Goal: Task Accomplishment & Management: Use online tool/utility

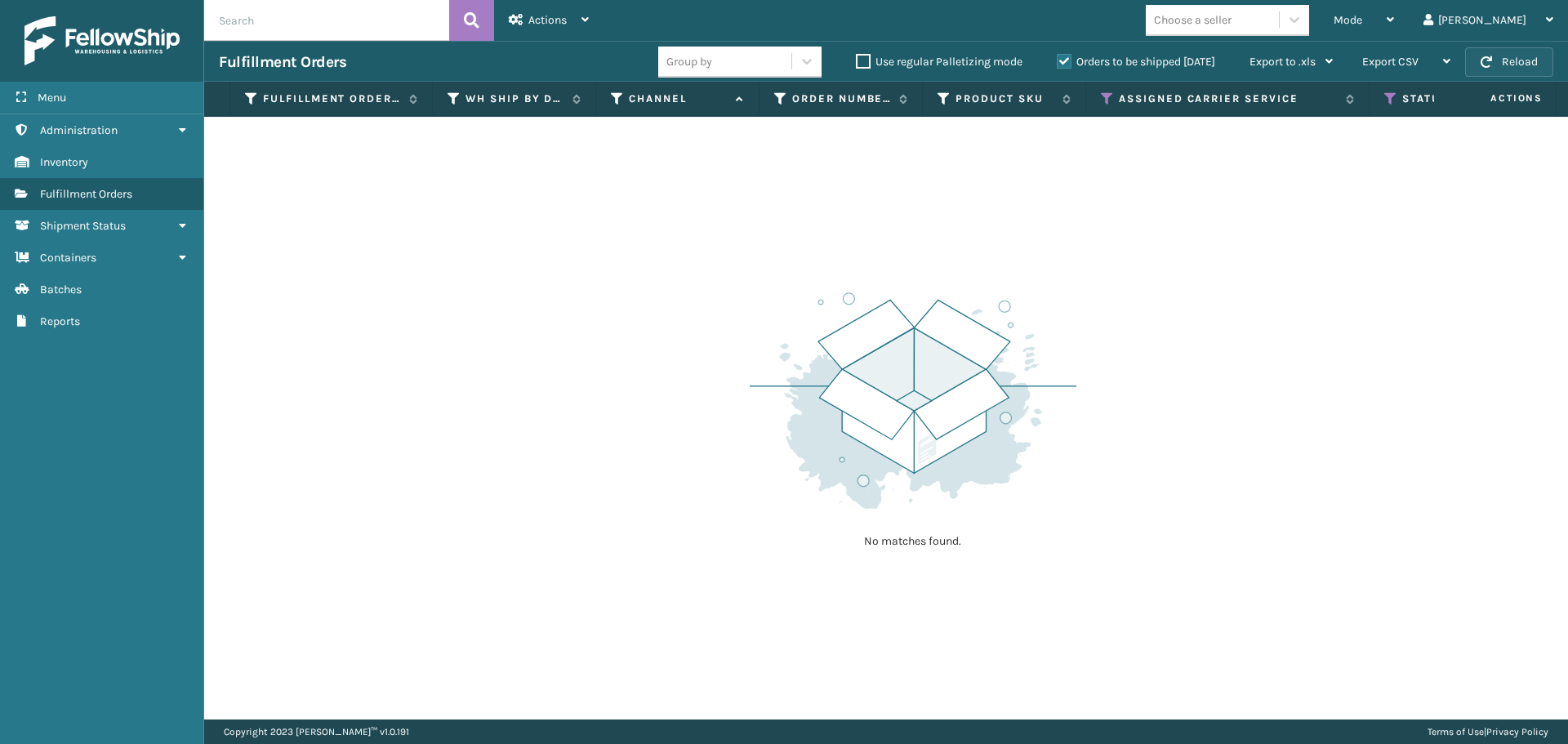
click at [1491, 60] on span "button" at bounding box center [1486, 62] width 11 height 11
click at [1394, 22] on div "Mode" at bounding box center [1364, 20] width 60 height 41
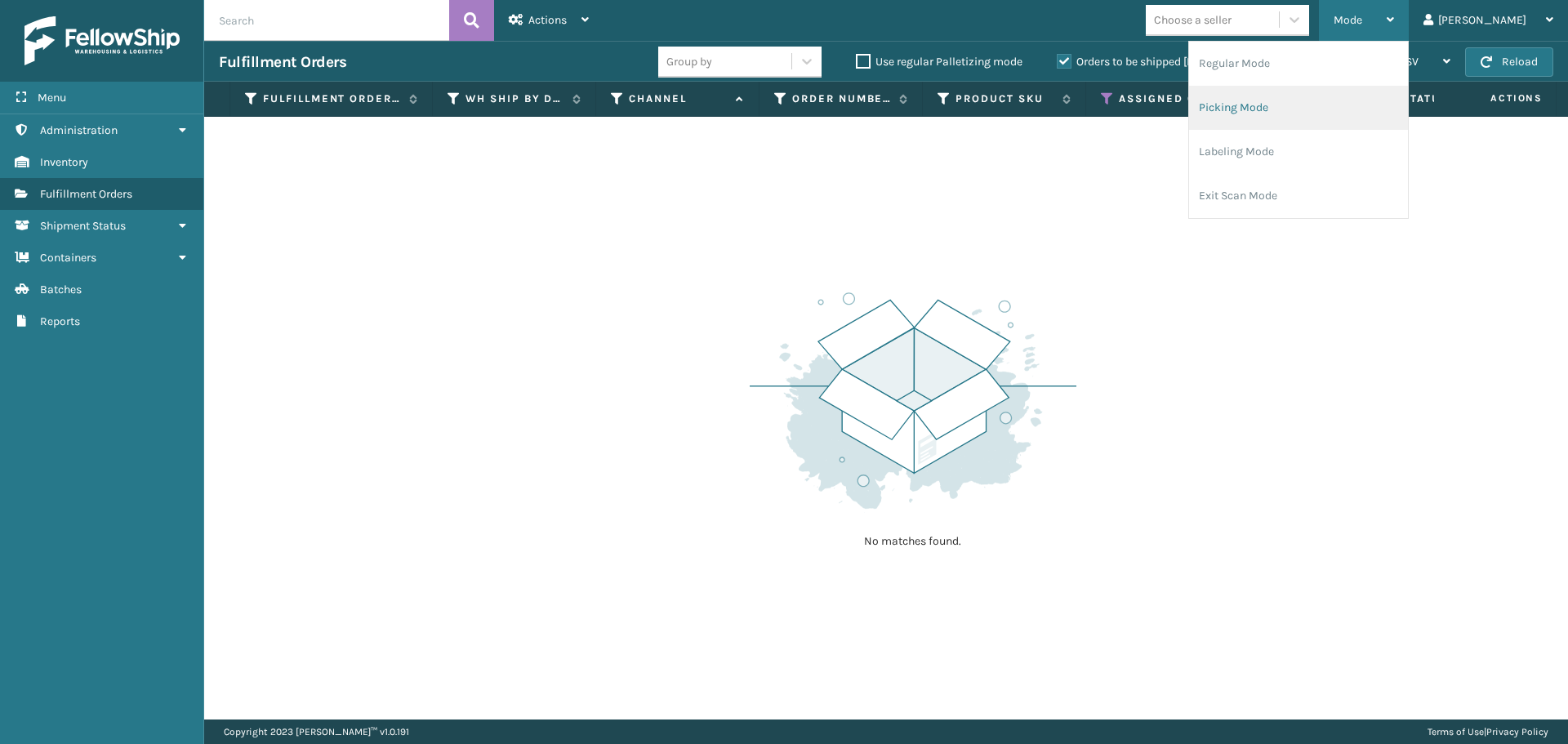
click at [1338, 99] on li "Picking Mode" at bounding box center [1299, 108] width 219 height 44
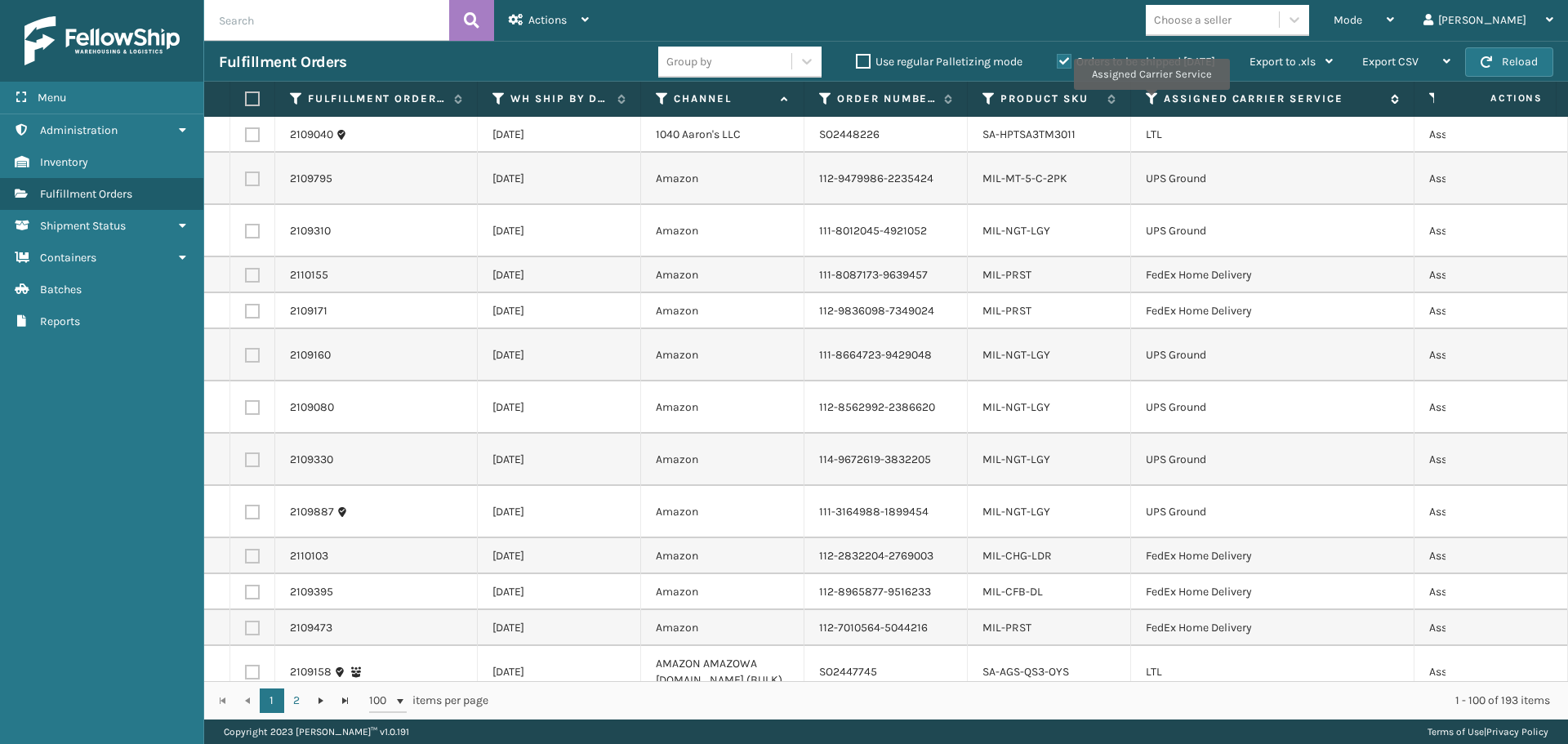
click at [1150, 101] on icon at bounding box center [1152, 99] width 13 height 15
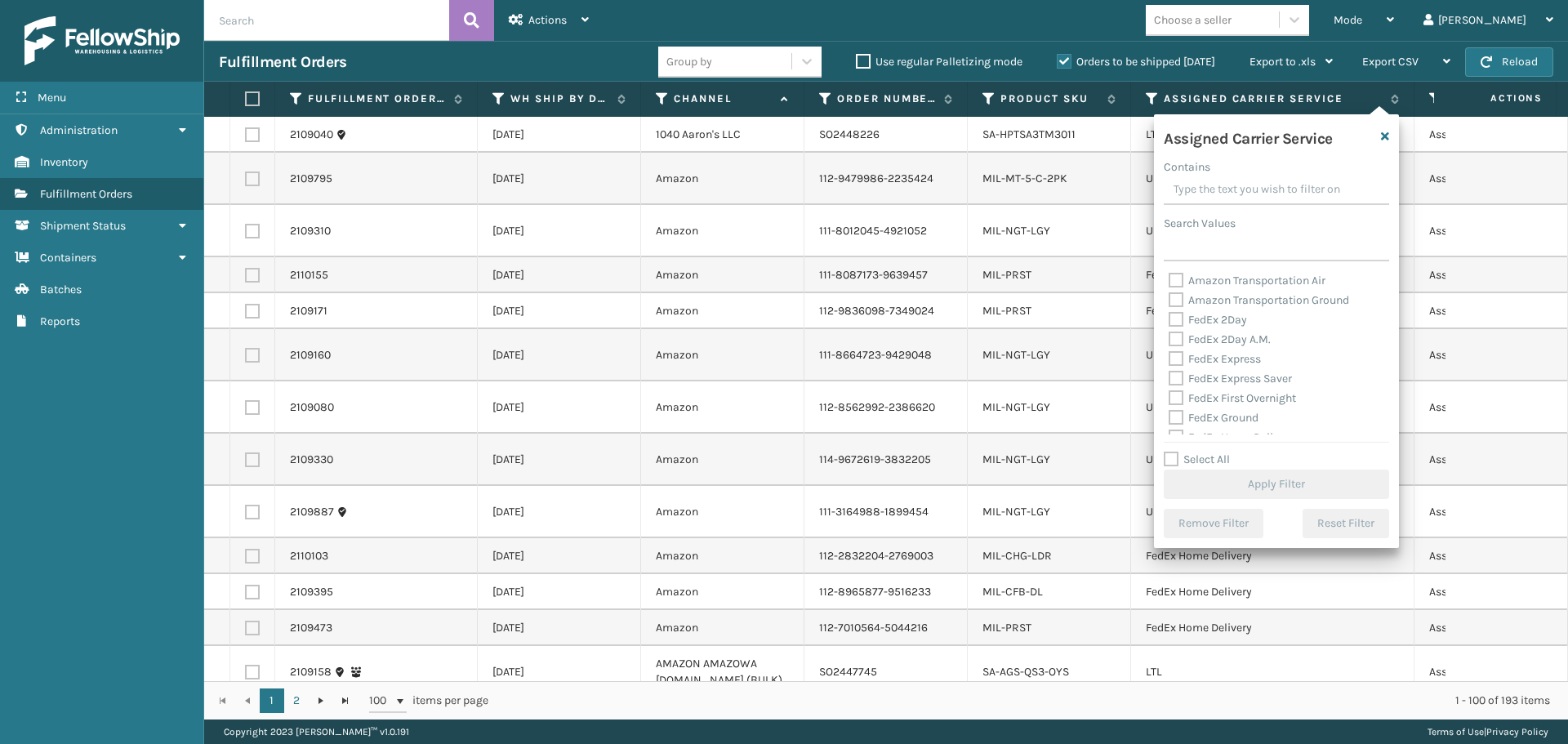
click at [1178, 319] on label "FedEx 2Day" at bounding box center [1207, 319] width 78 height 14
click at [1169, 319] on input "FedEx 2Day" at bounding box center [1168, 315] width 1 height 10
checkbox input "true"
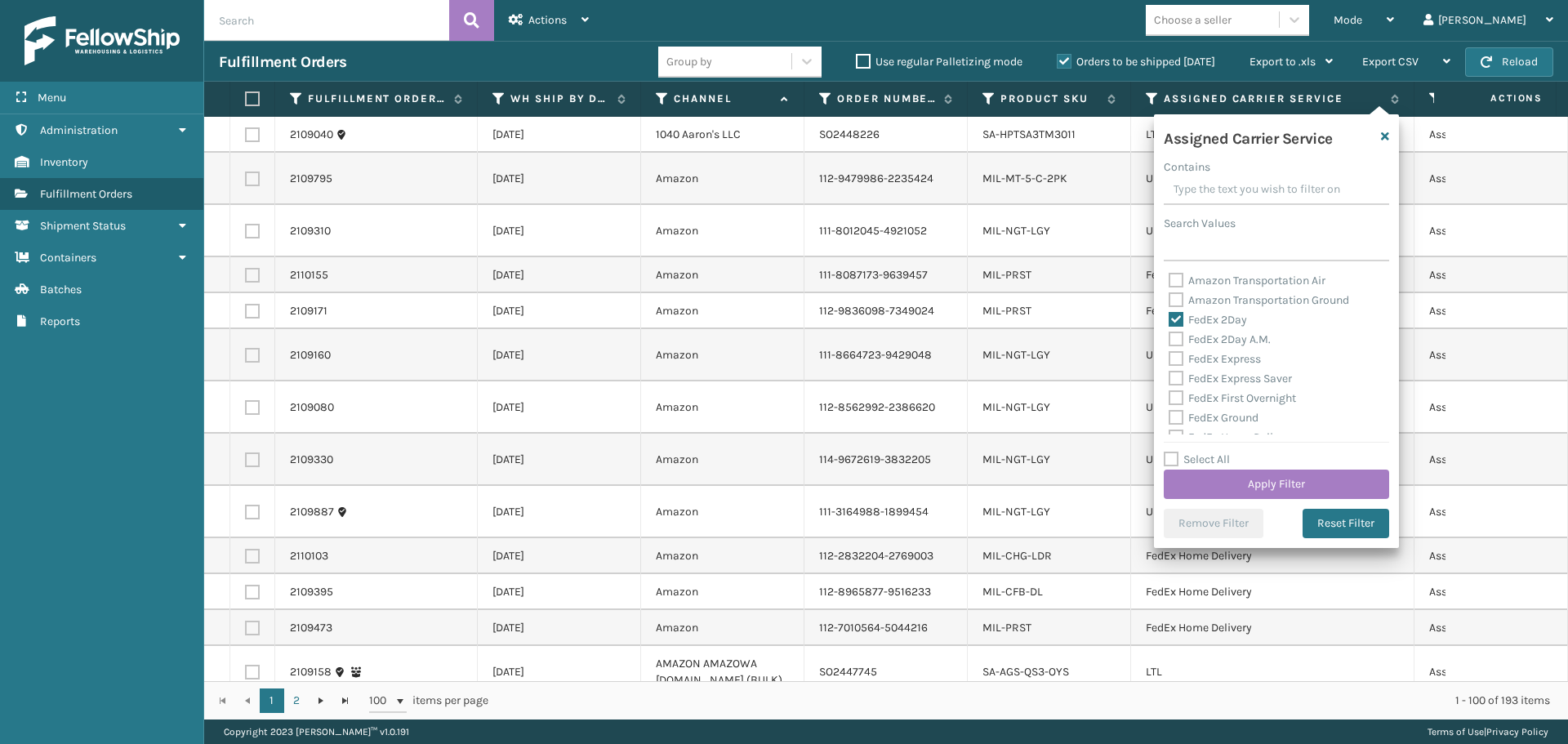
click at [1171, 340] on label "FedEx 2Day A.M." at bounding box center [1219, 339] width 102 height 14
click at [1169, 340] on input "FedEx 2Day A.M." at bounding box center [1168, 334] width 1 height 10
checkbox input "true"
click at [1172, 359] on label "FedEx Express" at bounding box center [1215, 359] width 93 height 14
click at [1169, 359] on input "FedEx Express" at bounding box center [1168, 354] width 1 height 10
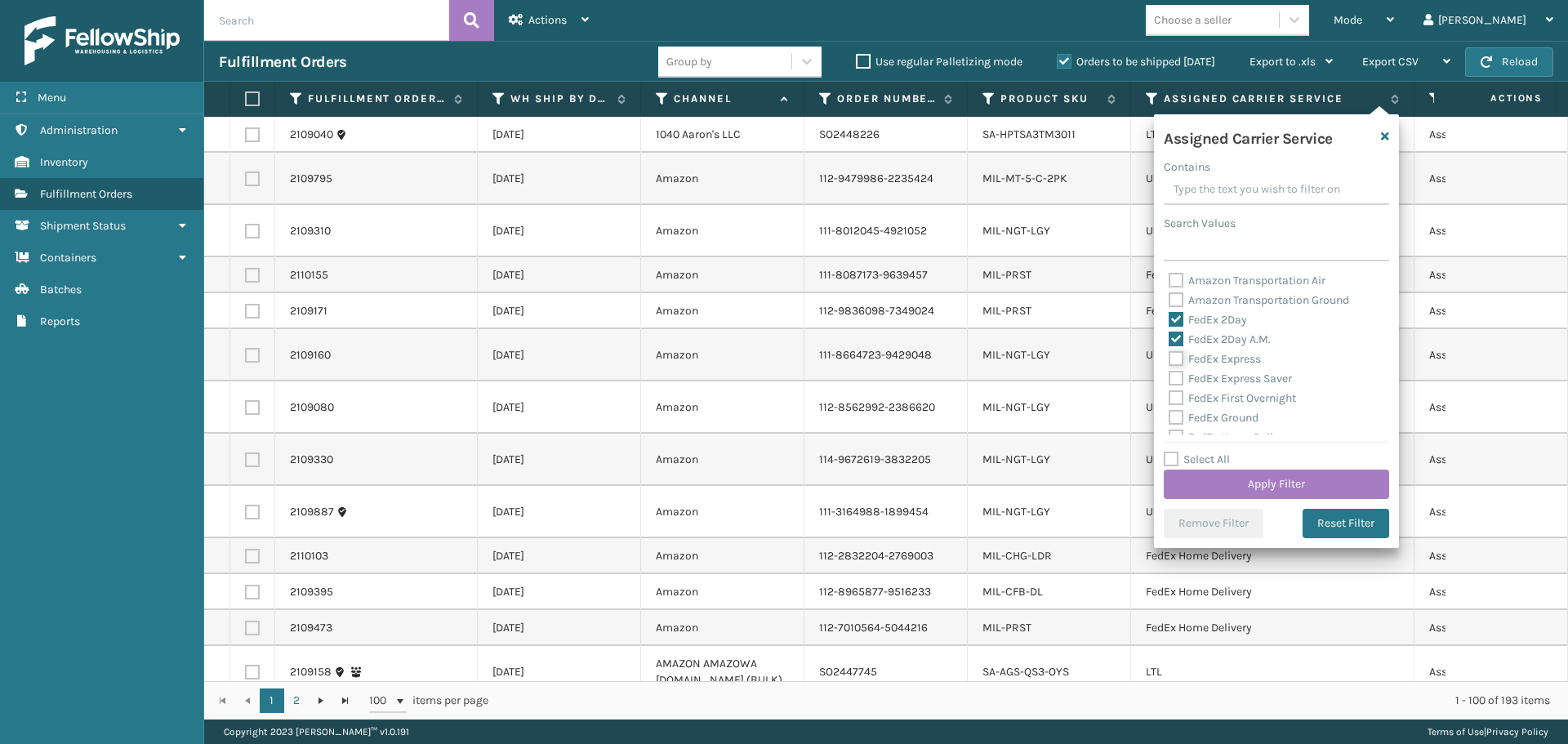
checkbox input "true"
click at [1174, 375] on label "FedEx Express Saver" at bounding box center [1230, 378] width 124 height 14
click at [1169, 375] on input "FedEx Express Saver" at bounding box center [1168, 374] width 1 height 10
checkbox input "true"
click at [1179, 395] on label "FedEx First Overnight" at bounding box center [1232, 397] width 128 height 14
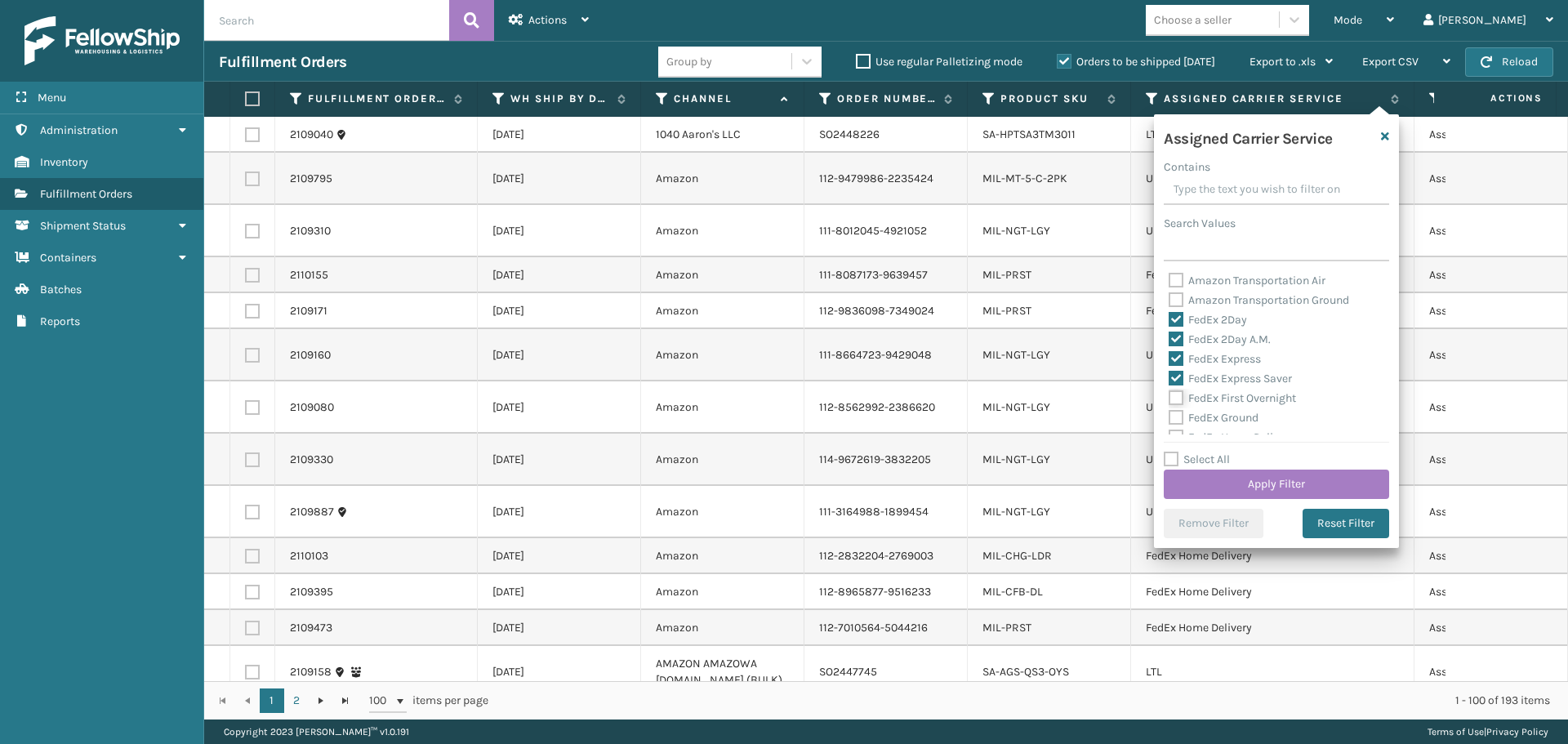
click at [1169, 395] on input "FedEx First Overnight" at bounding box center [1168, 393] width 1 height 10
checkbox input "true"
click at [1180, 414] on label "FedEx Ground" at bounding box center [1213, 417] width 90 height 14
click at [1169, 414] on input "FedEx Ground" at bounding box center [1168, 413] width 1 height 10
checkbox input "true"
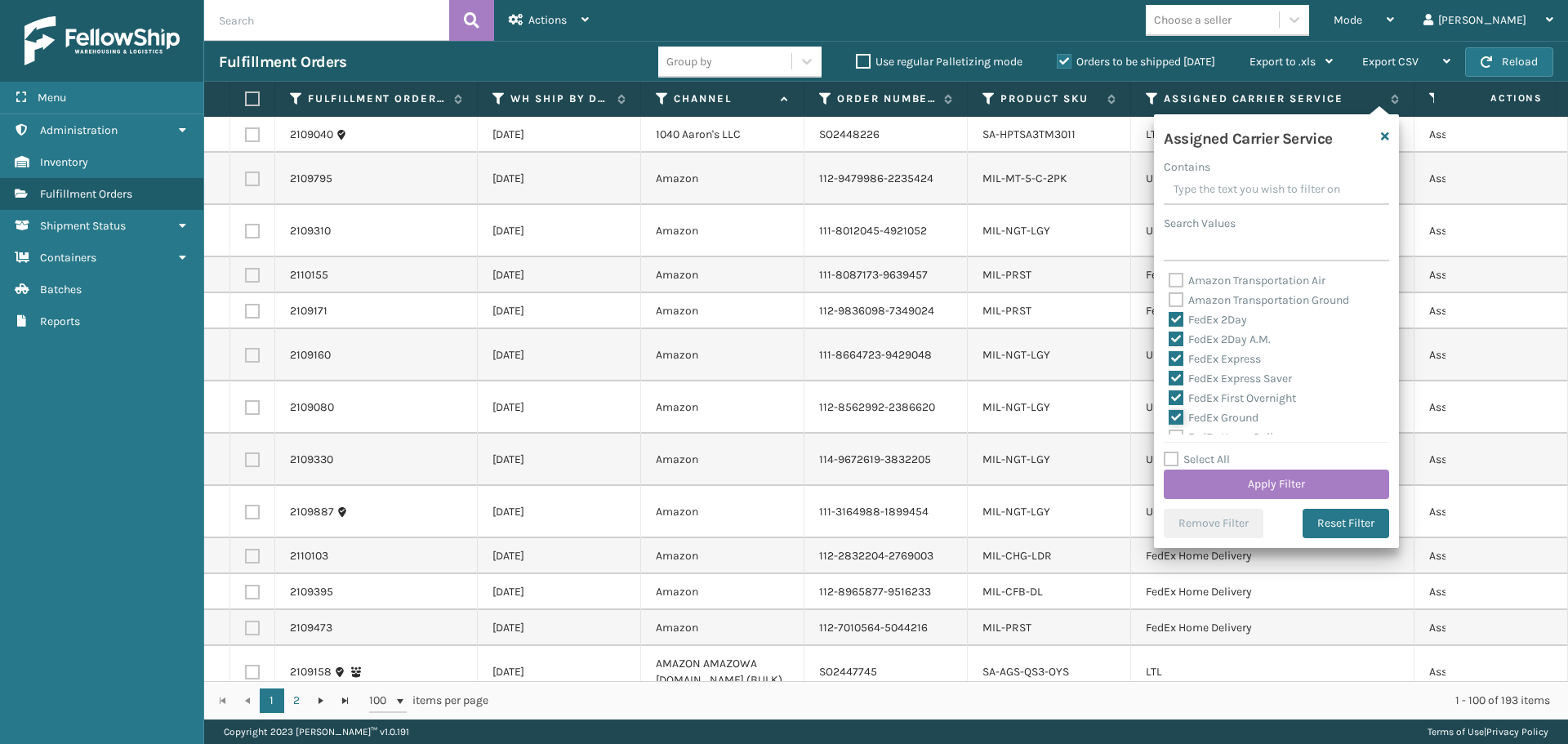
scroll to position [81, 0]
click at [1173, 359] on label "FedEx Home Delivery" at bounding box center [1231, 355] width 126 height 14
click at [1169, 357] on input "FedEx Home Delivery" at bounding box center [1168, 351] width 1 height 10
checkbox input "true"
click at [1176, 377] on label "FedEx Priority Overnight" at bounding box center [1239, 375] width 142 height 14
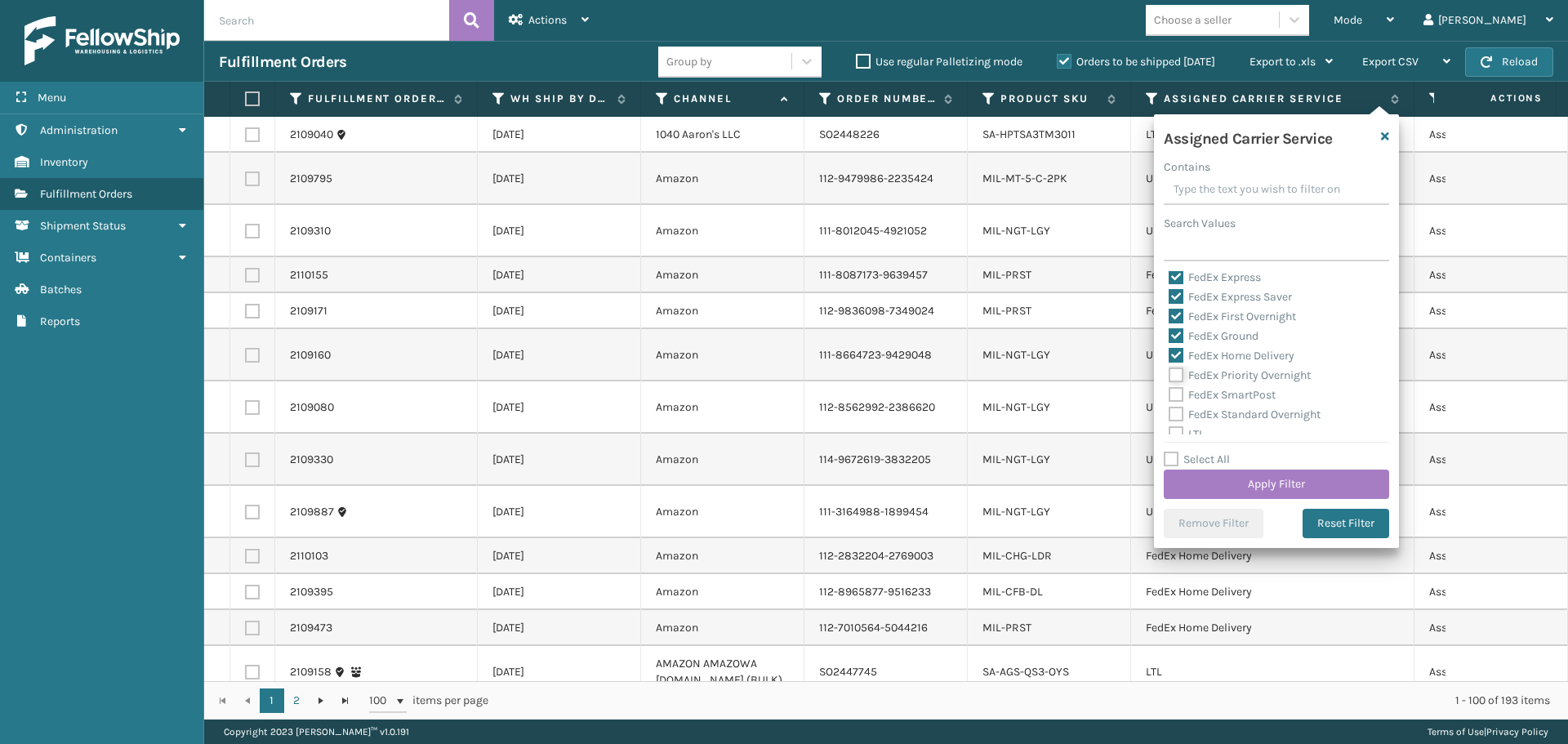
click at [1169, 377] on input "FedEx Priority Overnight" at bounding box center [1168, 370] width 1 height 10
checkbox input "true"
click at [1177, 395] on label "FedEx SmartPost" at bounding box center [1221, 395] width 107 height 14
click at [1169, 395] on input "FedEx SmartPost" at bounding box center [1168, 390] width 1 height 10
checkbox input "true"
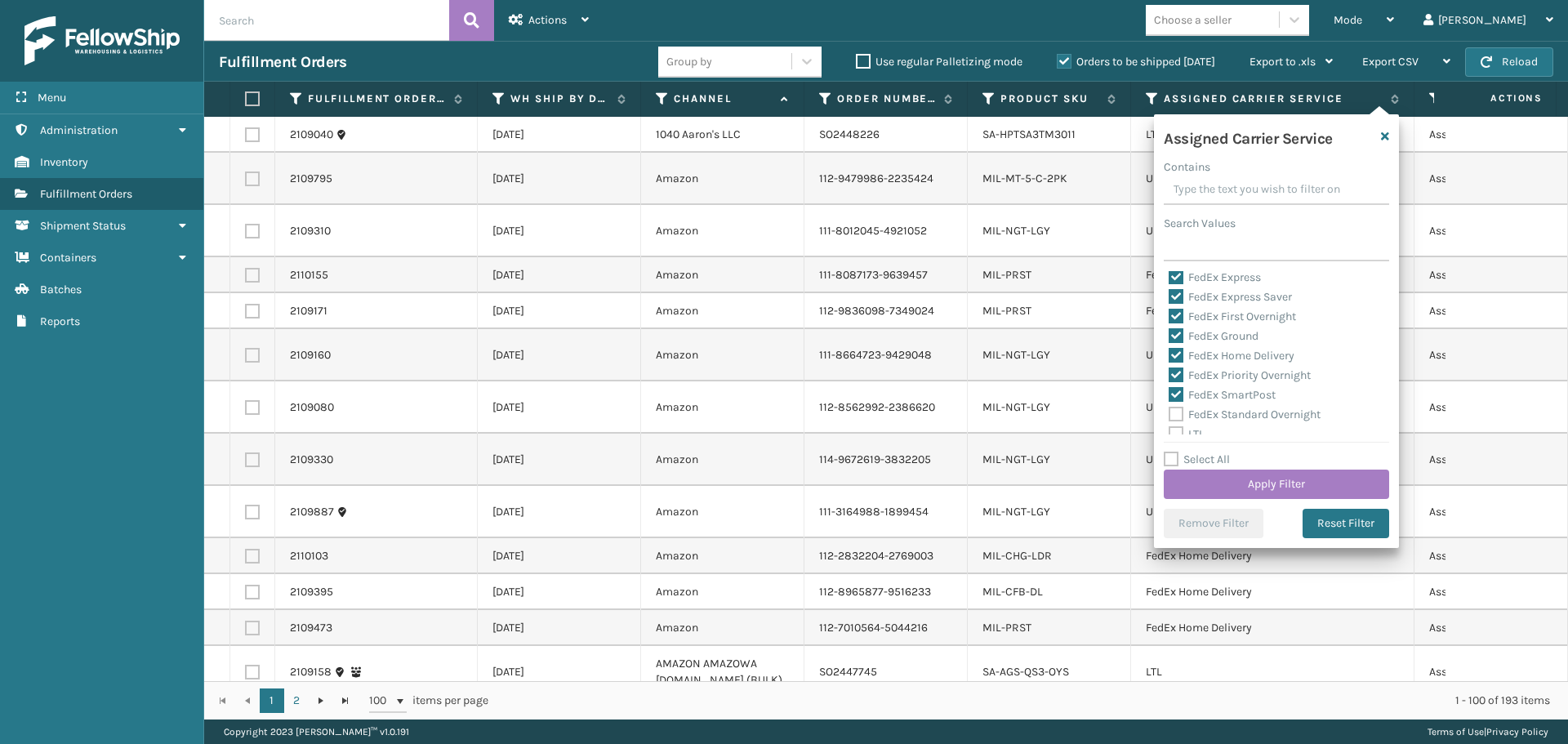
click at [1178, 414] on label "FedEx Standard Overnight" at bounding box center [1244, 414] width 152 height 14
click at [1169, 414] on input "FedEx Standard Overnight" at bounding box center [1168, 410] width 1 height 10
checkbox input "true"
click at [1214, 493] on button "Apply Filter" at bounding box center [1276, 483] width 226 height 29
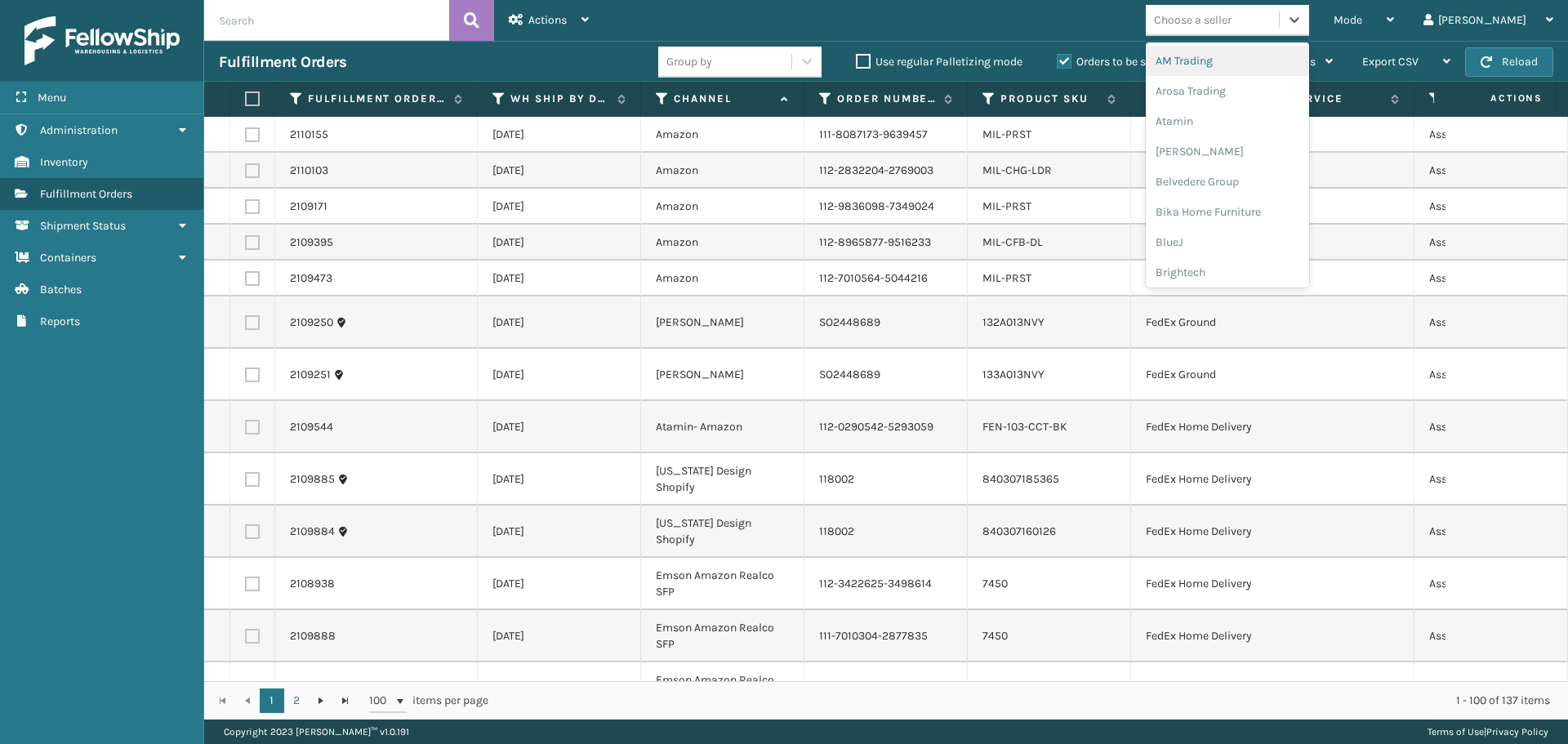
click at [1279, 17] on div "Choose a seller" at bounding box center [1212, 20] width 133 height 27
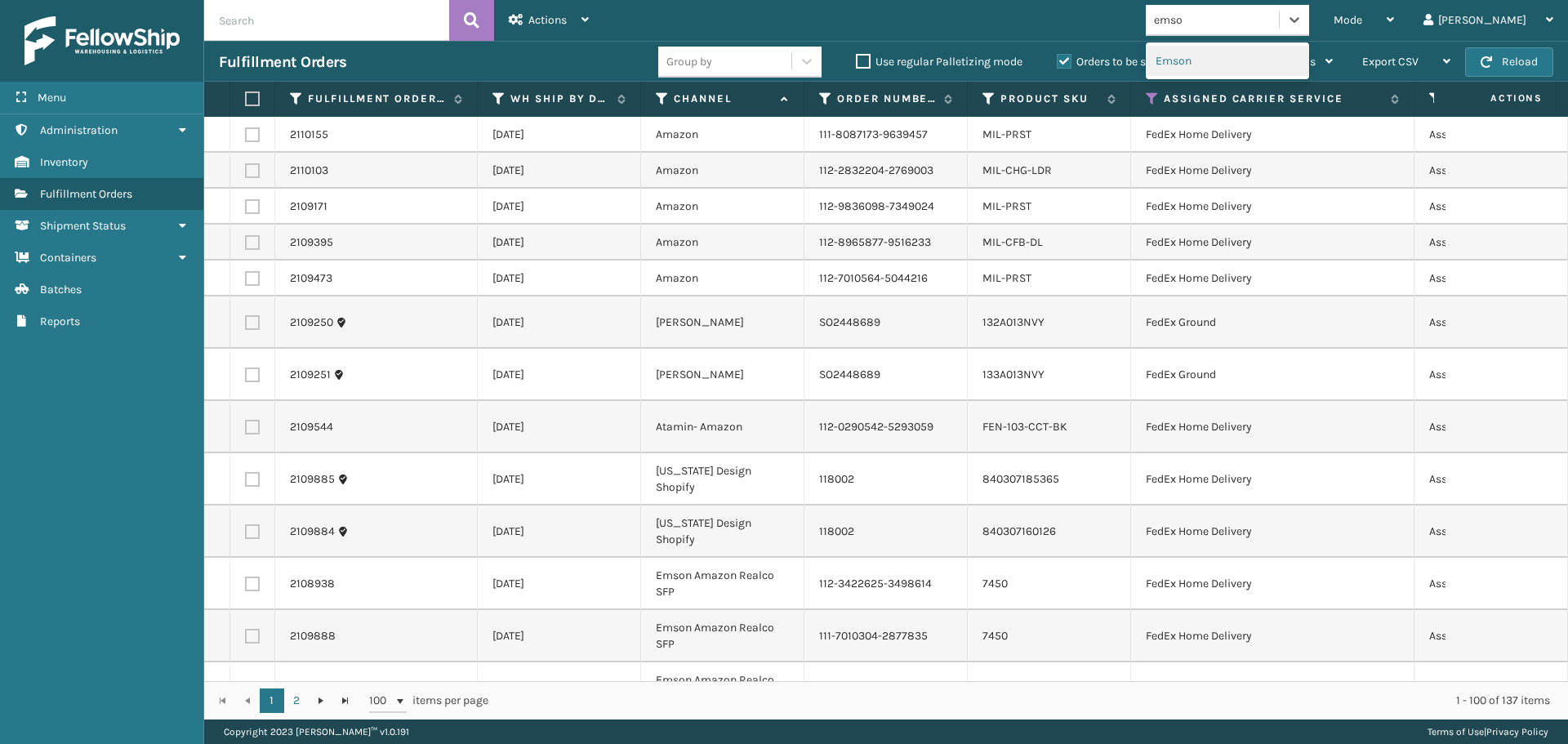
type input "emson"
click at [1269, 60] on div "Emson" at bounding box center [1227, 60] width 163 height 30
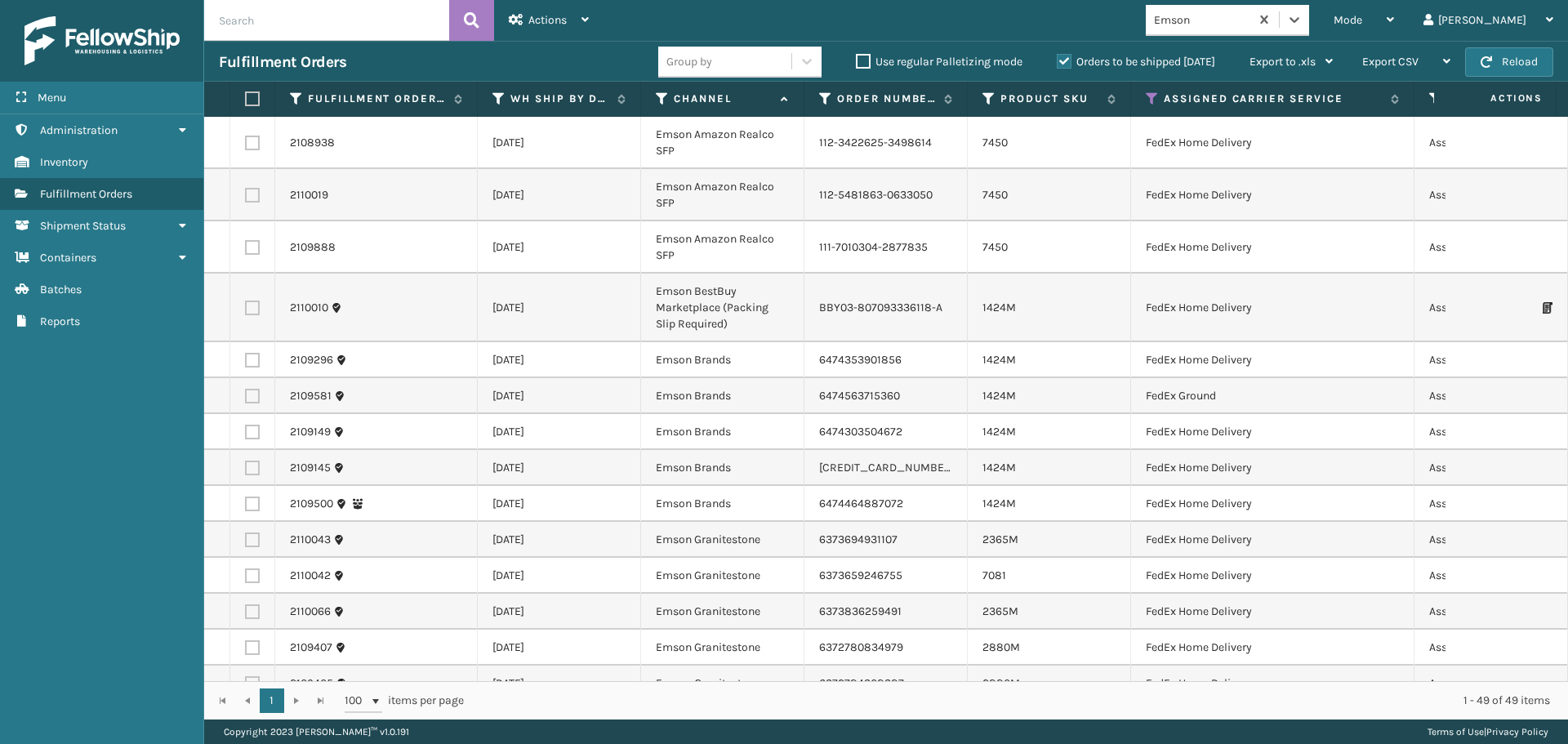
click at [255, 95] on label at bounding box center [249, 99] width 9 height 15
click at [246, 95] on input "checkbox" at bounding box center [245, 98] width 1 height 10
checkbox input "true"
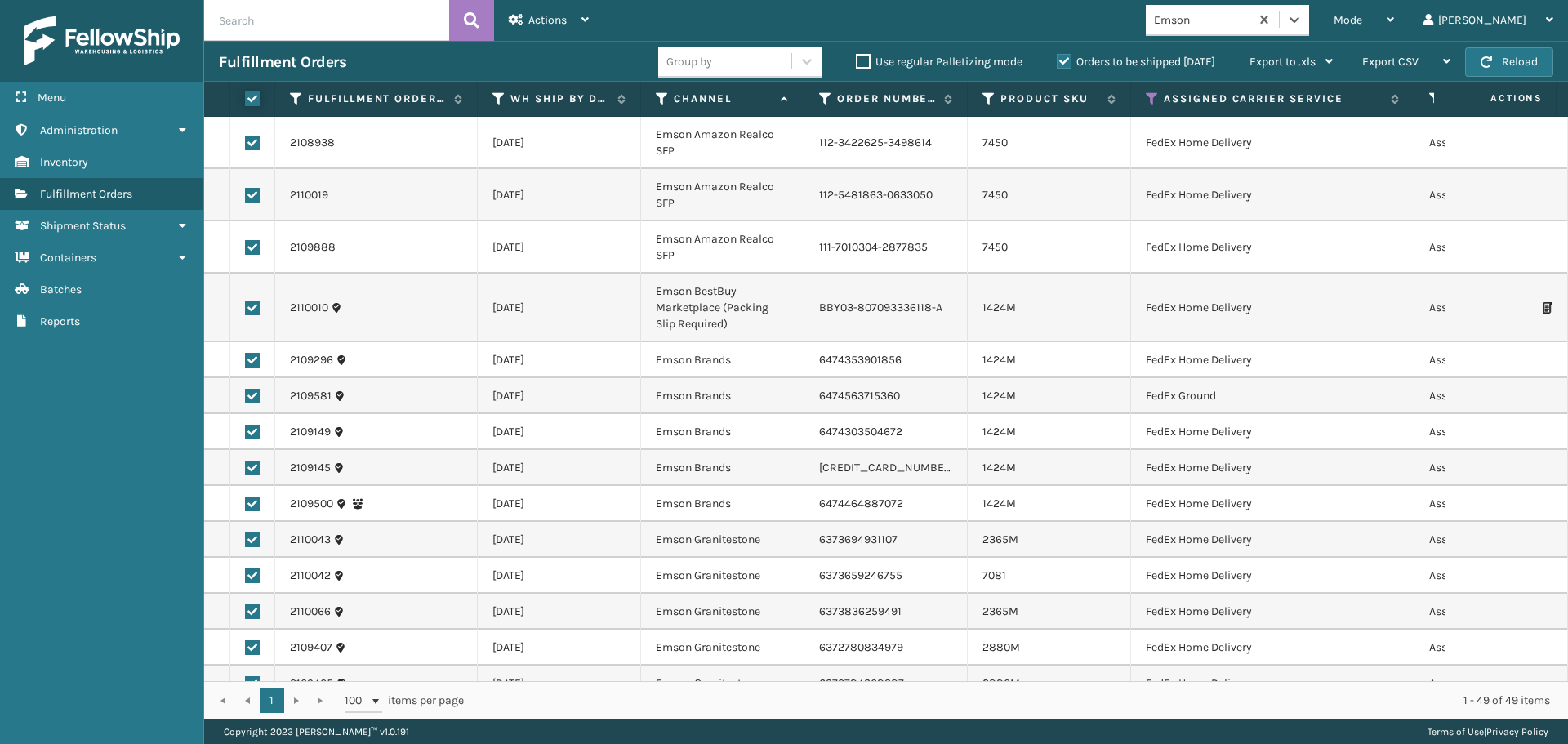
checkbox input "true"
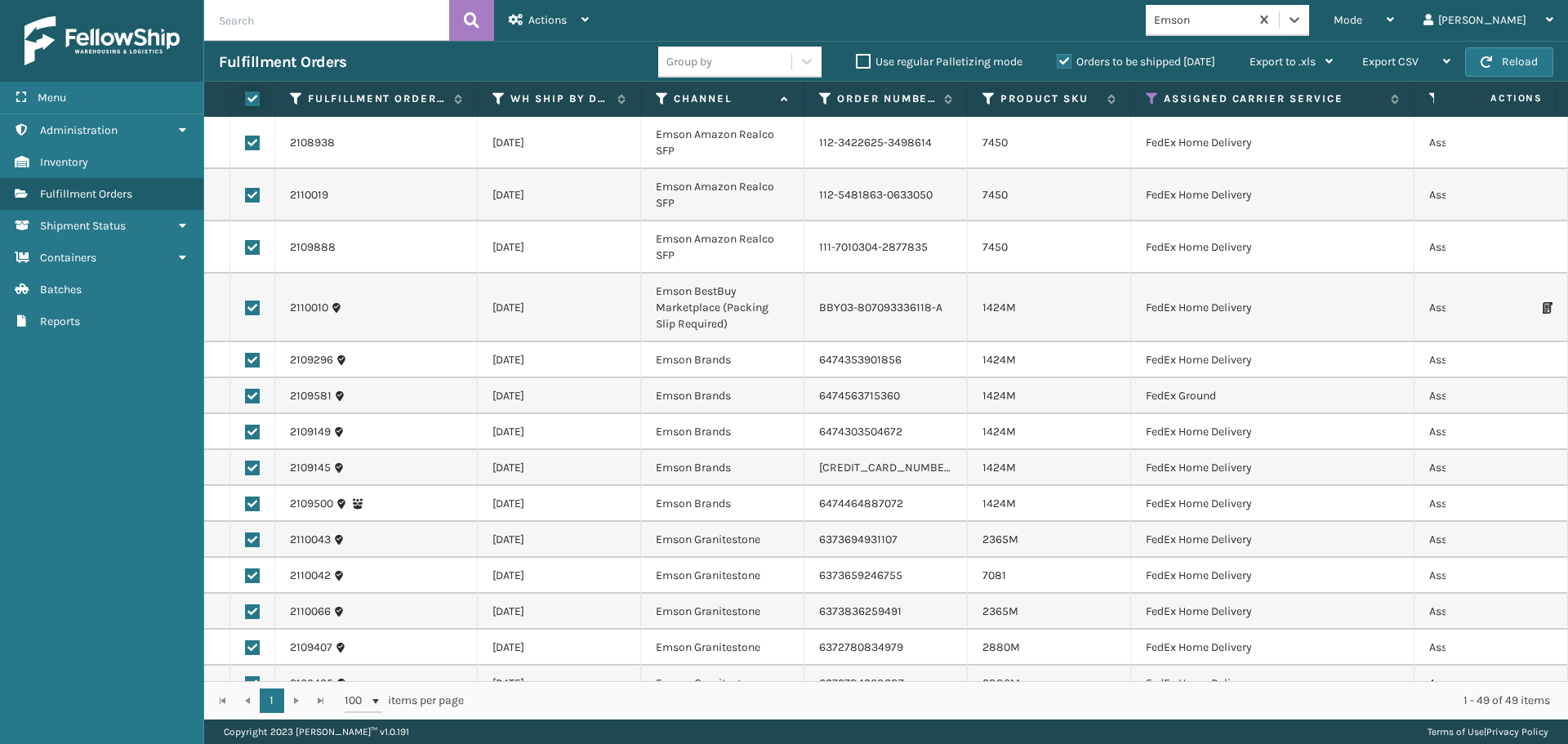
checkbox input "true"
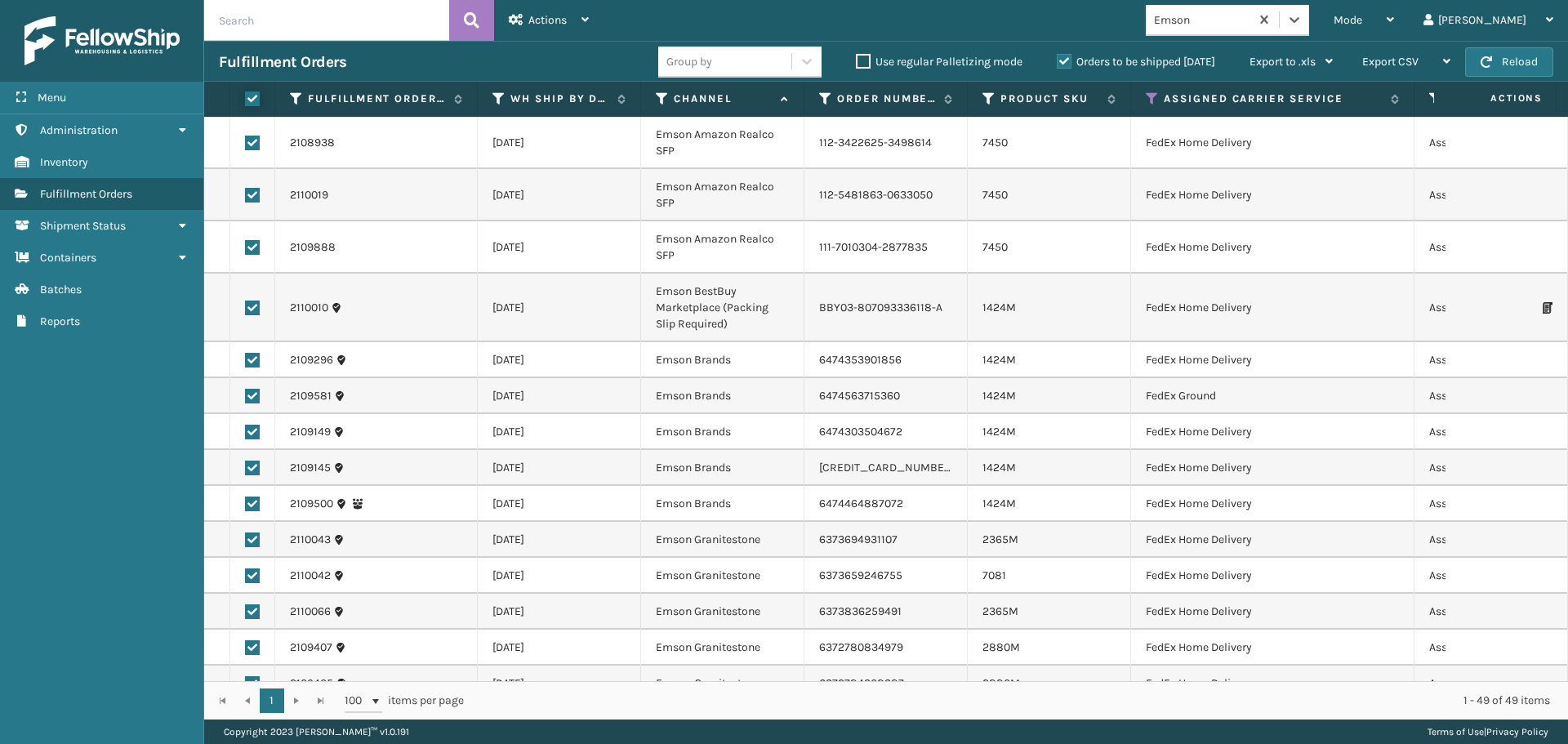
checkbox input "true"
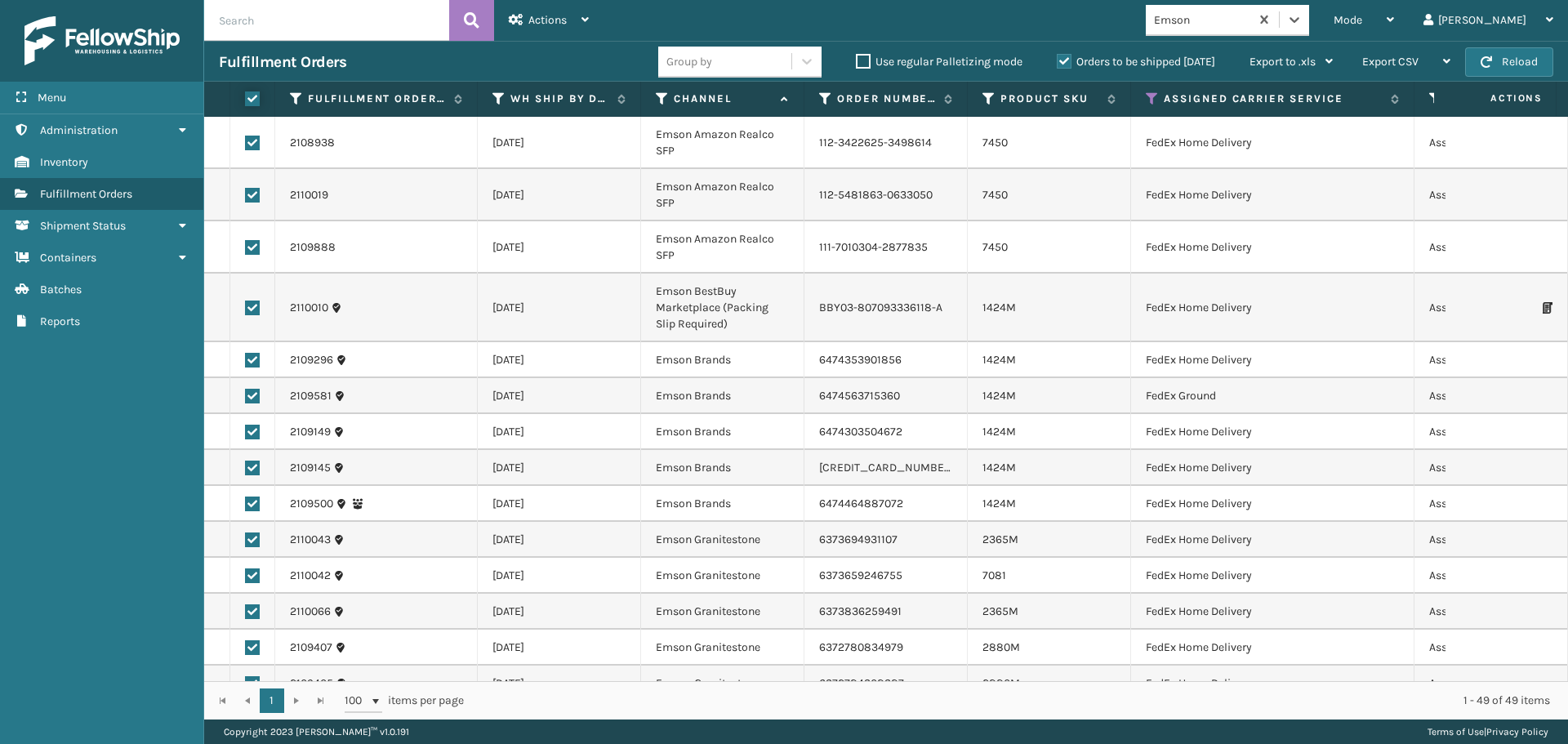
checkbox input "true"
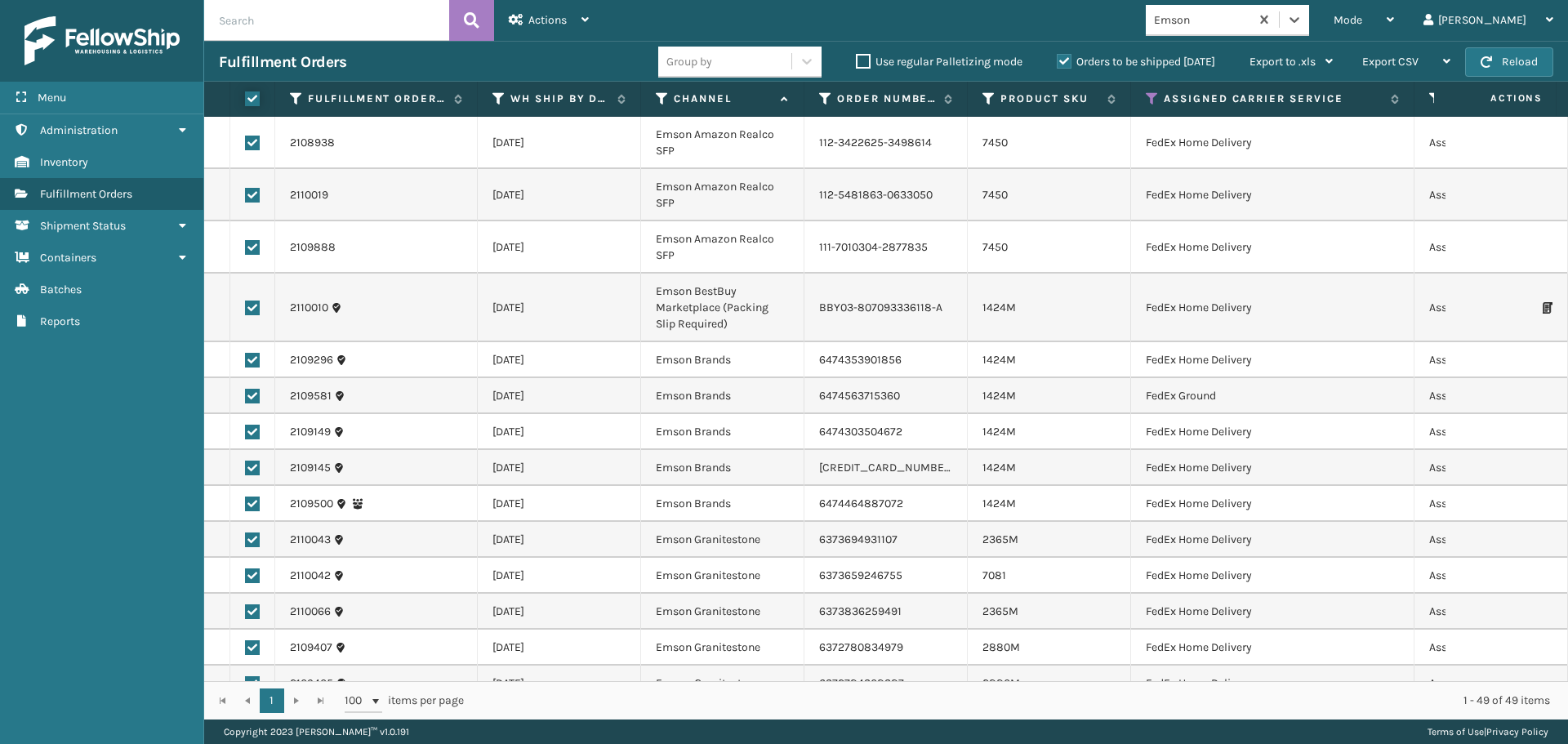
checkbox input "true"
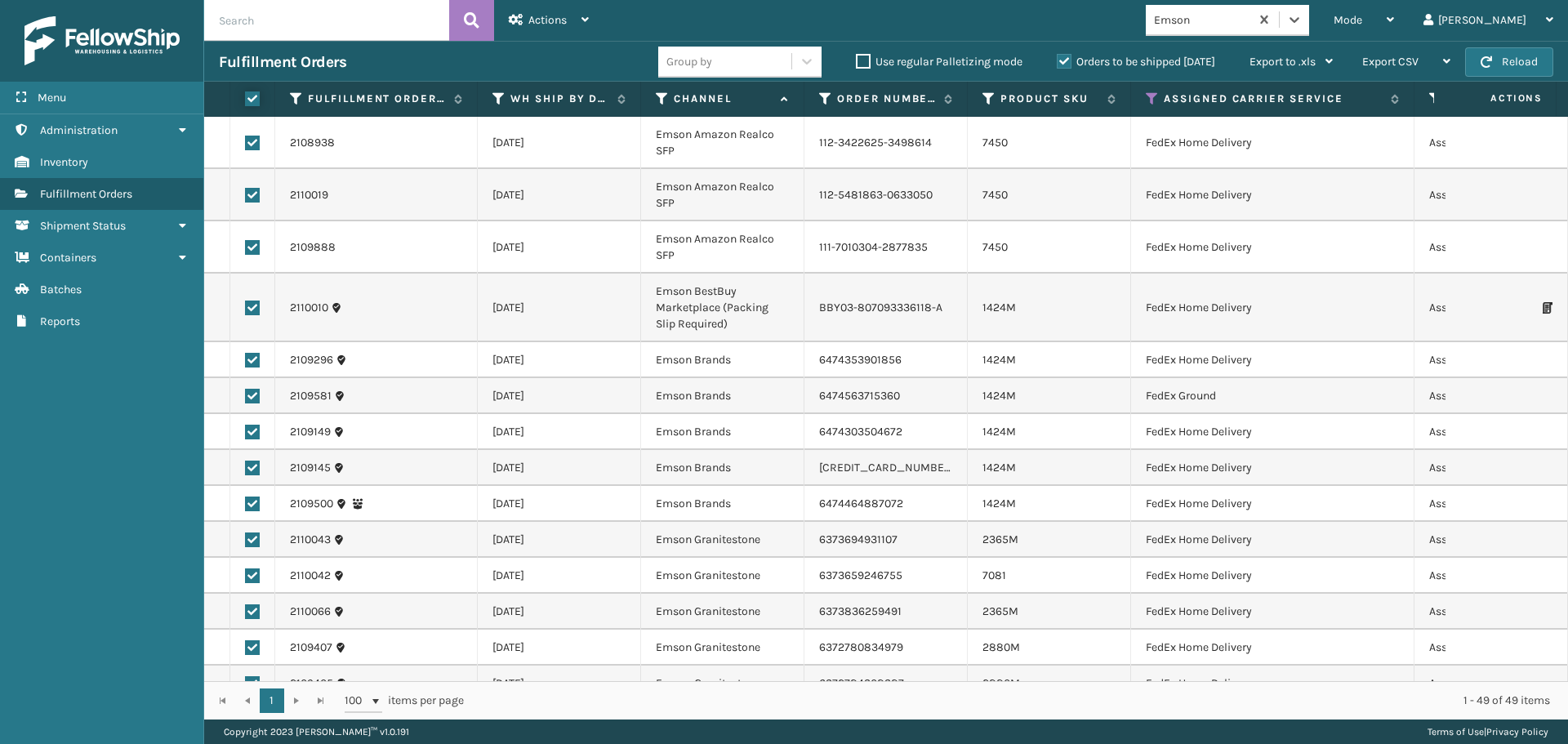
checkbox input "true"
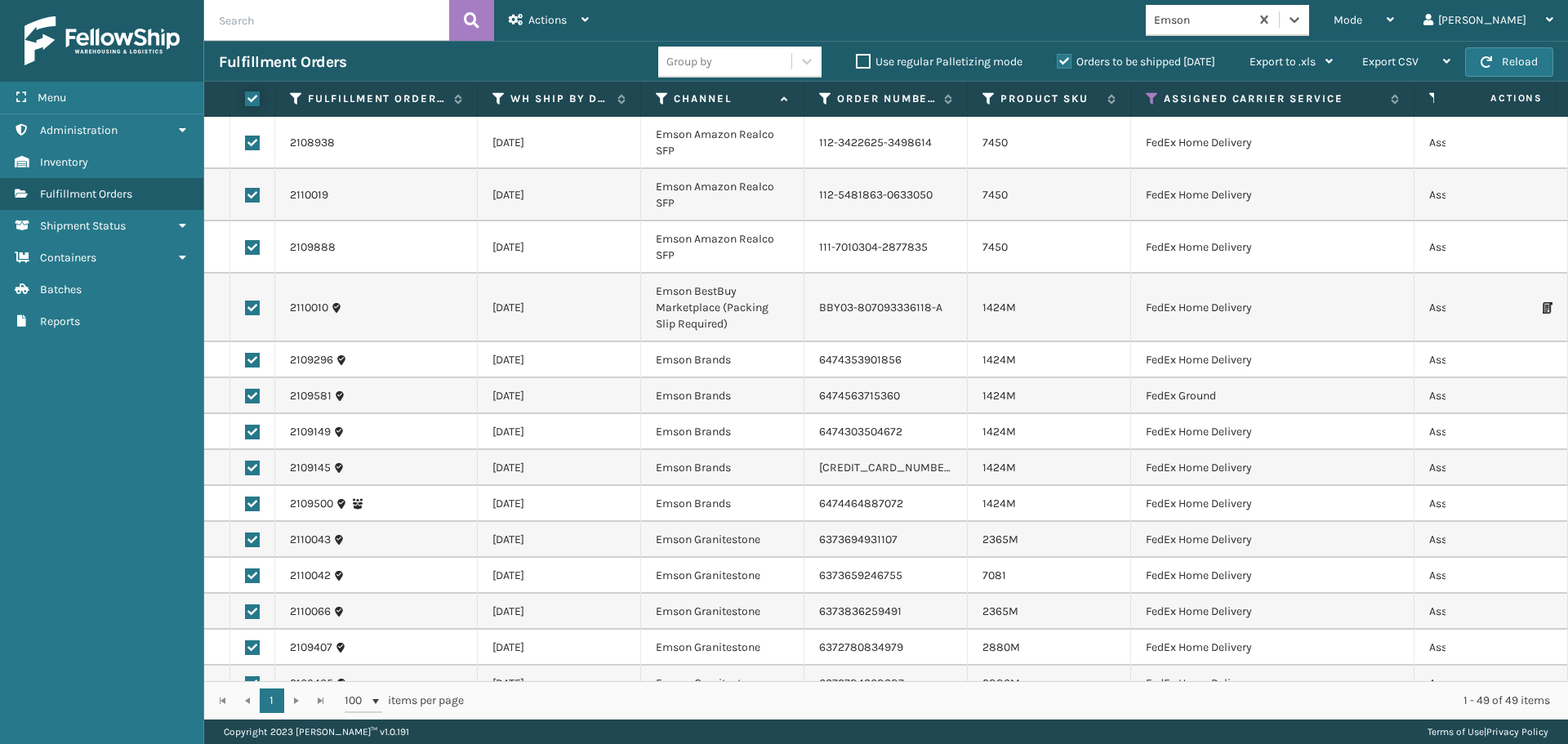
checkbox input "true"
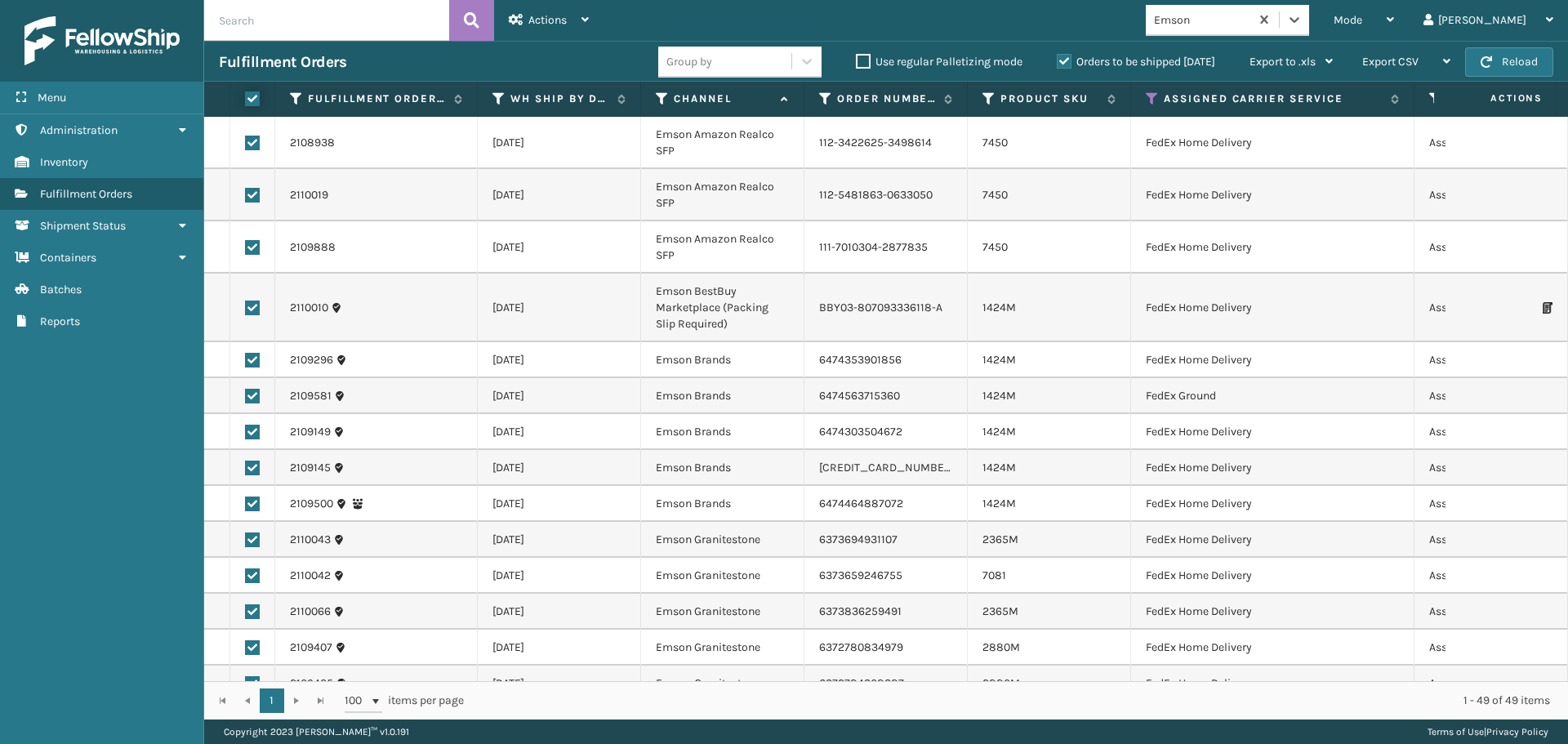
checkbox input "true"
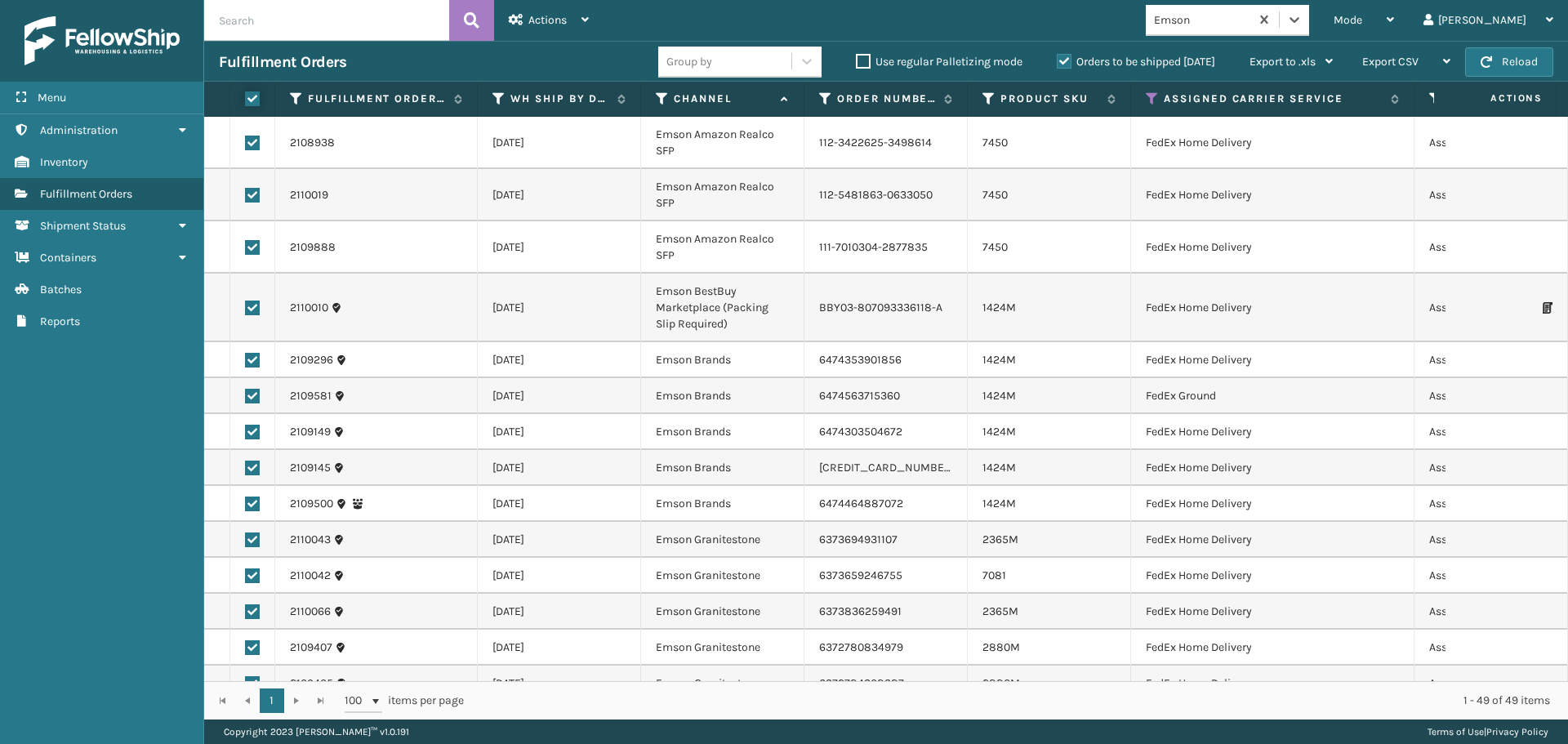
checkbox input "true"
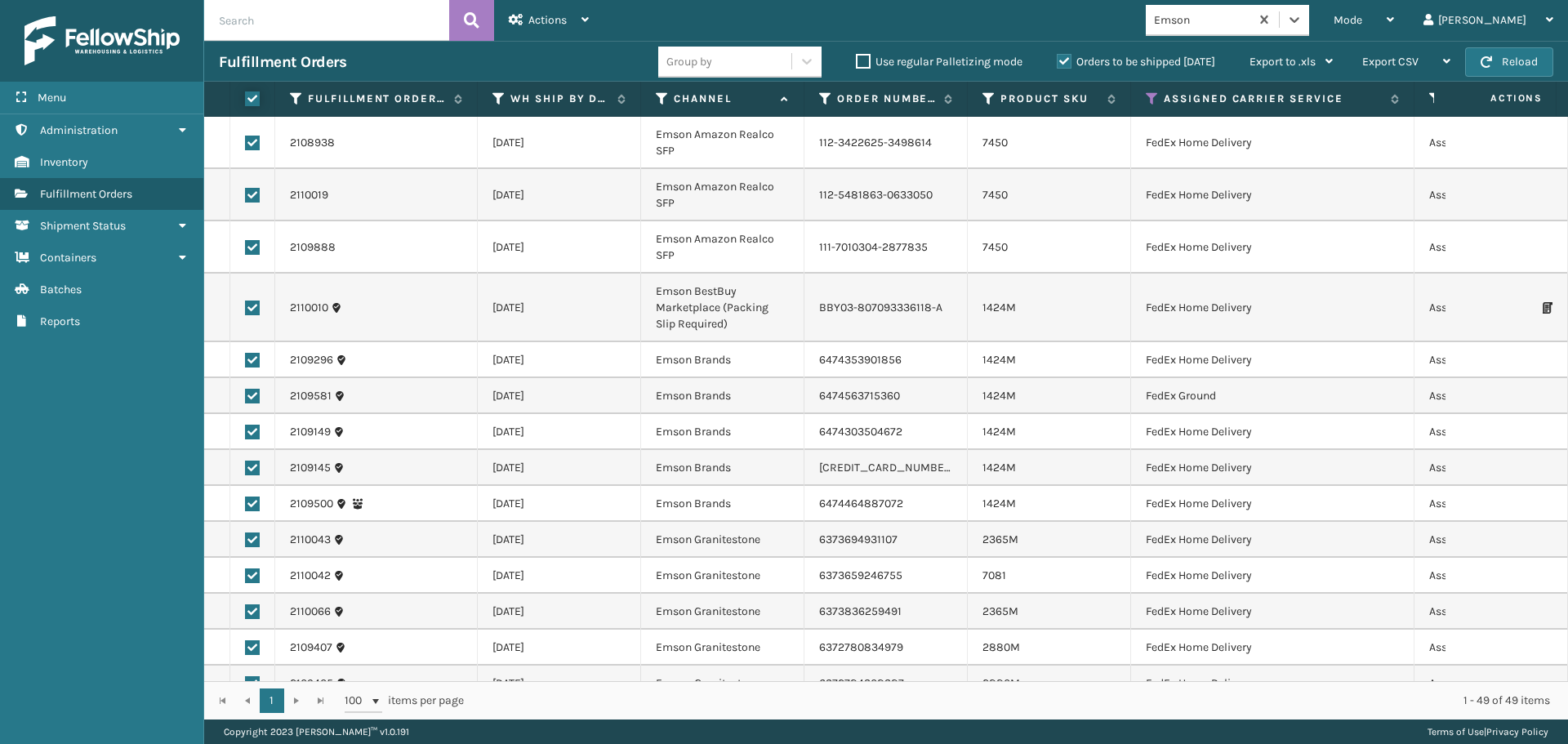
checkbox input "true"
click at [552, 30] on div "Actions" at bounding box center [549, 20] width 80 height 41
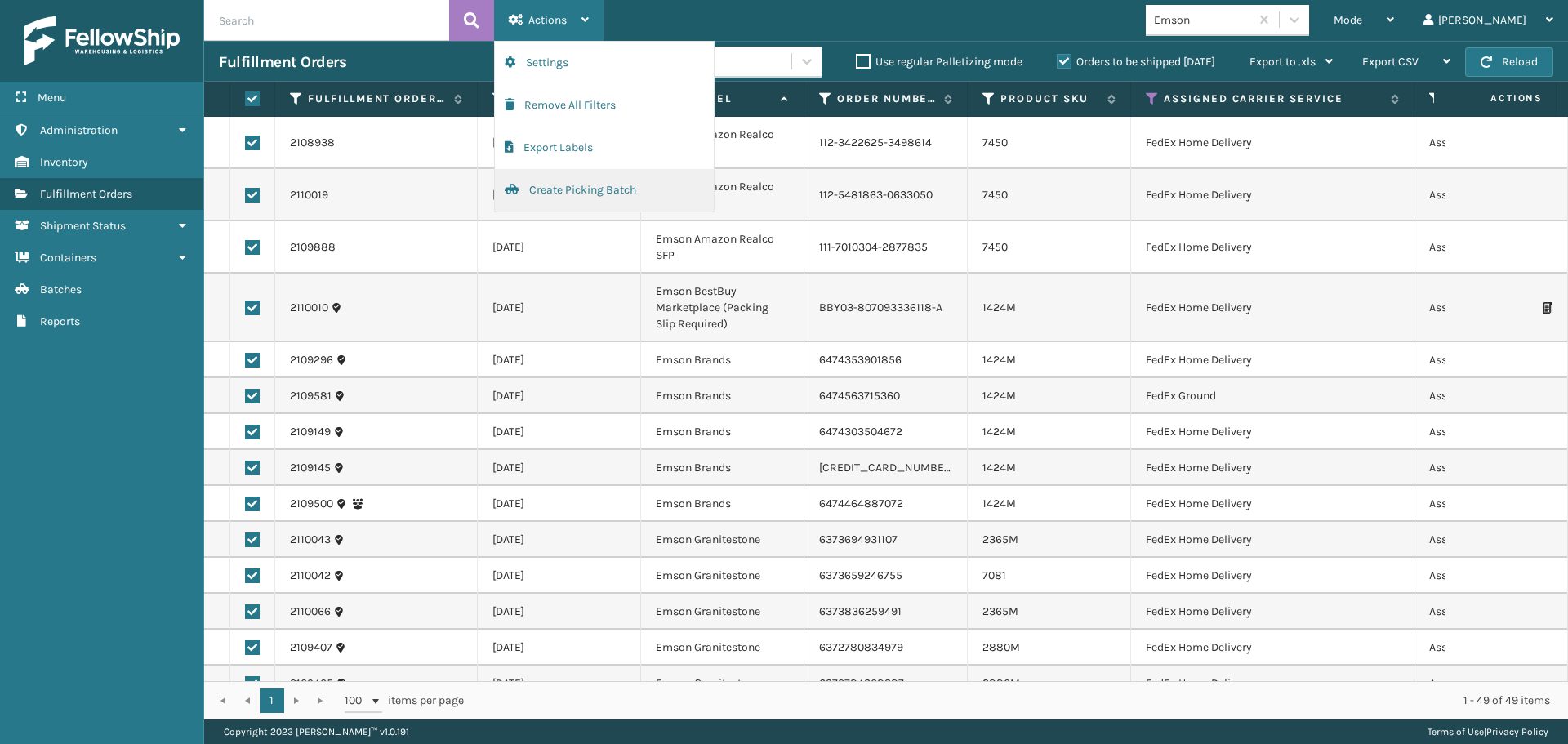
click at [575, 182] on button "Create Picking Batch" at bounding box center [605, 190] width 219 height 42
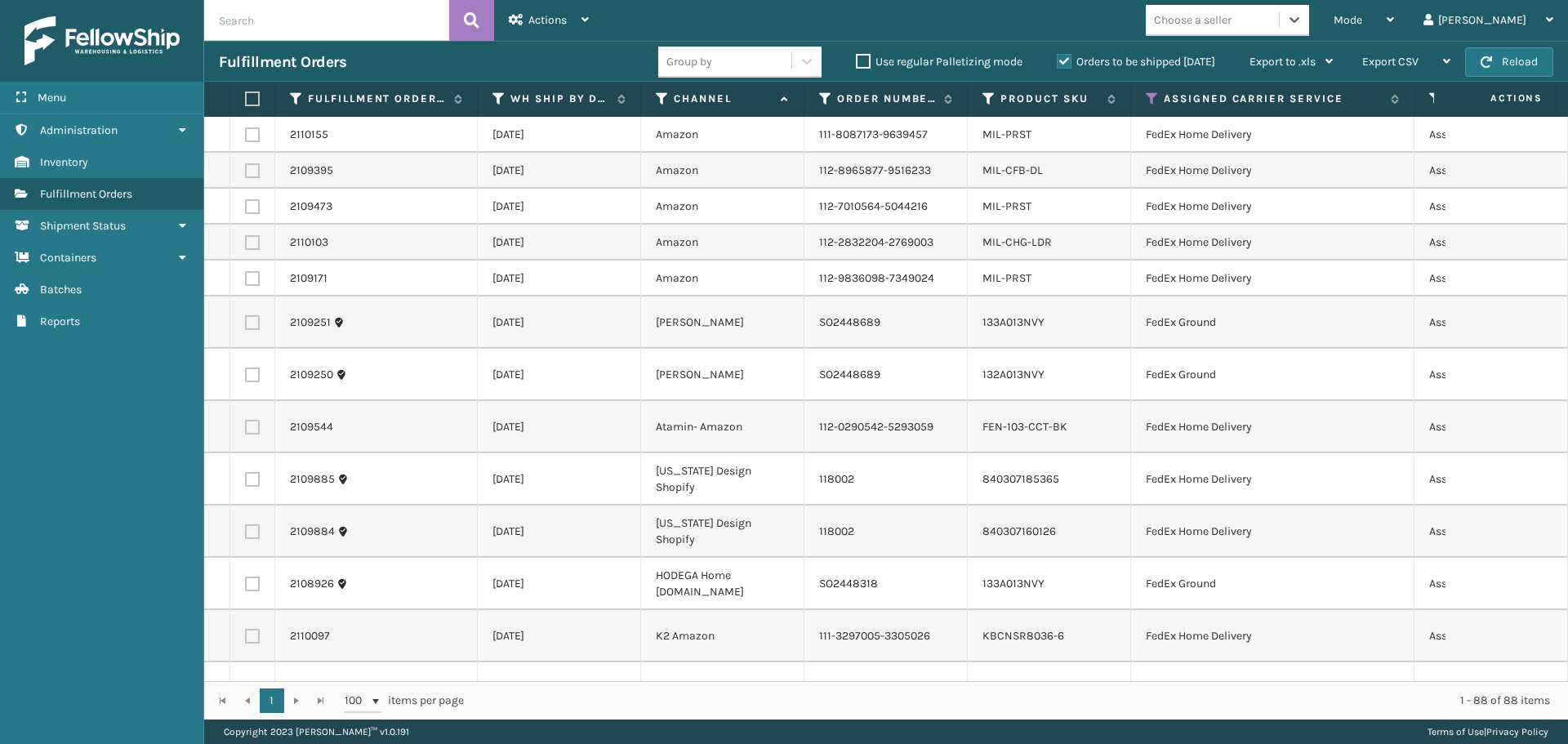
click at [1232, 27] on div "Choose a seller" at bounding box center [1193, 20] width 77 height 17
type input "l"
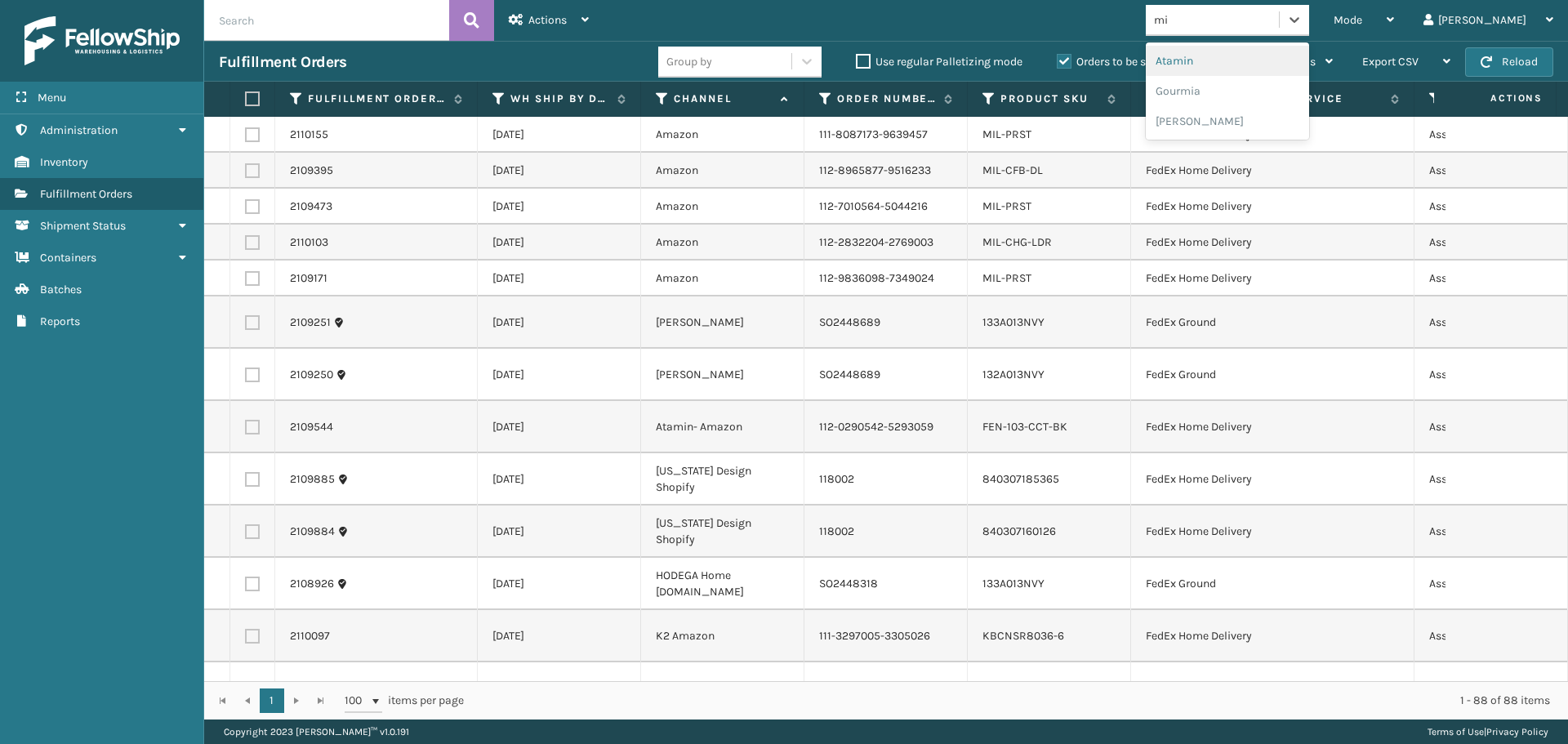
type input "mil"
click at [1271, 50] on div "[PERSON_NAME] Brands" at bounding box center [1227, 60] width 163 height 30
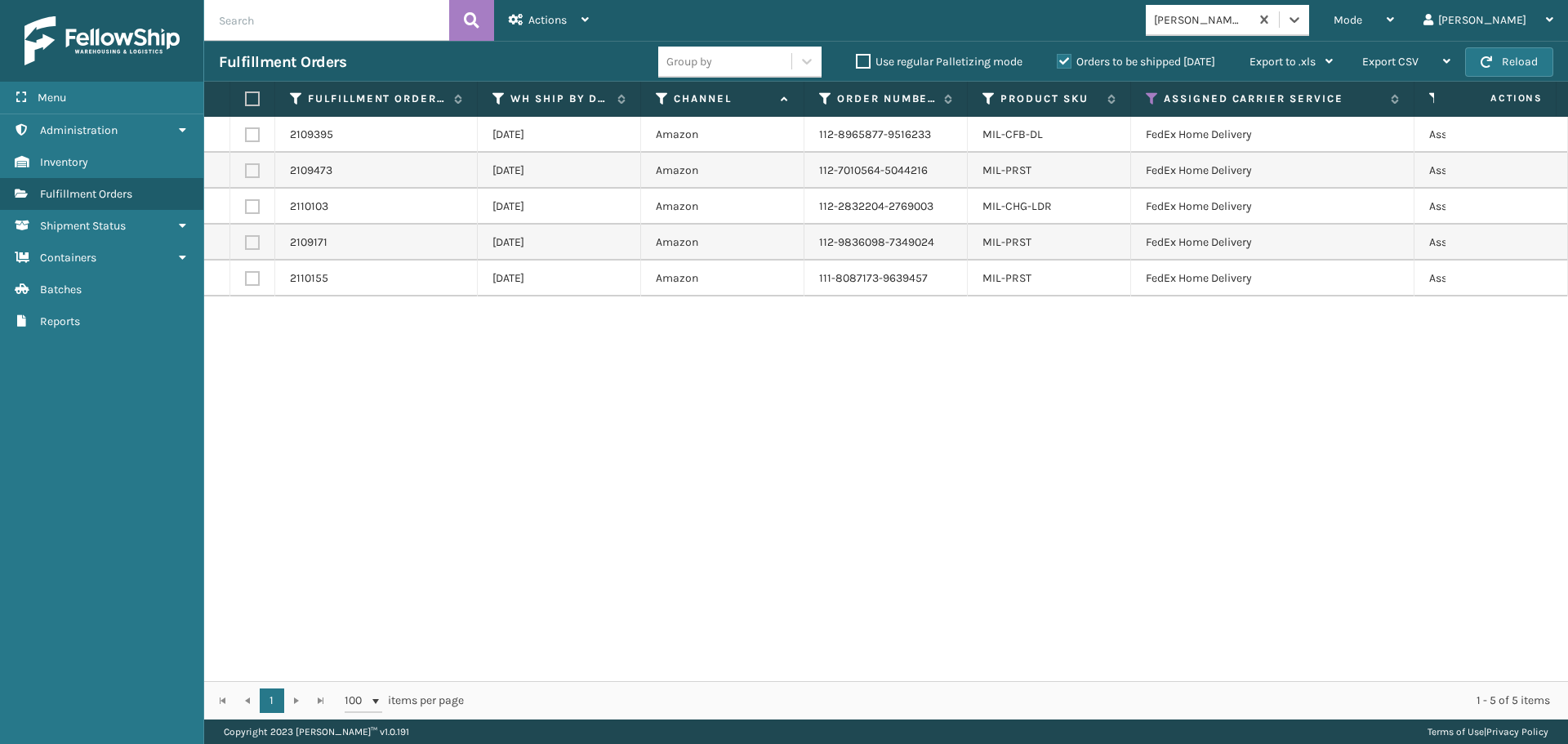
click at [254, 99] on label at bounding box center [249, 99] width 9 height 15
click at [246, 99] on input "checkbox" at bounding box center [245, 98] width 1 height 10
checkbox input "true"
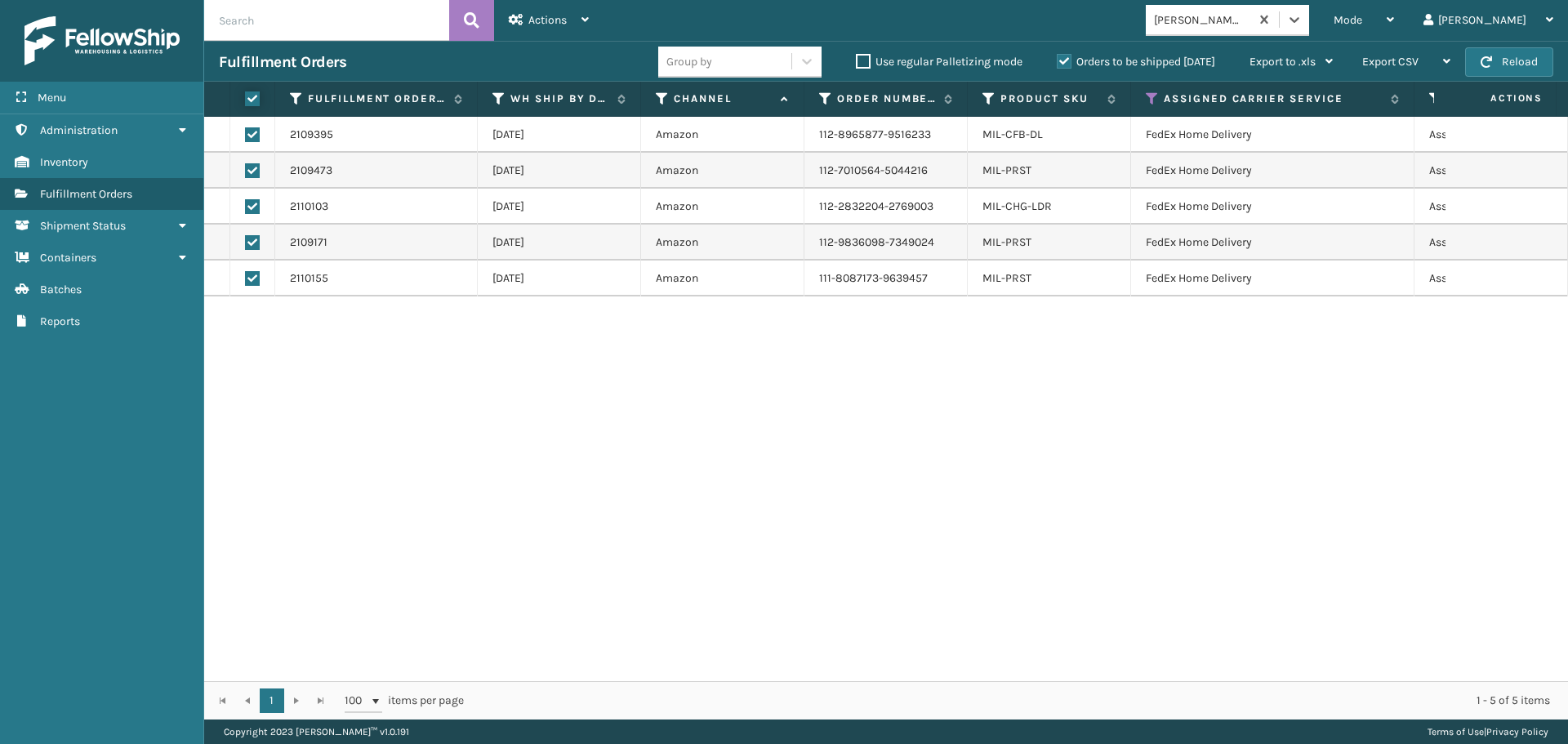
checkbox input "true"
click at [603, 26] on div "Actions Settings Remove All Filters Export Labels Create Picking Batch" at bounding box center [549, 20] width 110 height 41
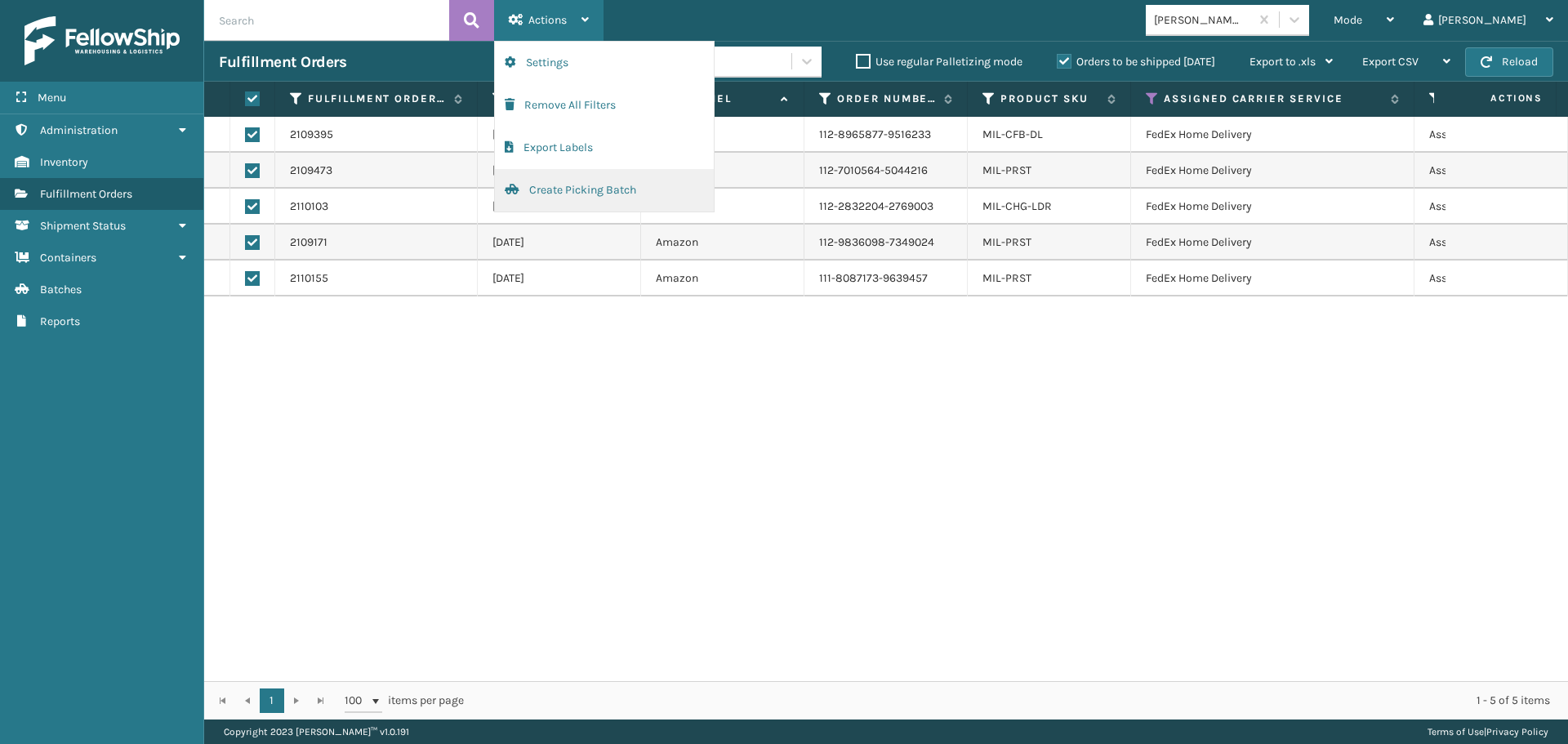
click at [588, 178] on button "Create Picking Batch" at bounding box center [605, 190] width 219 height 42
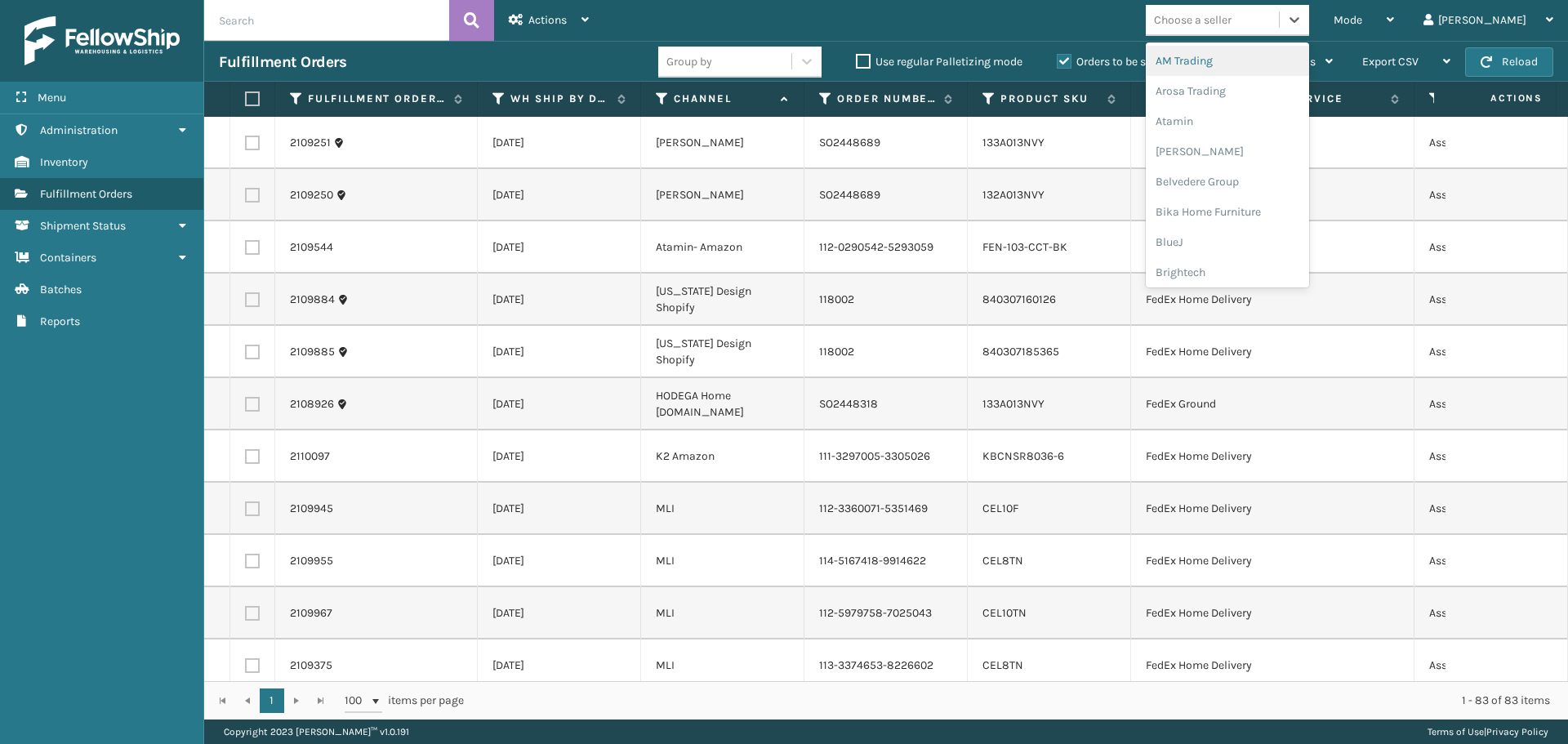
click at [1232, 17] on div "Choose a seller" at bounding box center [1193, 20] width 77 height 17
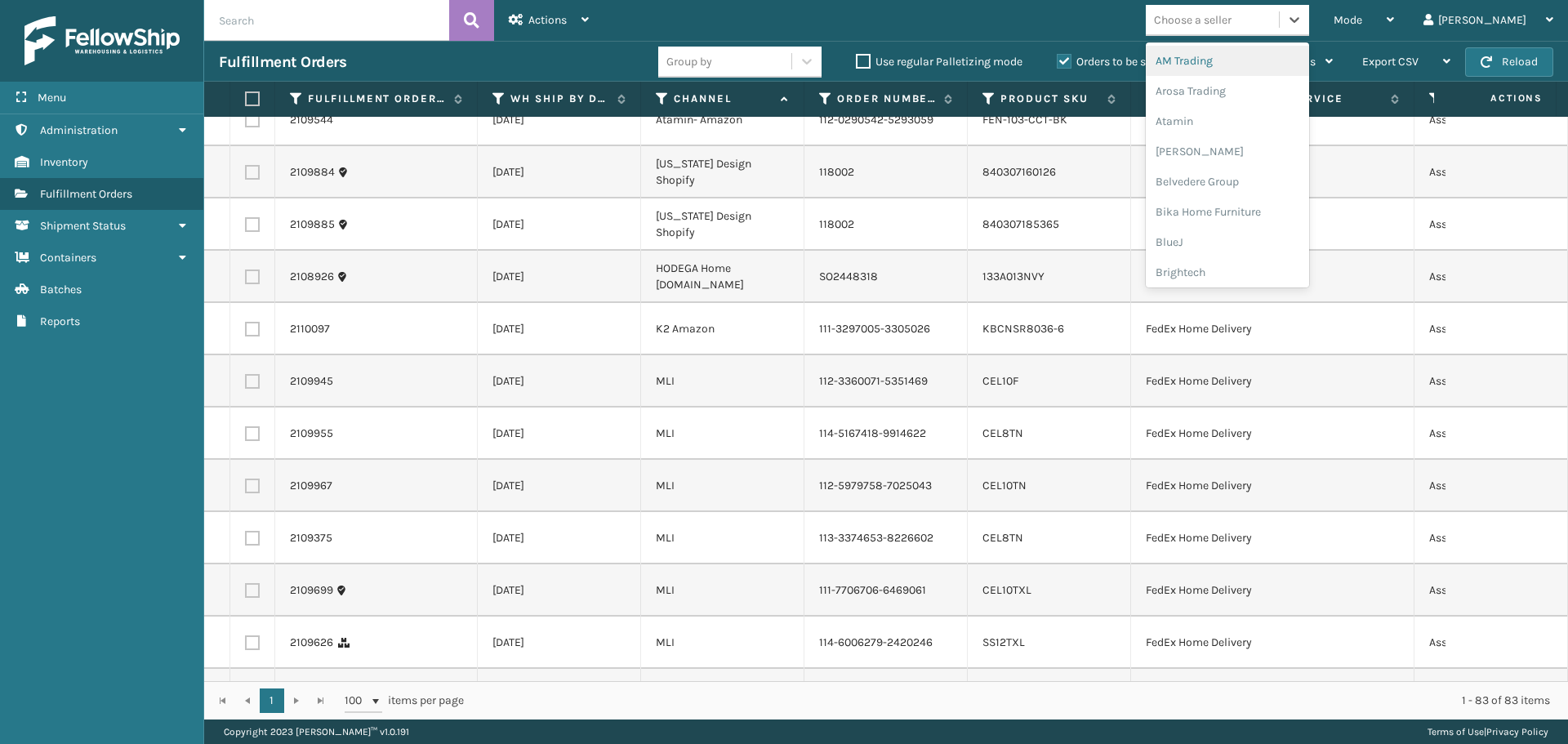
scroll to position [571, 0]
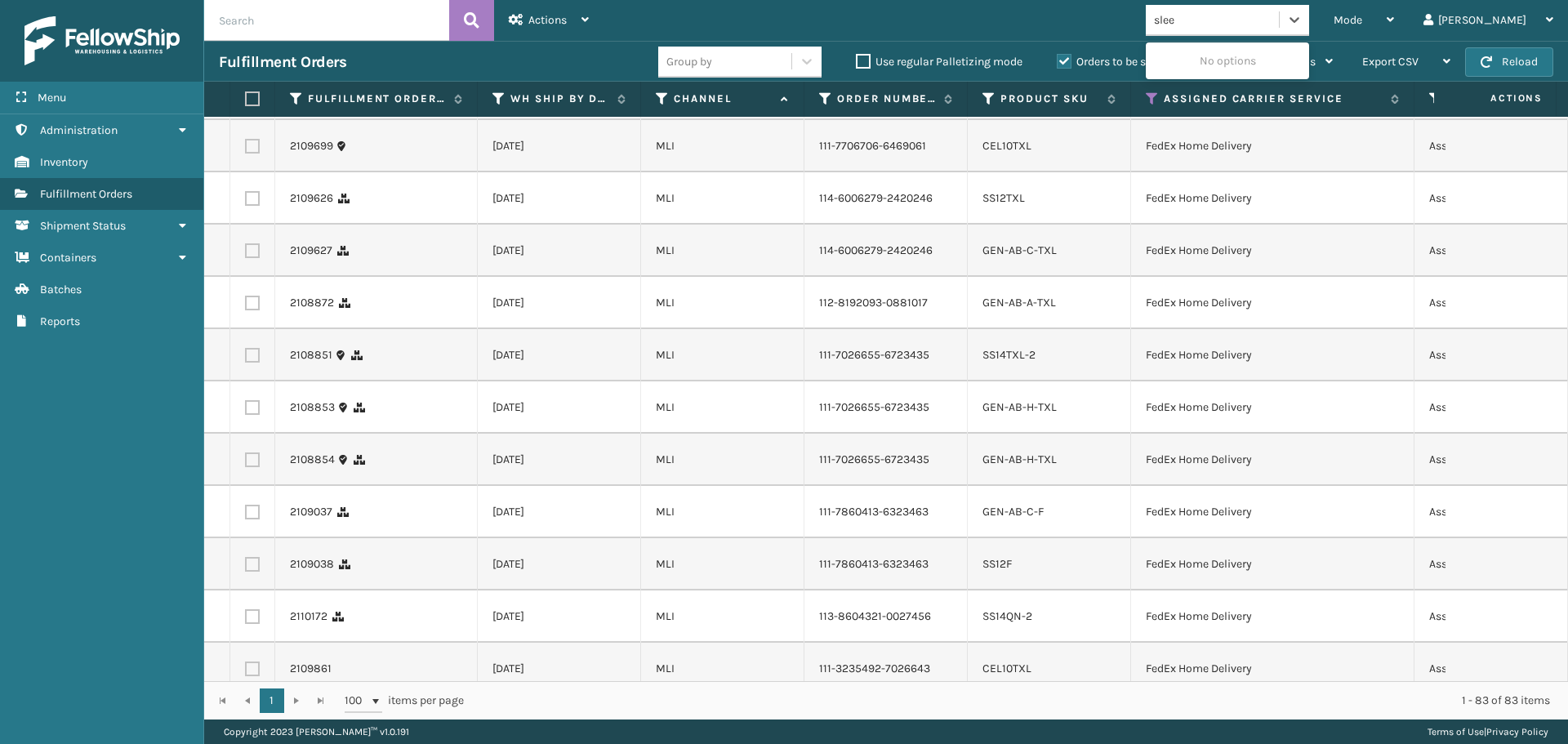
type input "sleep"
click at [1285, 51] on div "SleepGeekz" at bounding box center [1227, 60] width 163 height 30
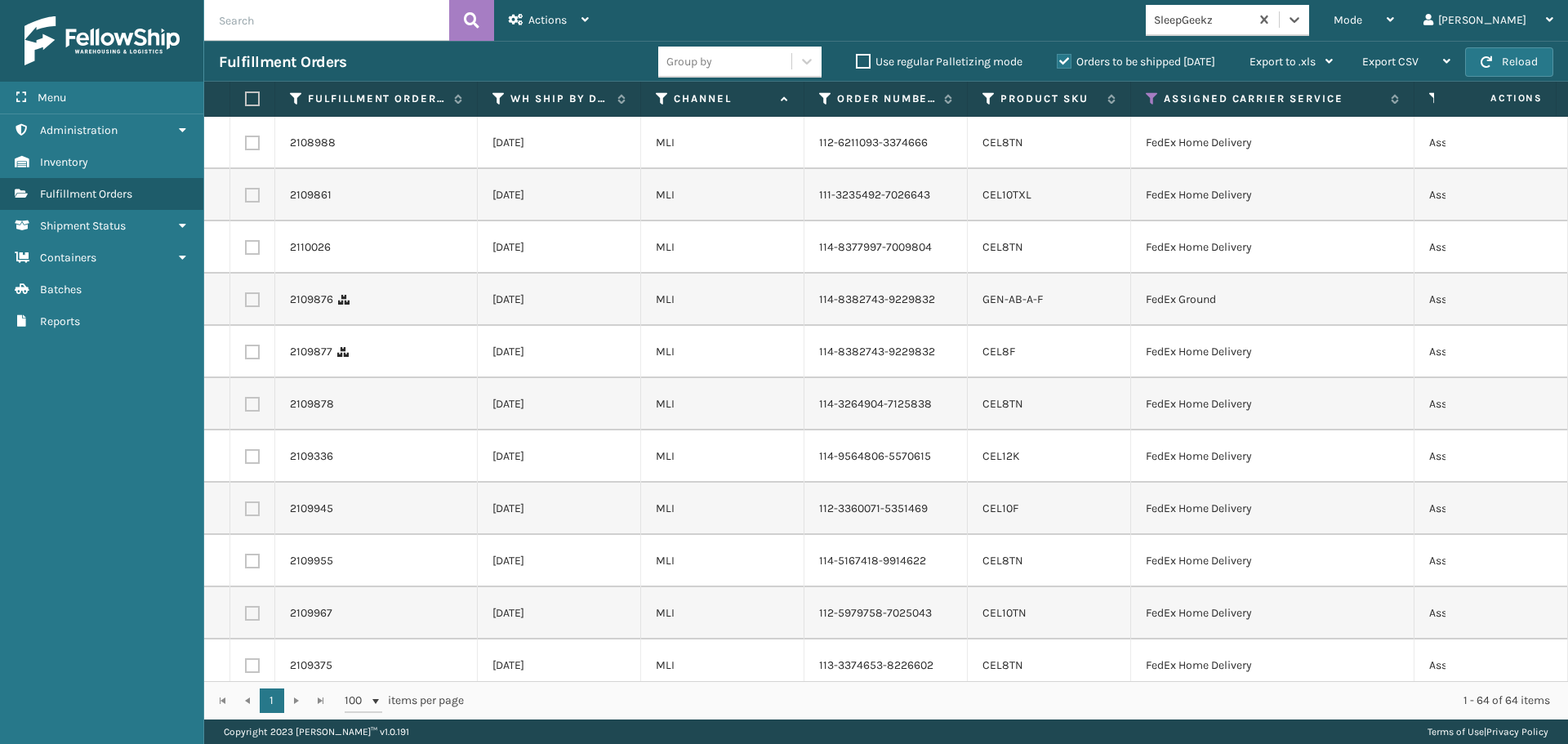
click at [254, 95] on label at bounding box center [249, 99] width 9 height 15
click at [246, 95] on input "checkbox" at bounding box center [245, 98] width 1 height 10
checkbox input "true"
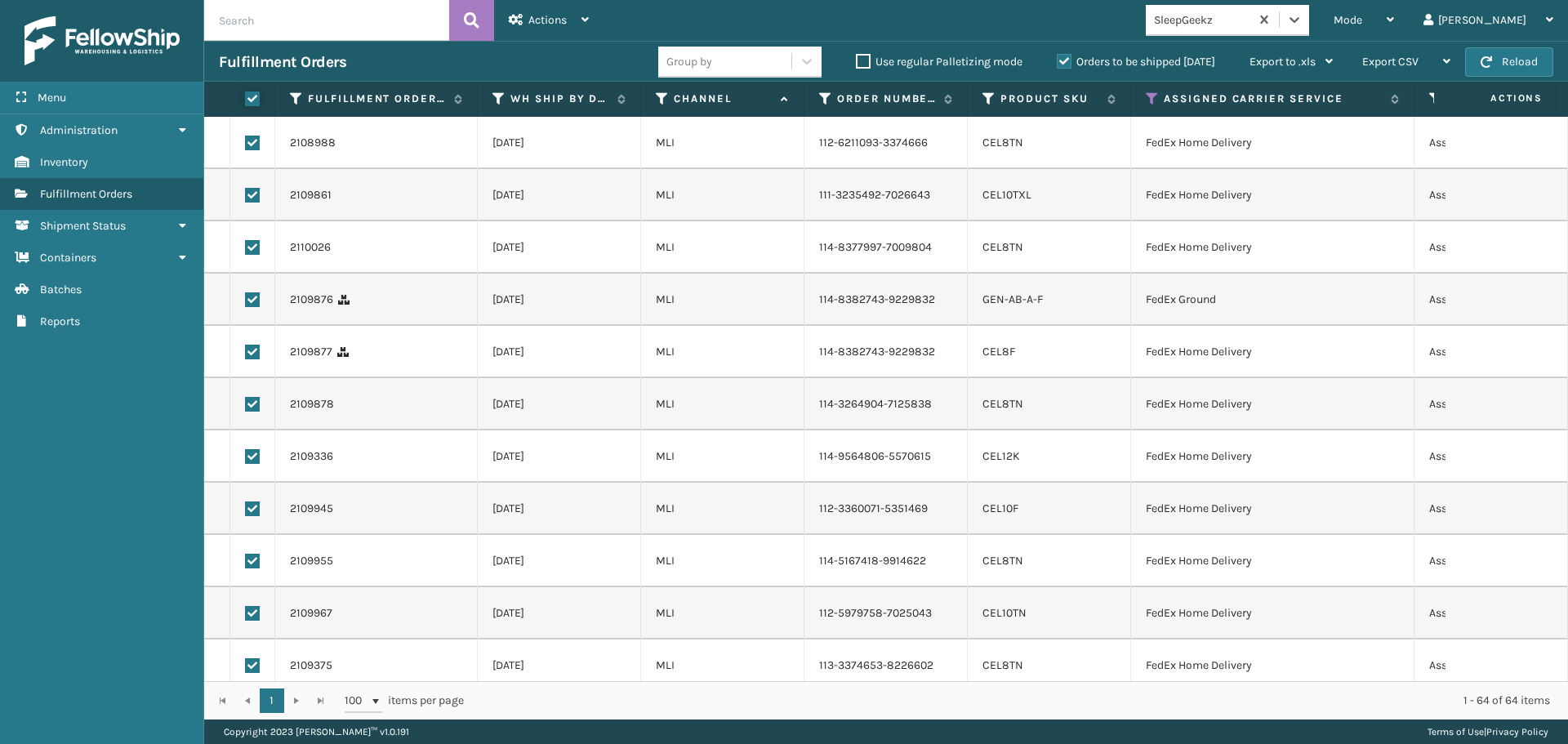
checkbox input "true"
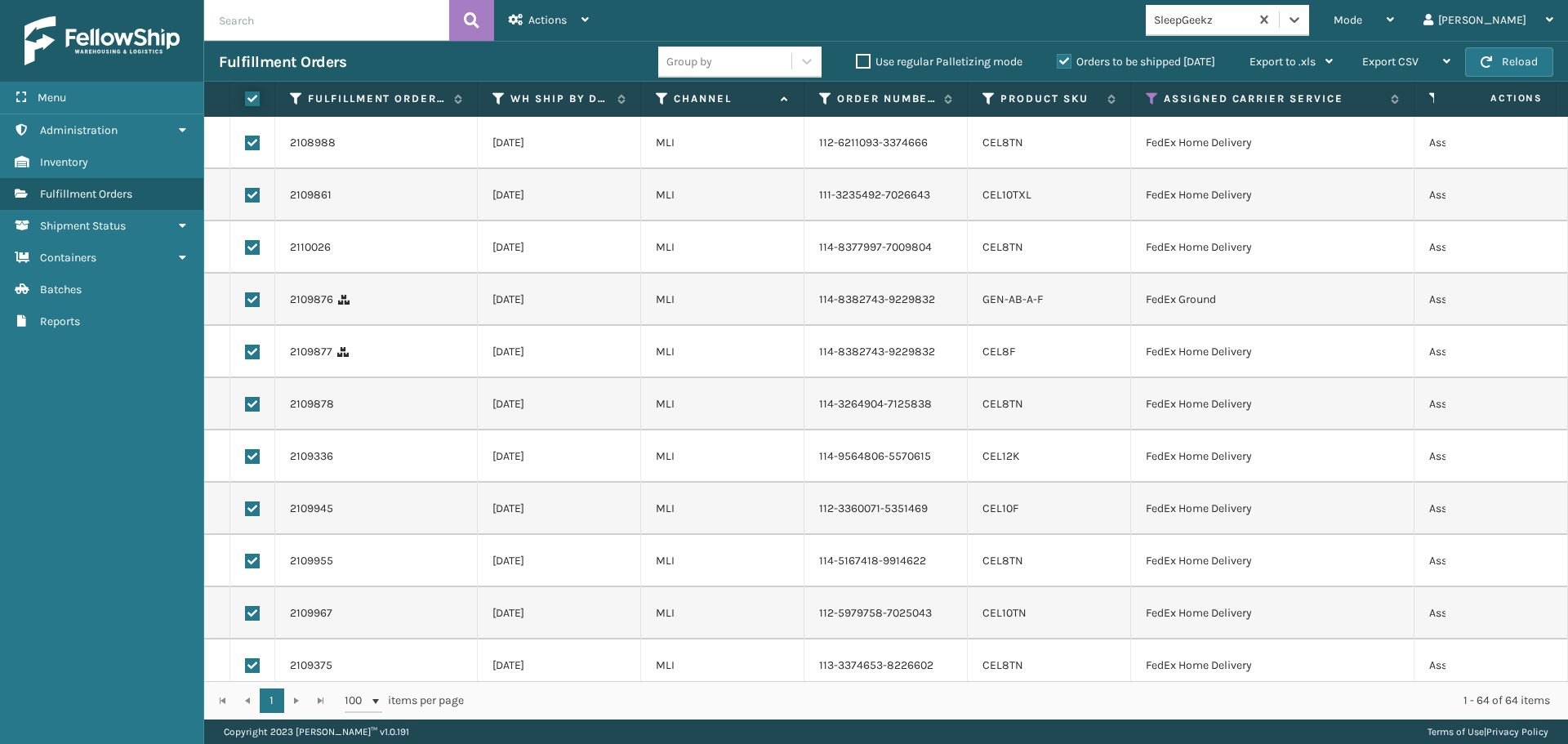
checkbox input "true"
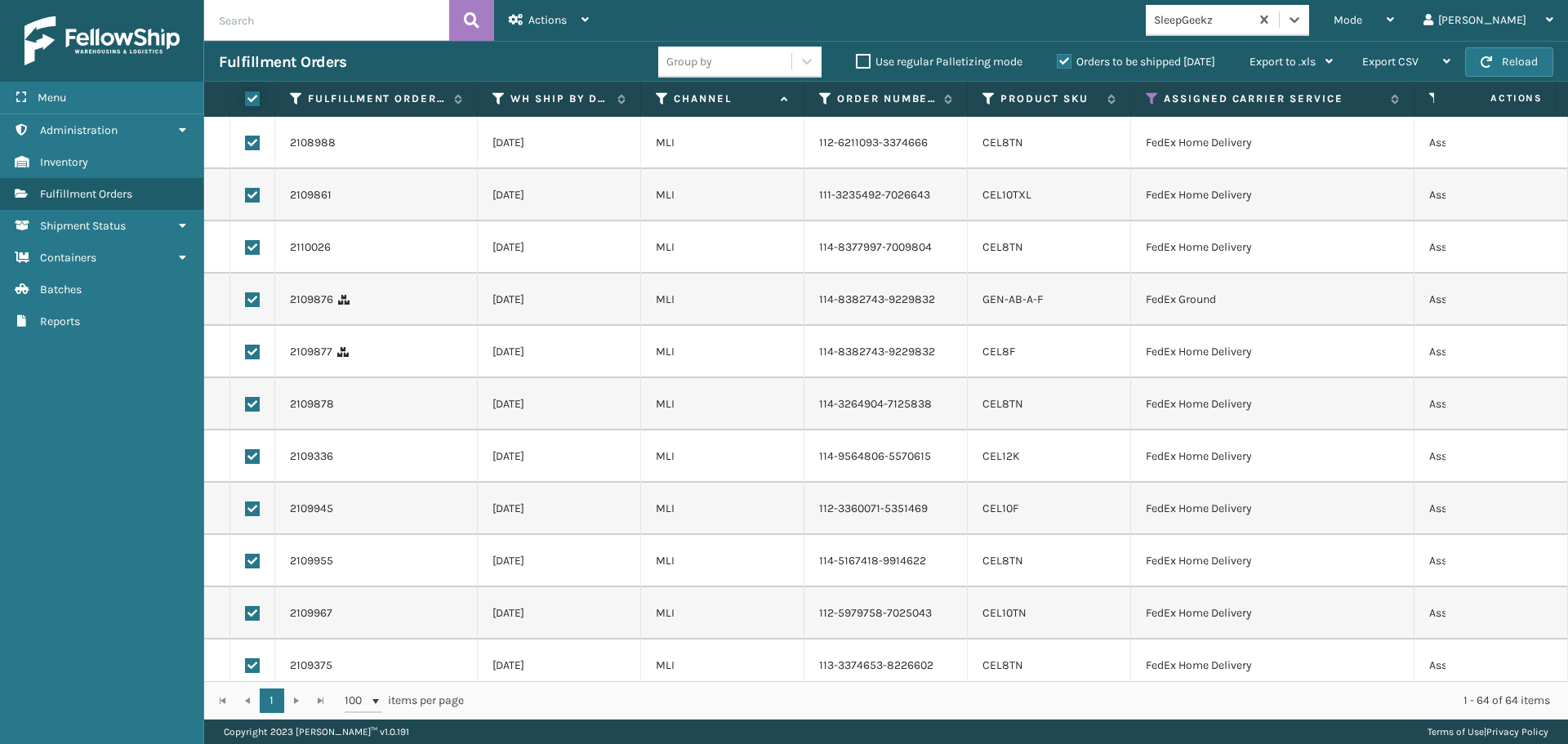
checkbox input "true"
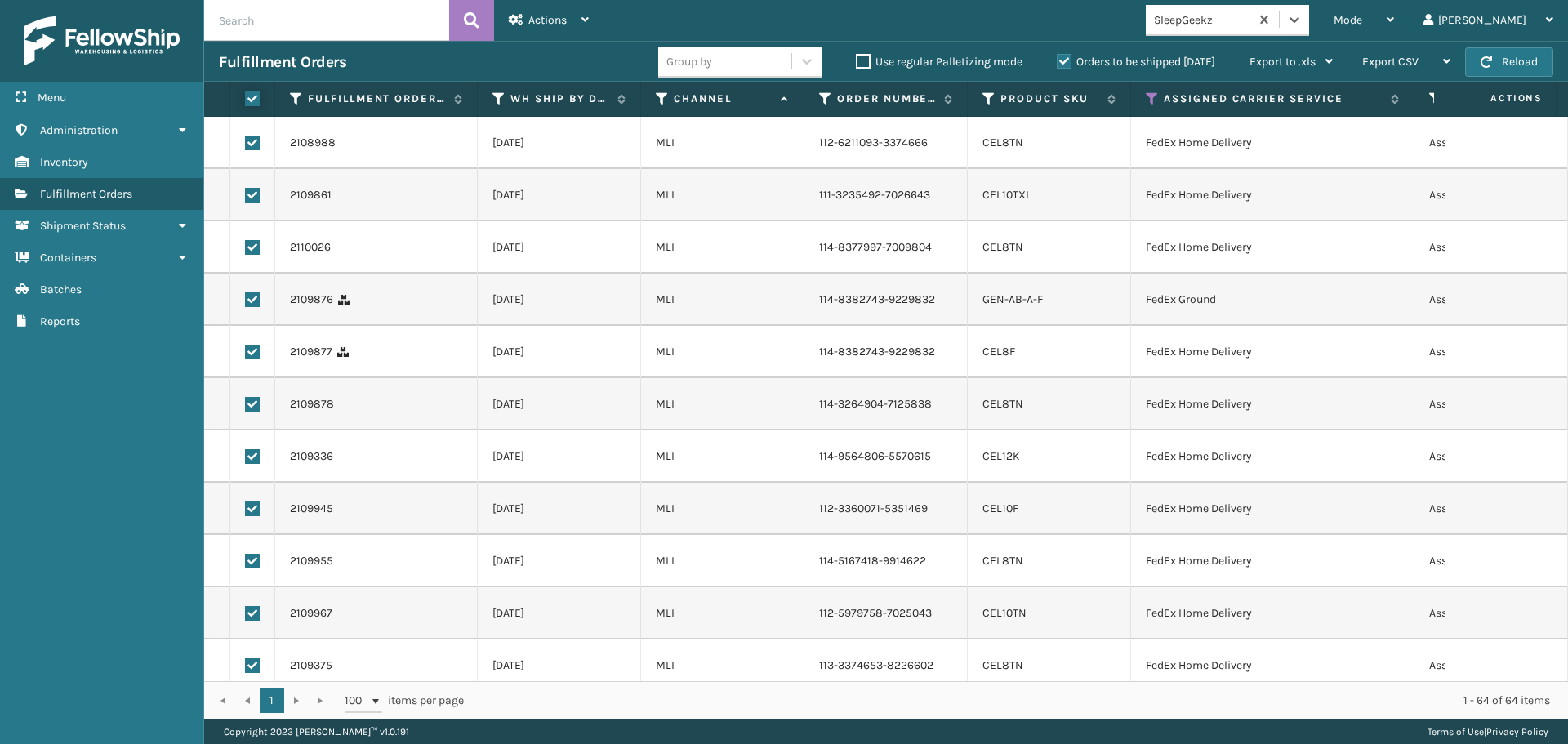
checkbox input "true"
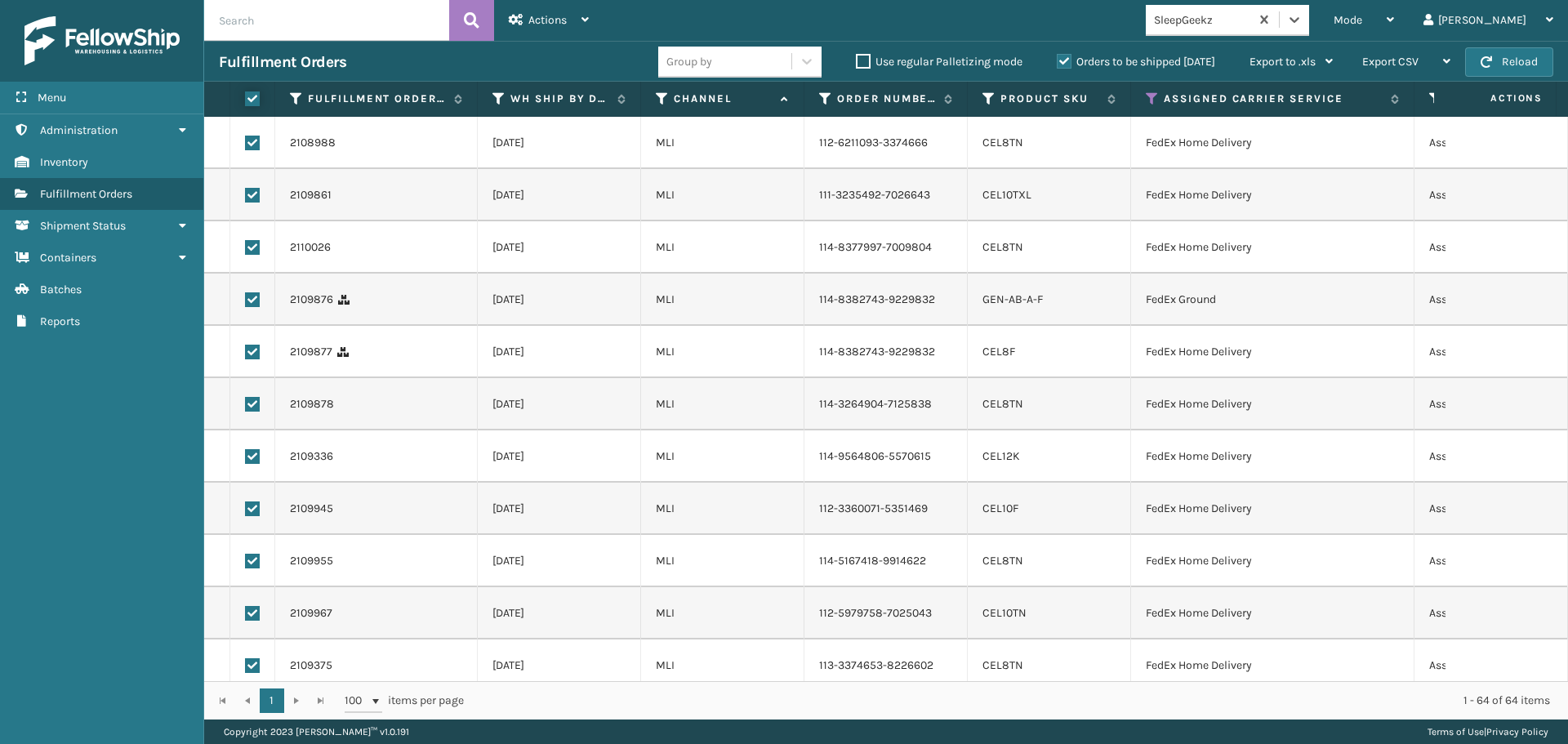
checkbox input "true"
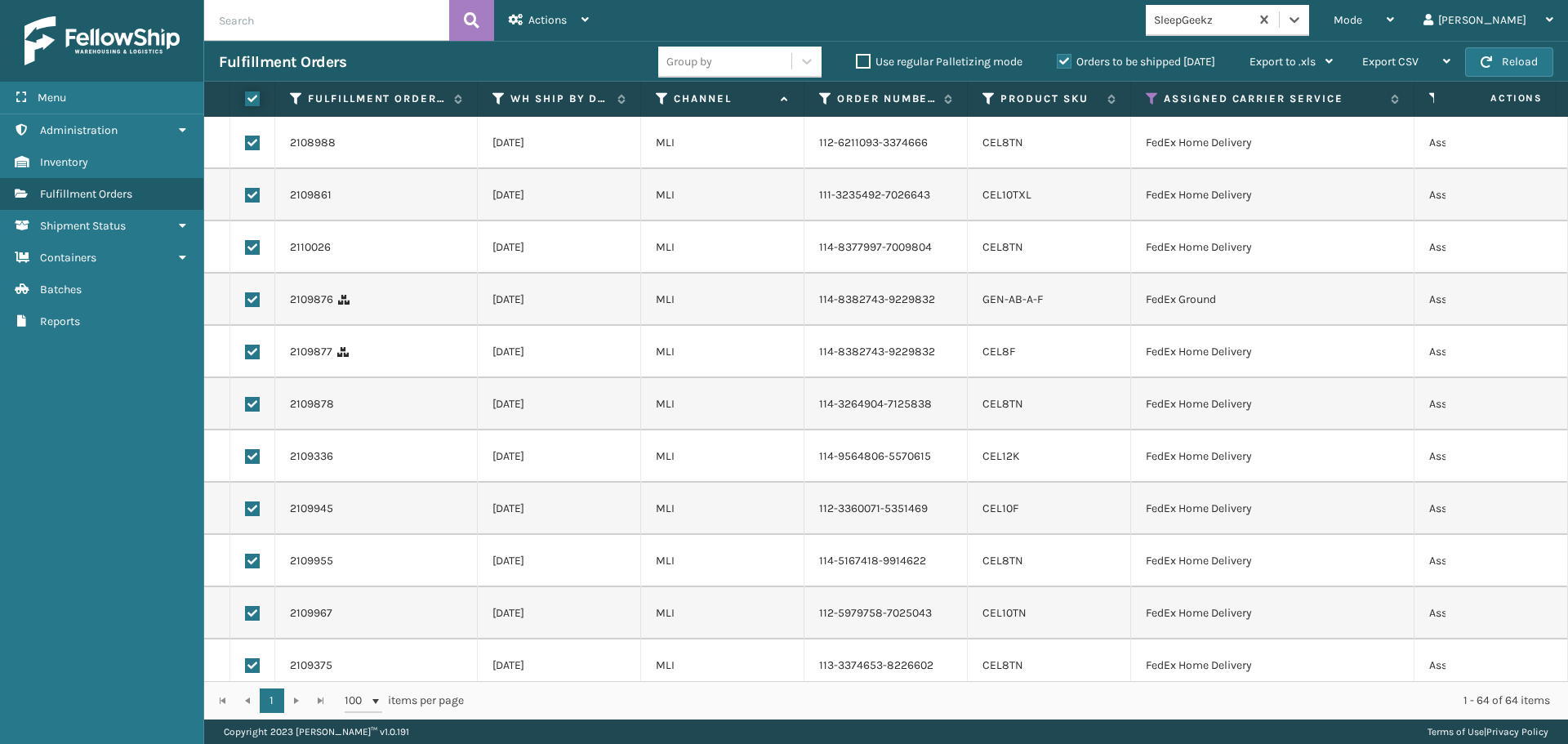
checkbox input "true"
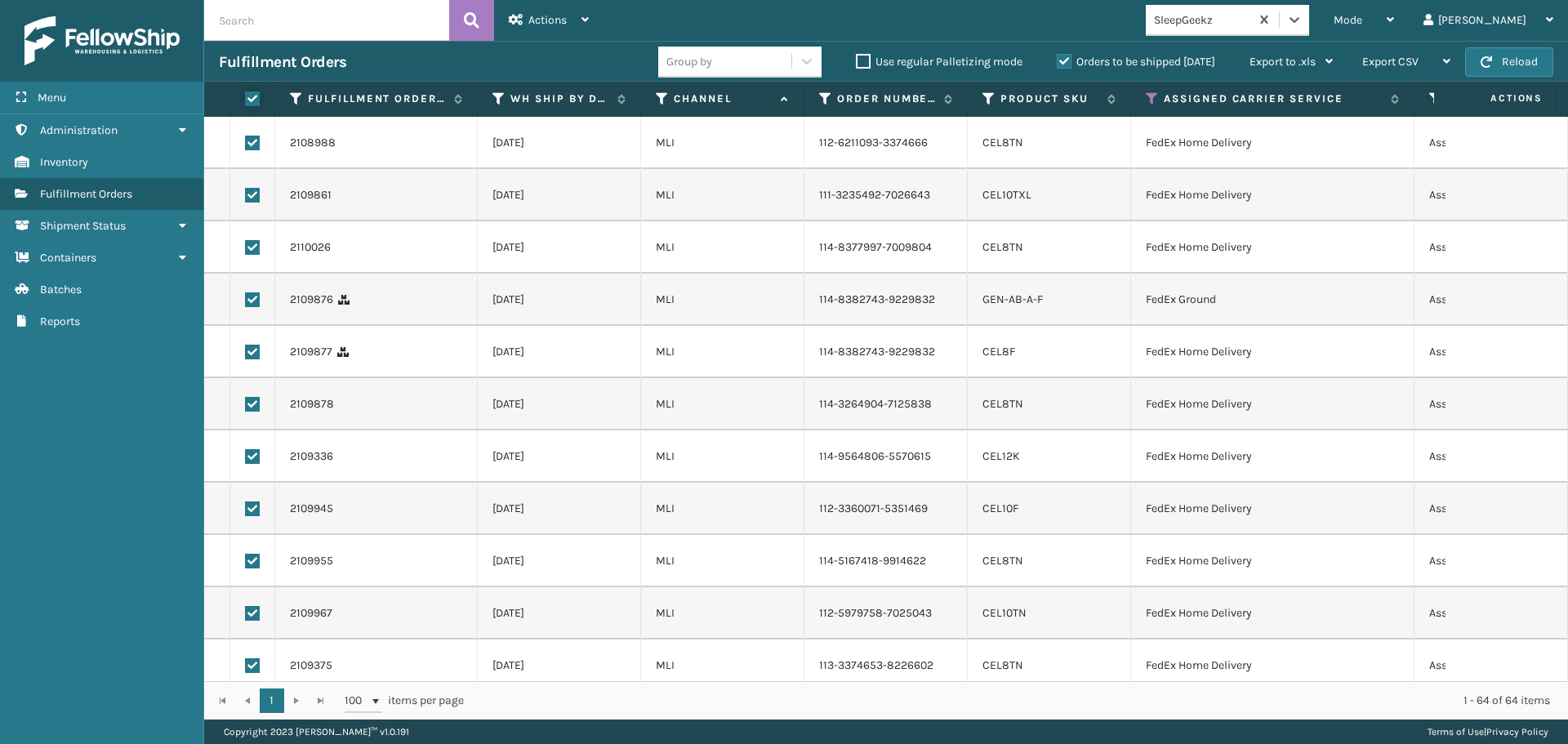
checkbox input "true"
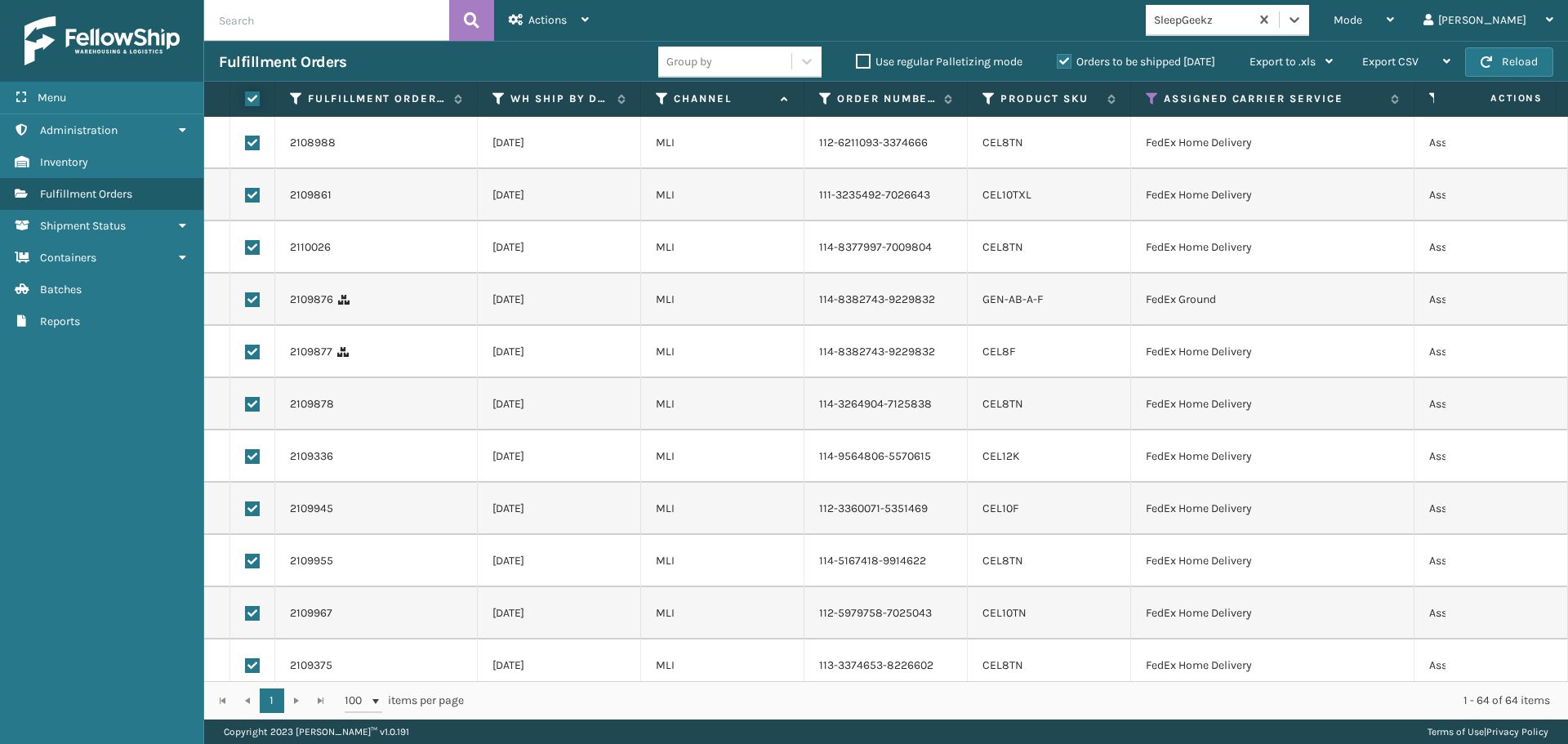
checkbox input "true"
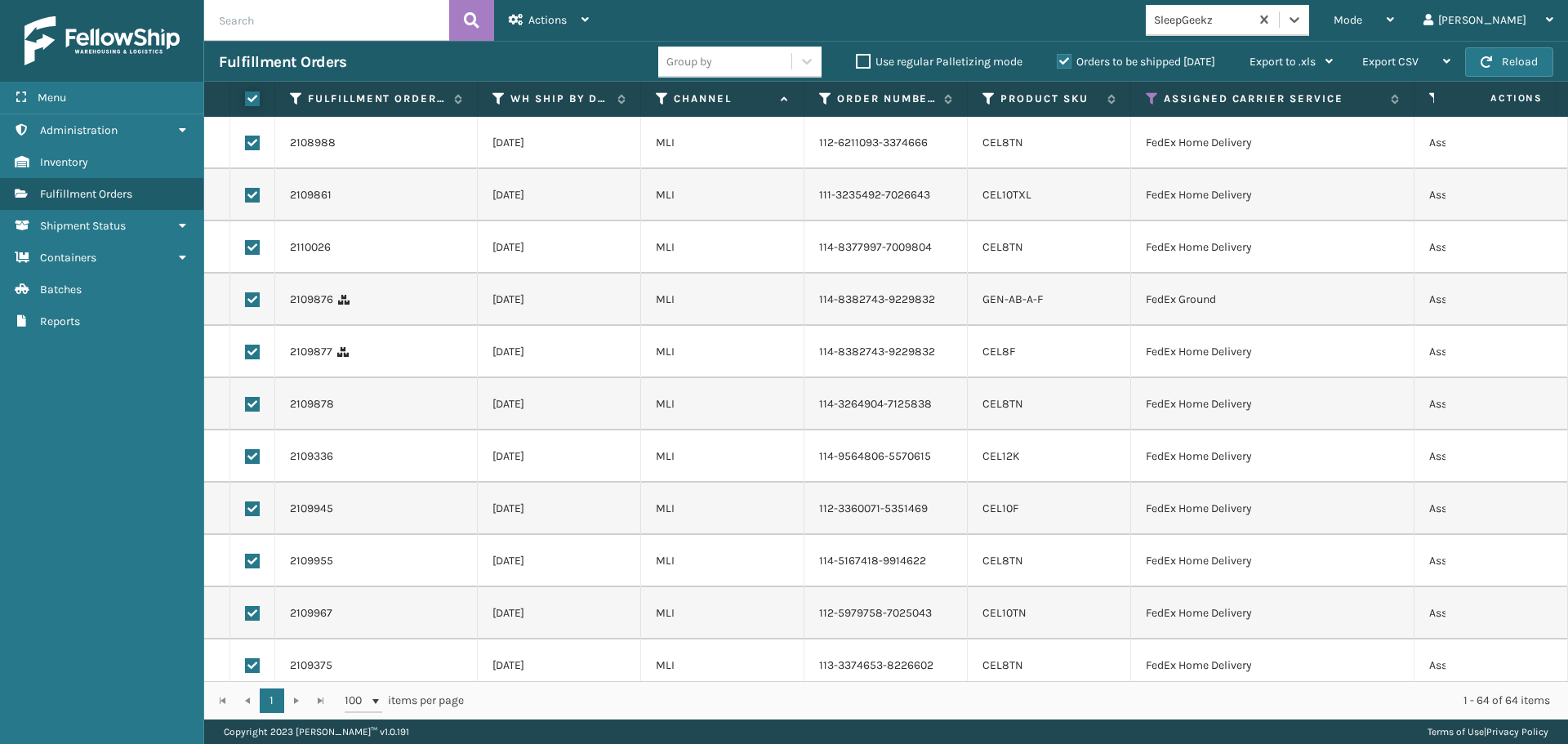
checkbox input "true"
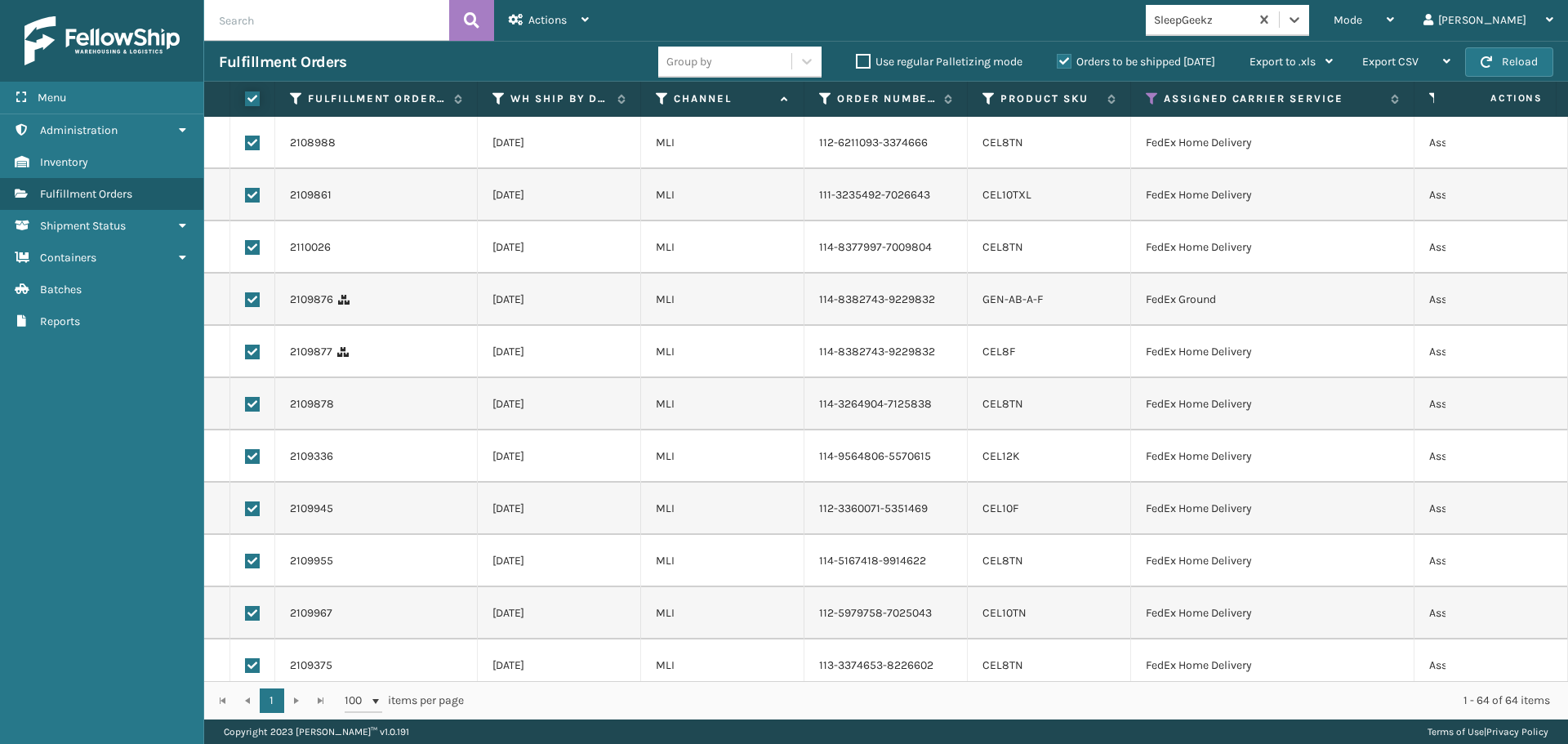
checkbox input "true"
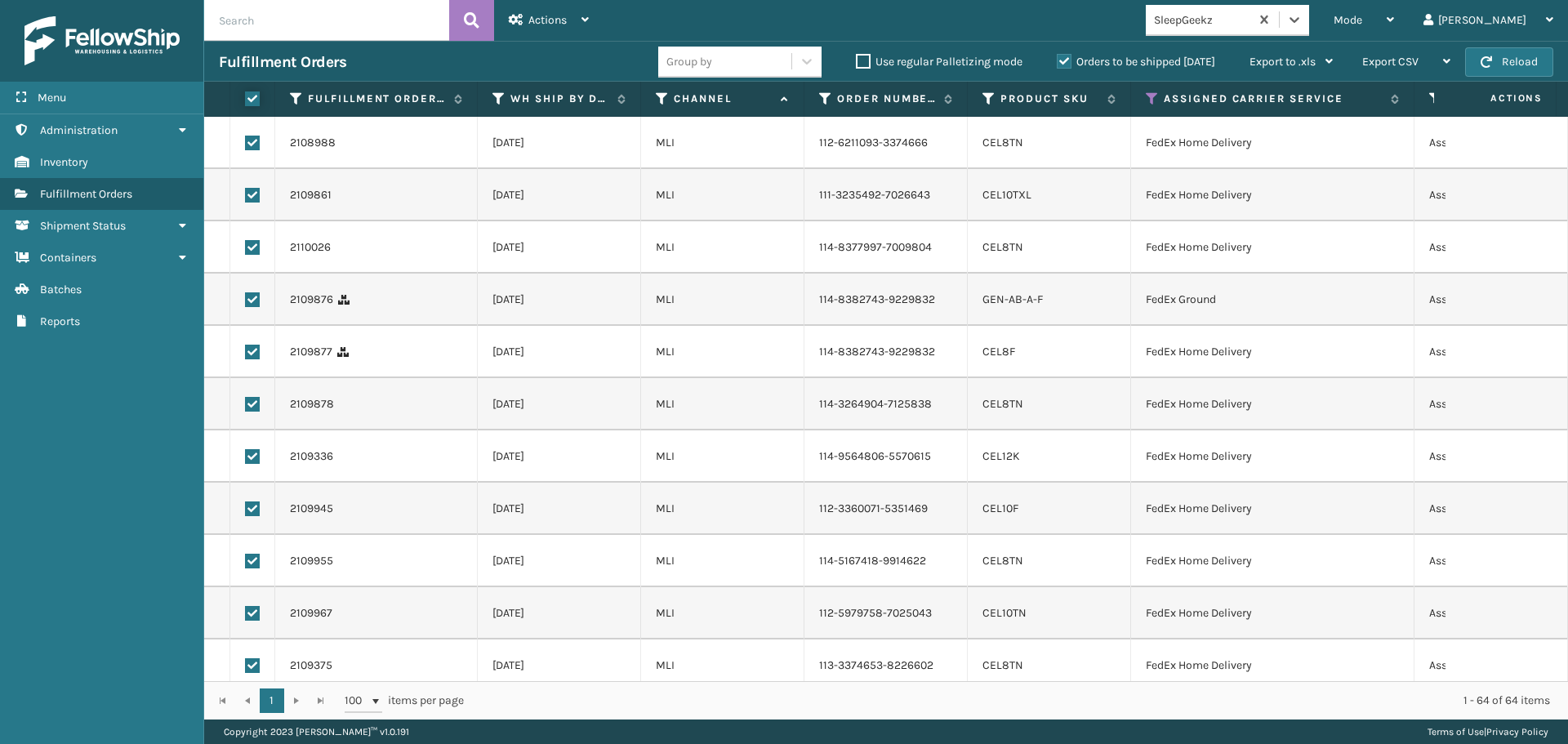
checkbox input "true"
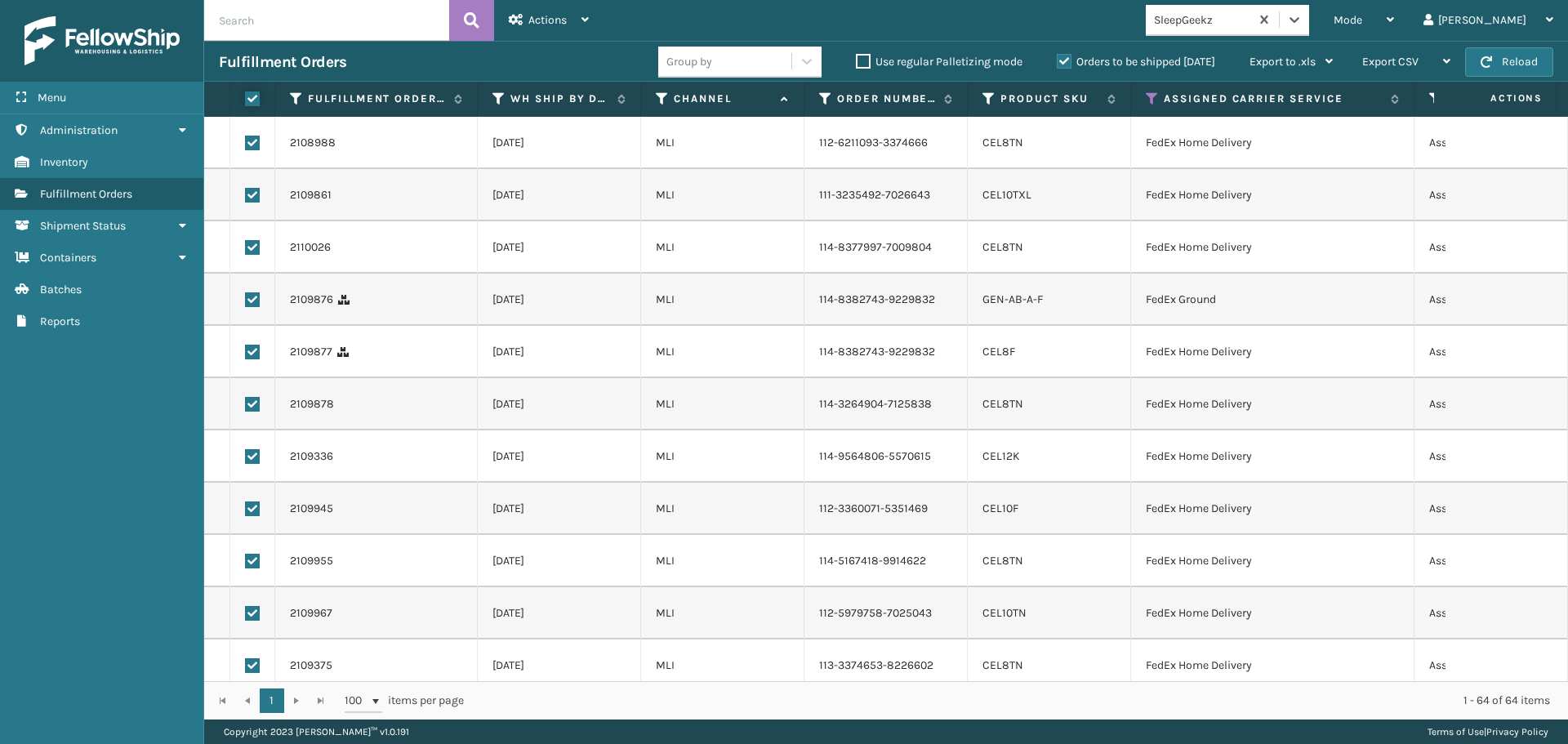
checkbox input "true"
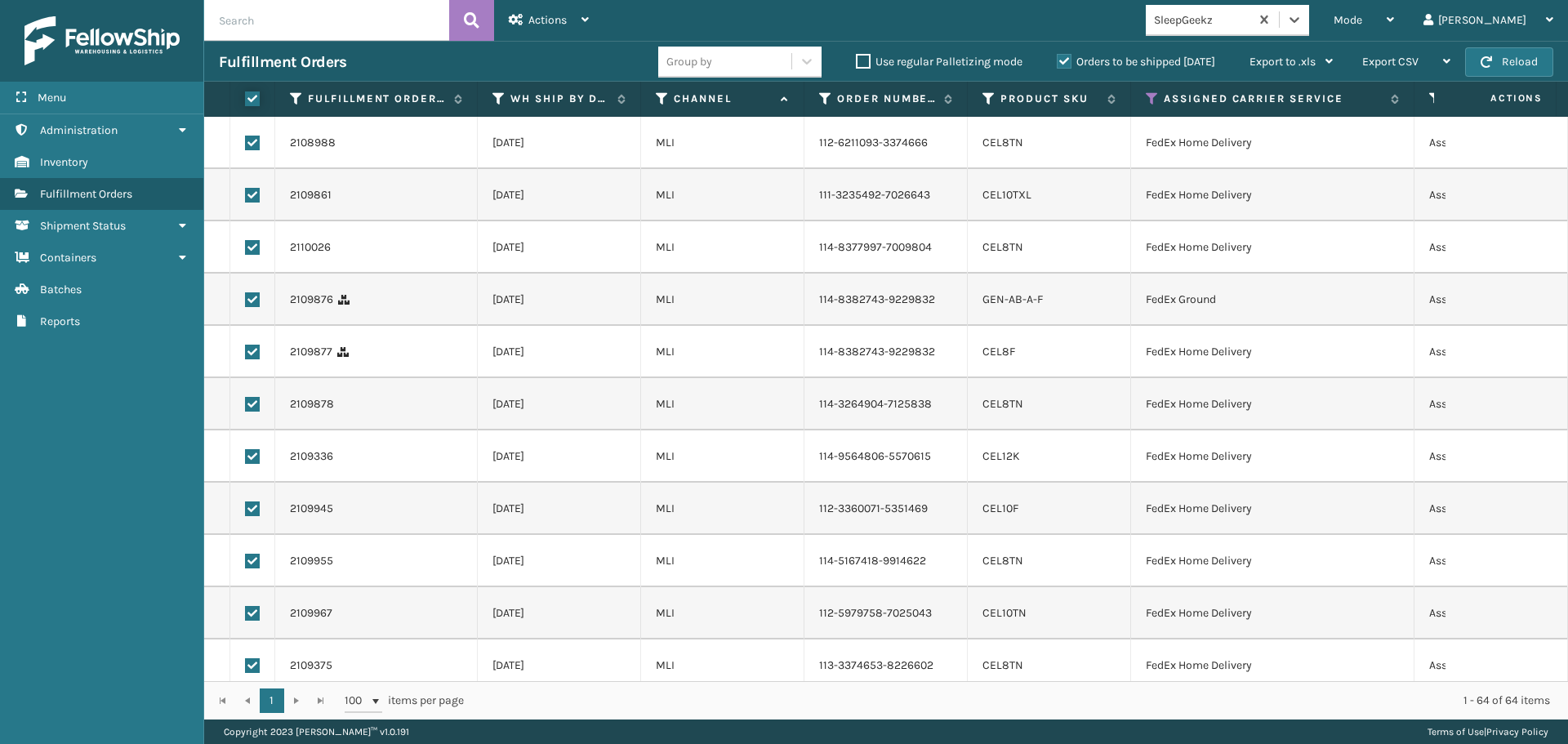
checkbox input "true"
click at [576, 15] on div "Actions" at bounding box center [549, 20] width 80 height 41
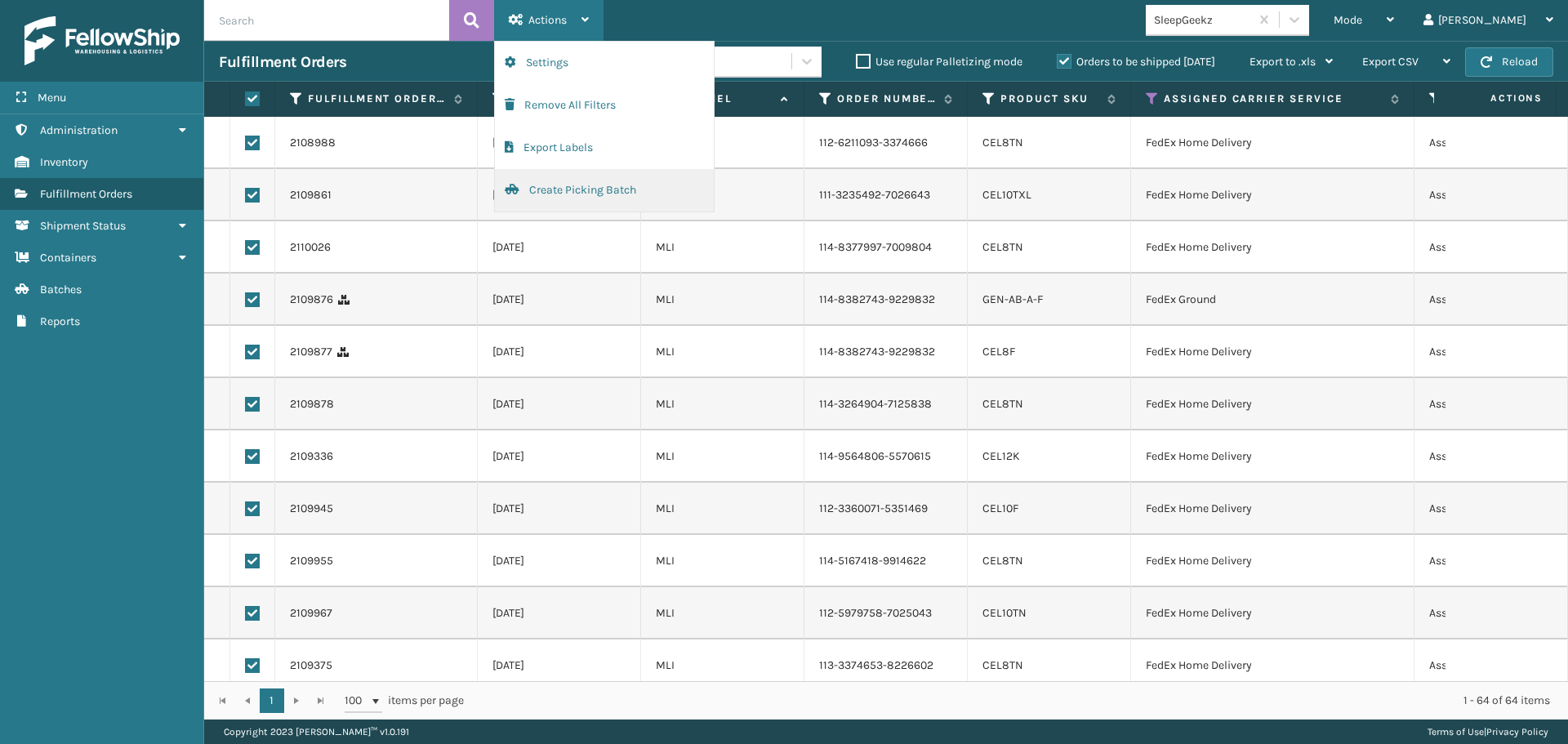
click at [575, 182] on button "Create Picking Batch" at bounding box center [605, 190] width 219 height 42
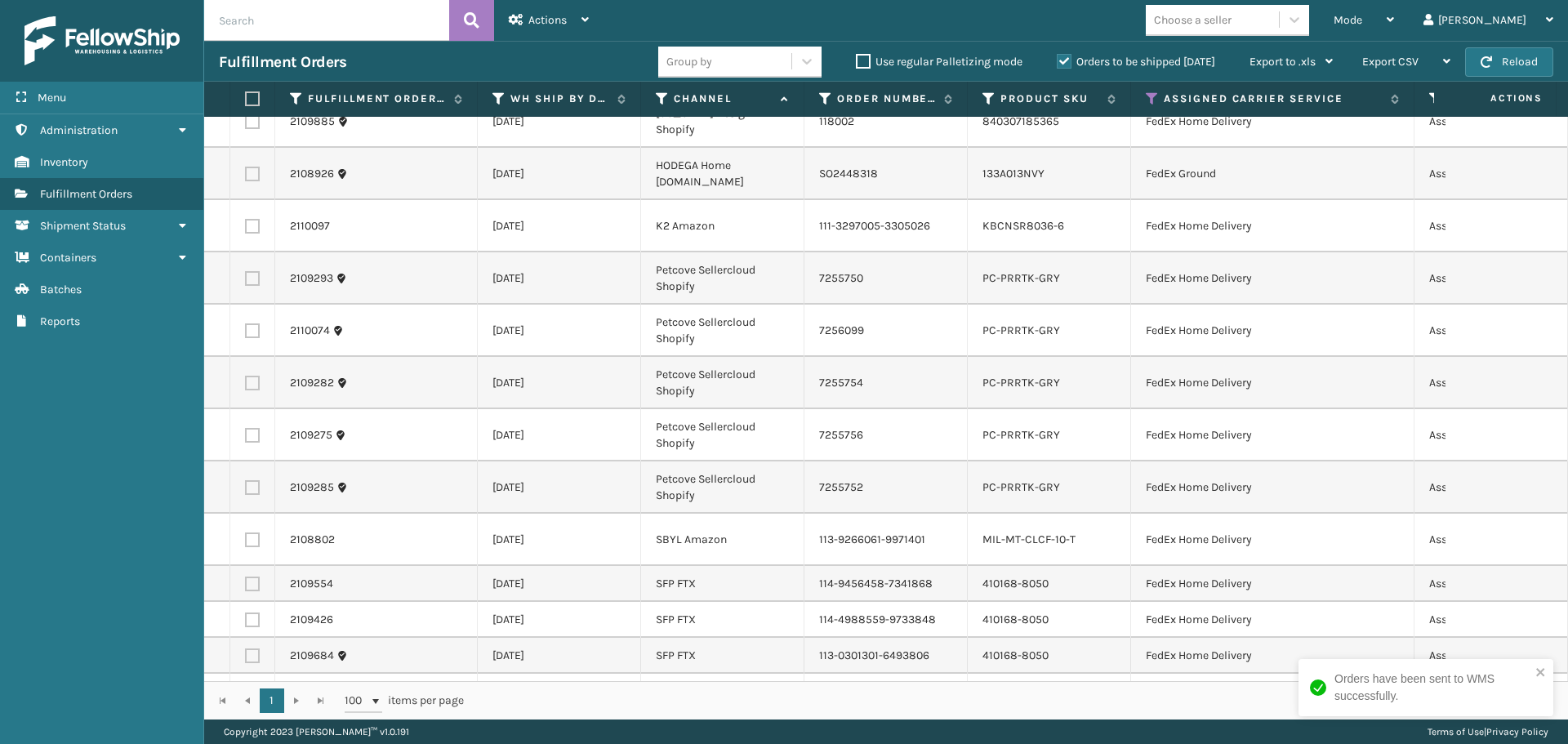
scroll to position [0, 0]
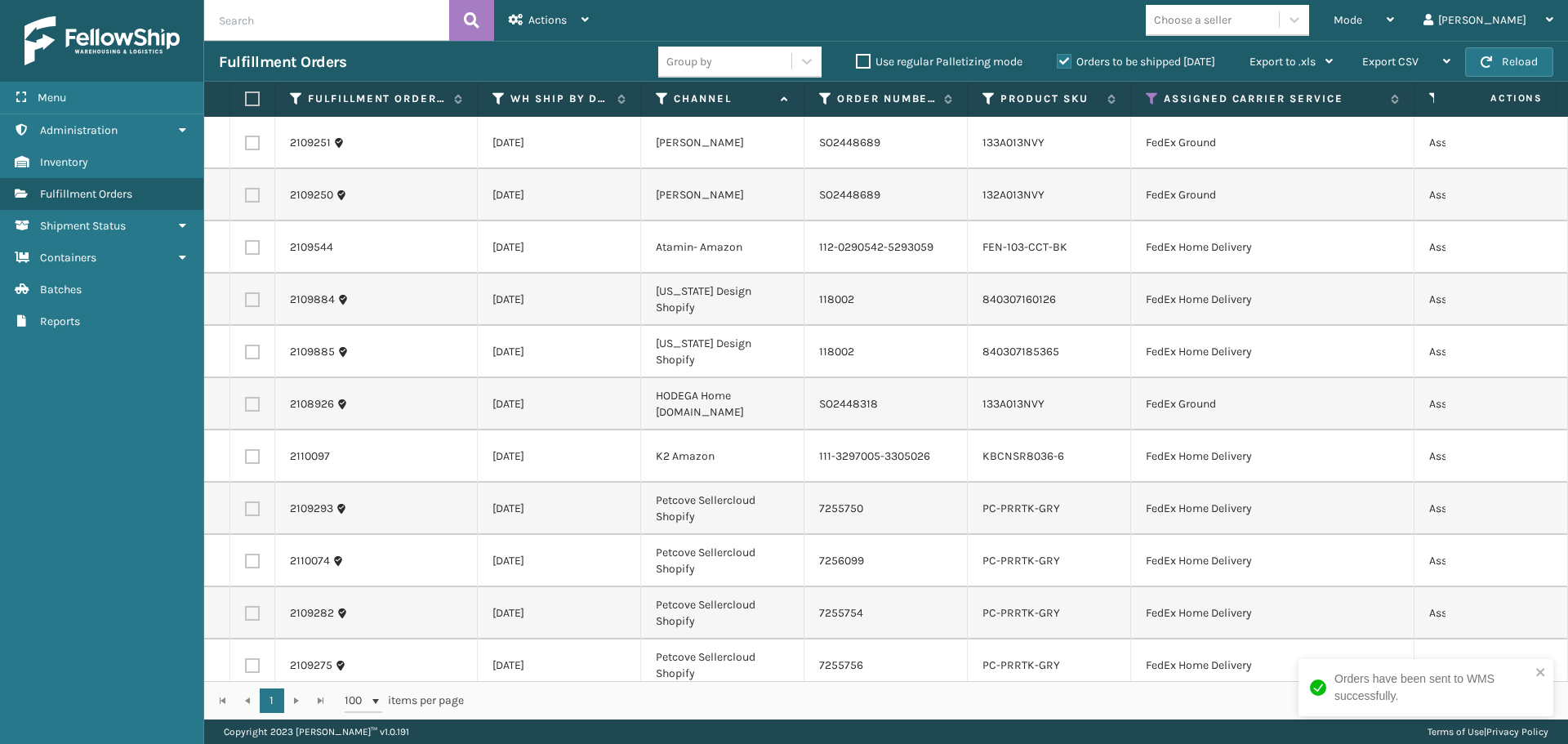
click at [247, 99] on label at bounding box center [249, 99] width 9 height 15
click at [246, 99] on input "checkbox" at bounding box center [245, 98] width 1 height 10
checkbox input "true"
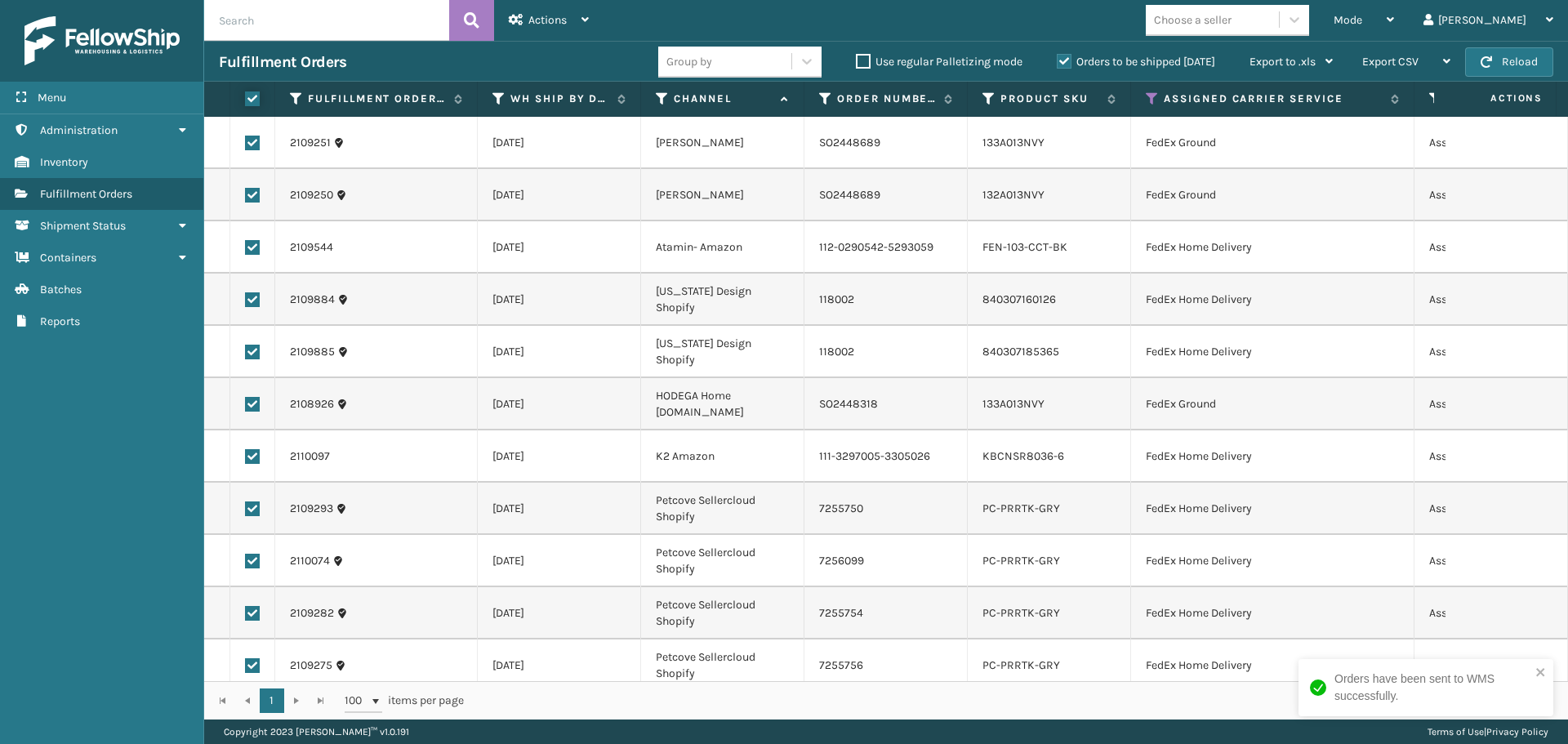
checkbox input "true"
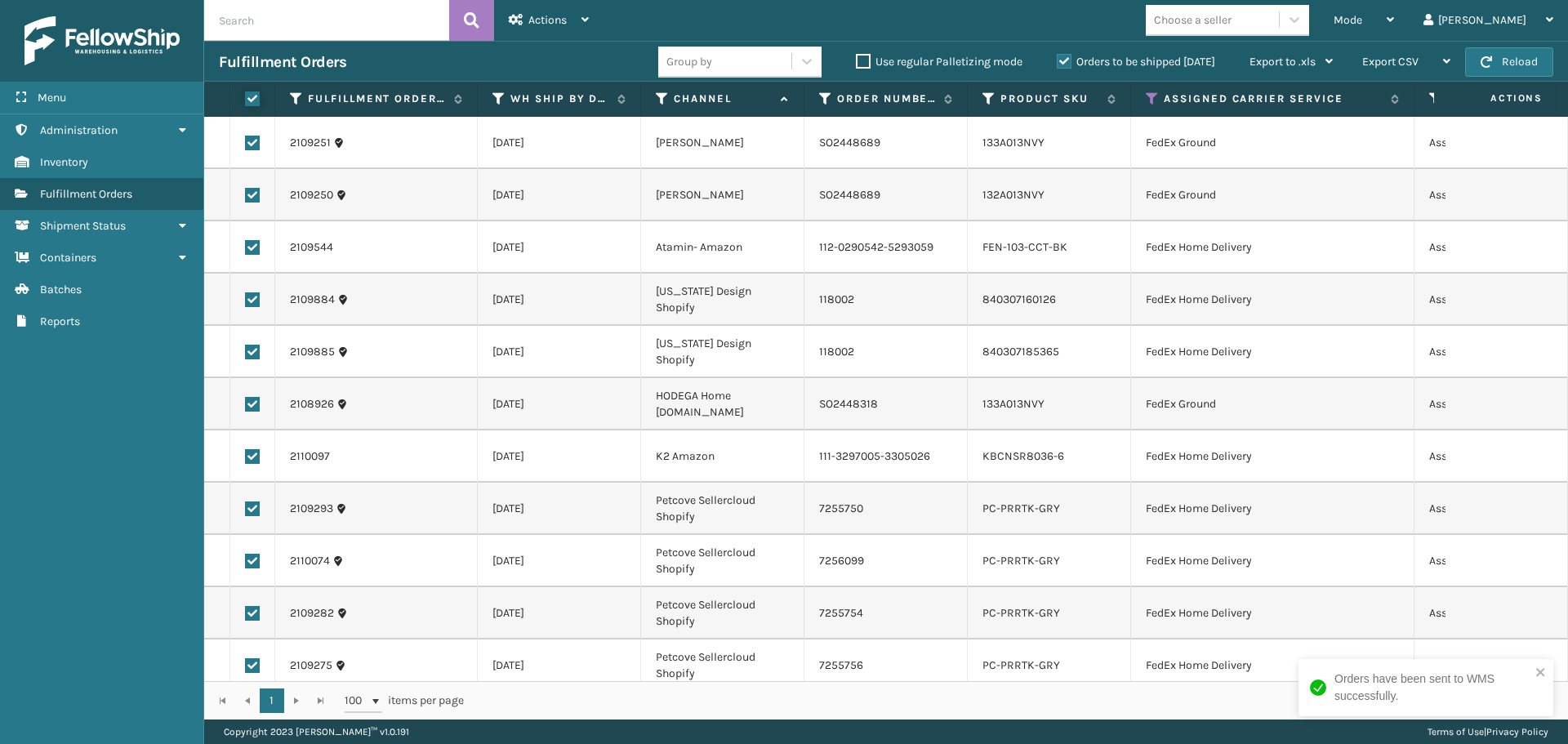
checkbox input "true"
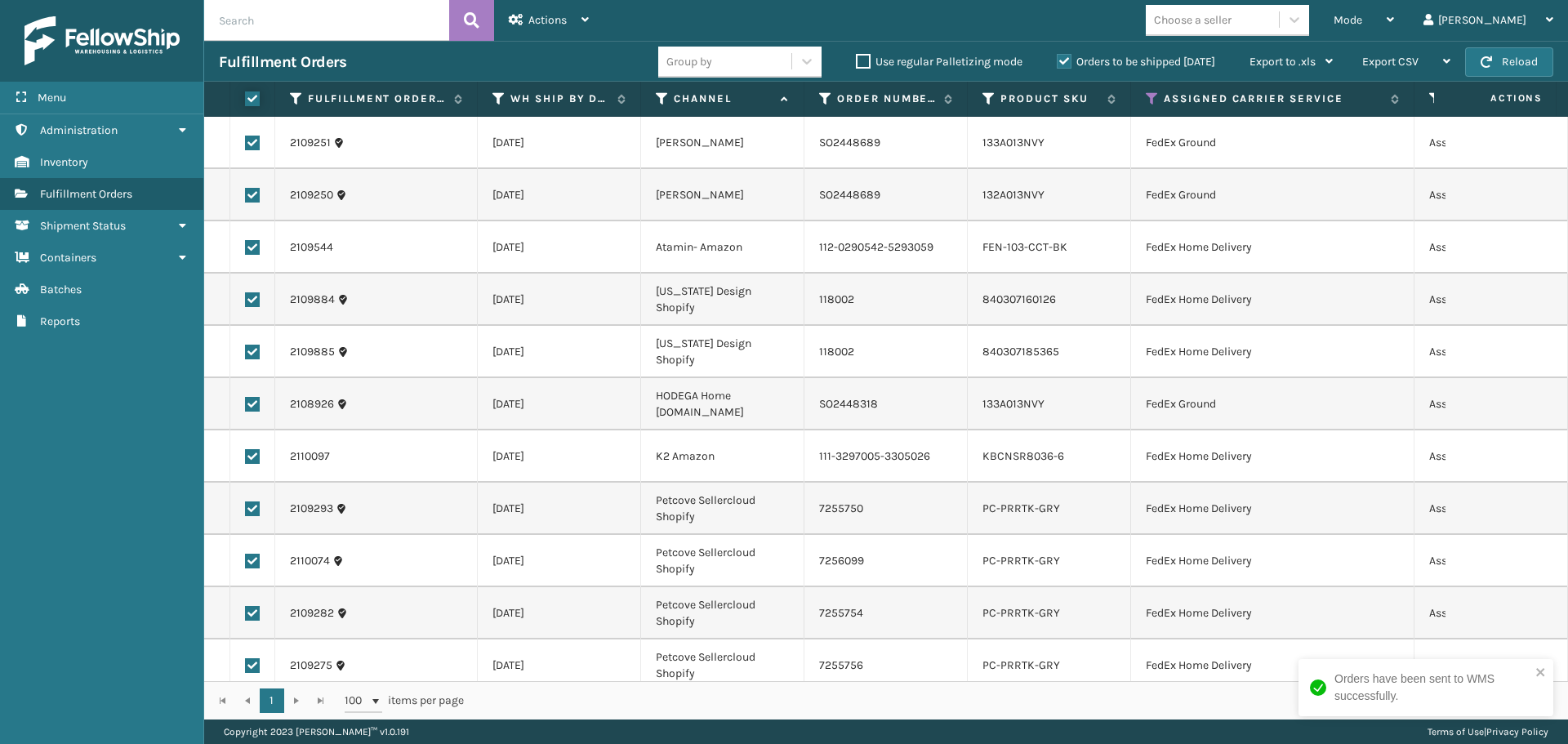
checkbox input "true"
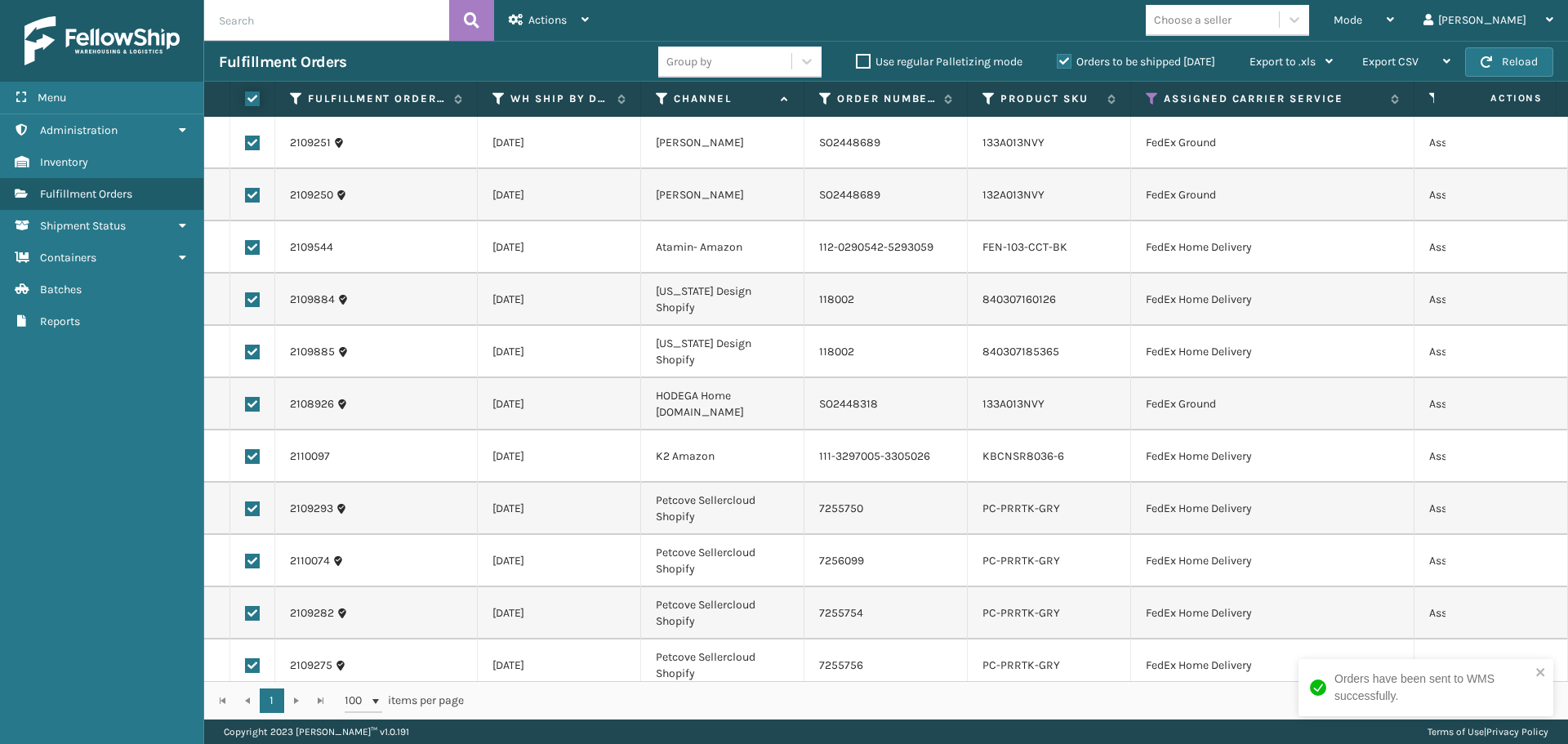
checkbox input "true"
click at [569, 24] on div "Actions" at bounding box center [549, 20] width 80 height 41
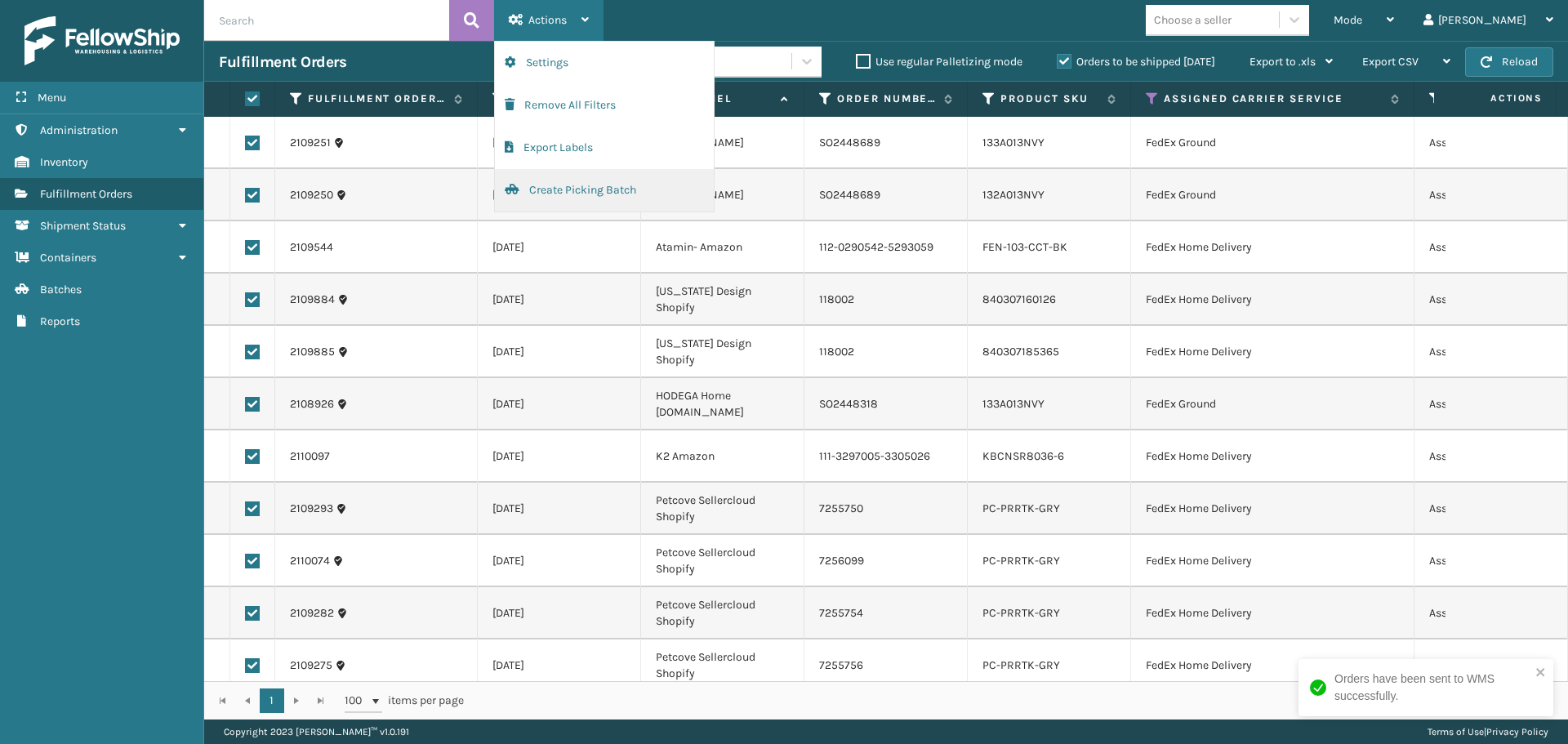
click at [583, 185] on button "Create Picking Batch" at bounding box center [605, 190] width 219 height 42
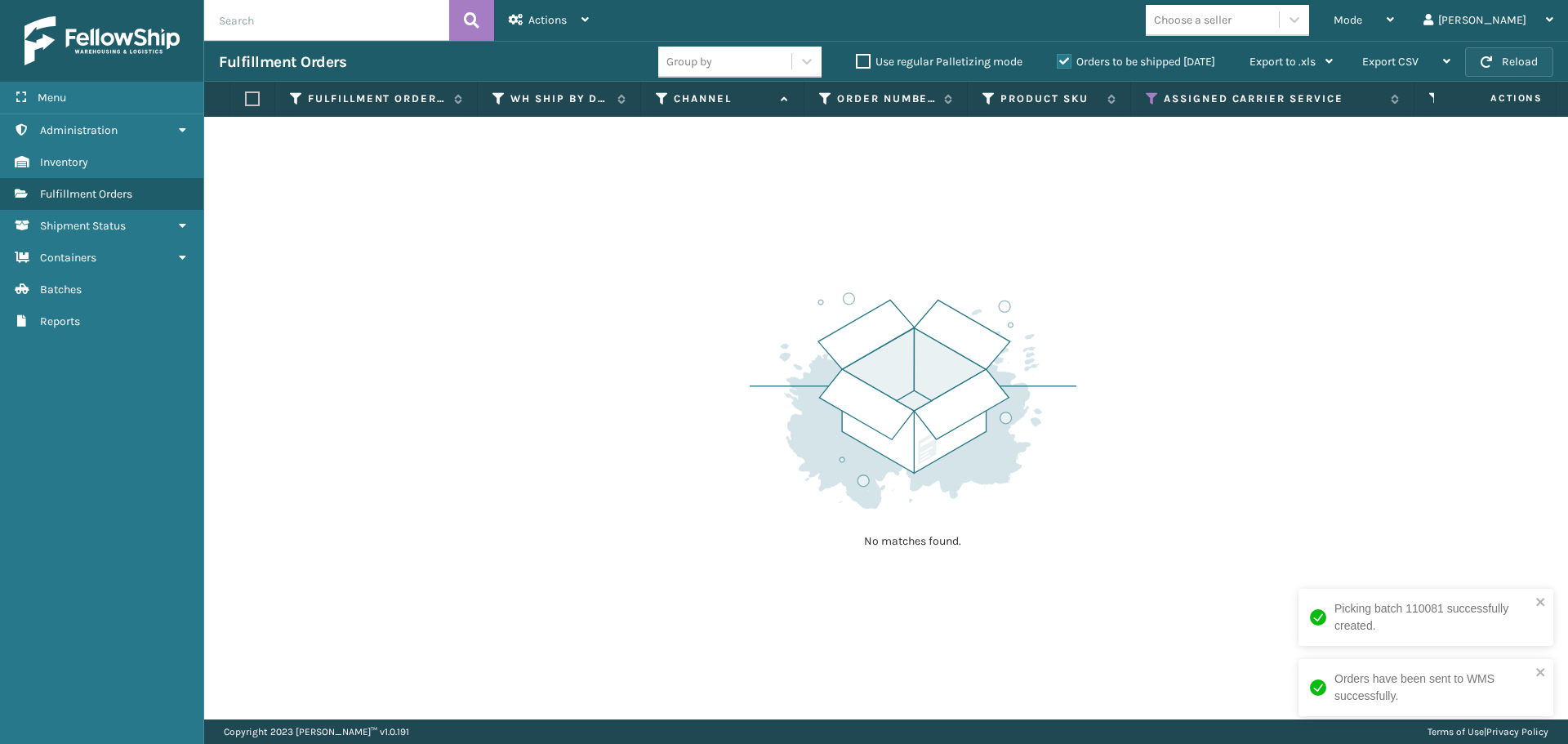
click at [1515, 57] on button "Reload" at bounding box center [1508, 61] width 88 height 29
click at [1150, 97] on icon at bounding box center [1152, 99] width 13 height 15
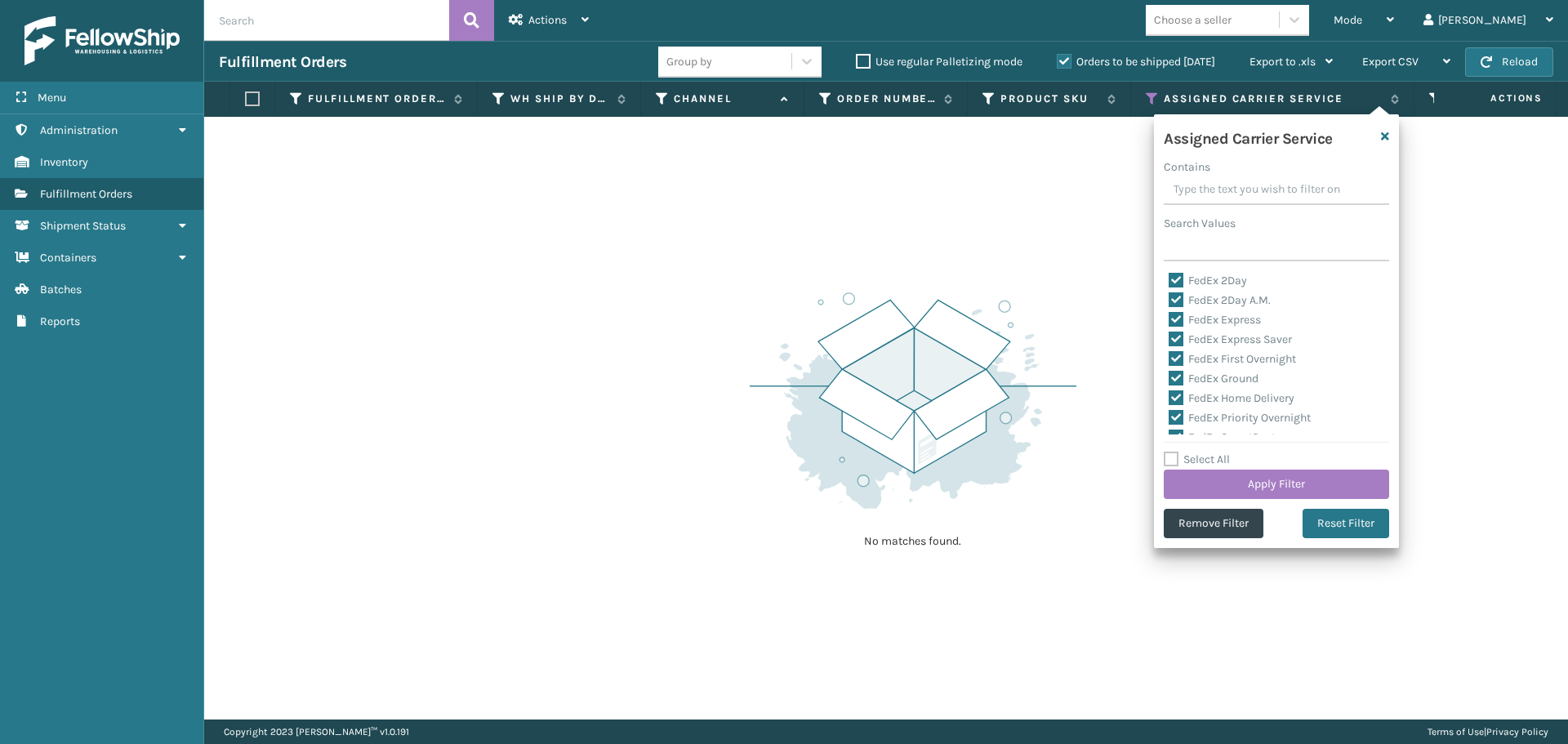
click at [1174, 461] on label "Select All" at bounding box center [1197, 459] width 66 height 14
click at [1174, 451] on input "Select All" at bounding box center [1286, 450] width 245 height 2
checkbox input "true"
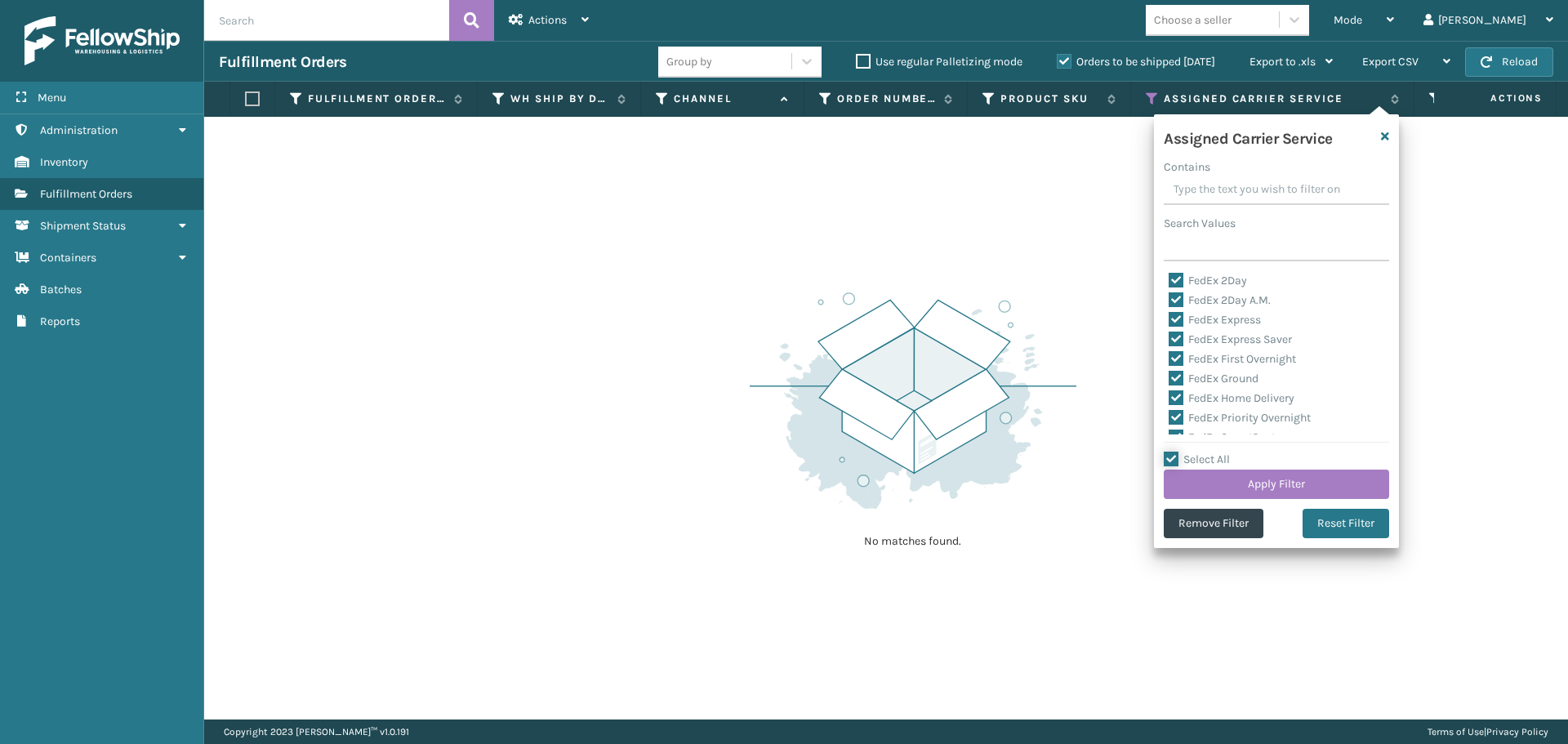
checkbox input "true"
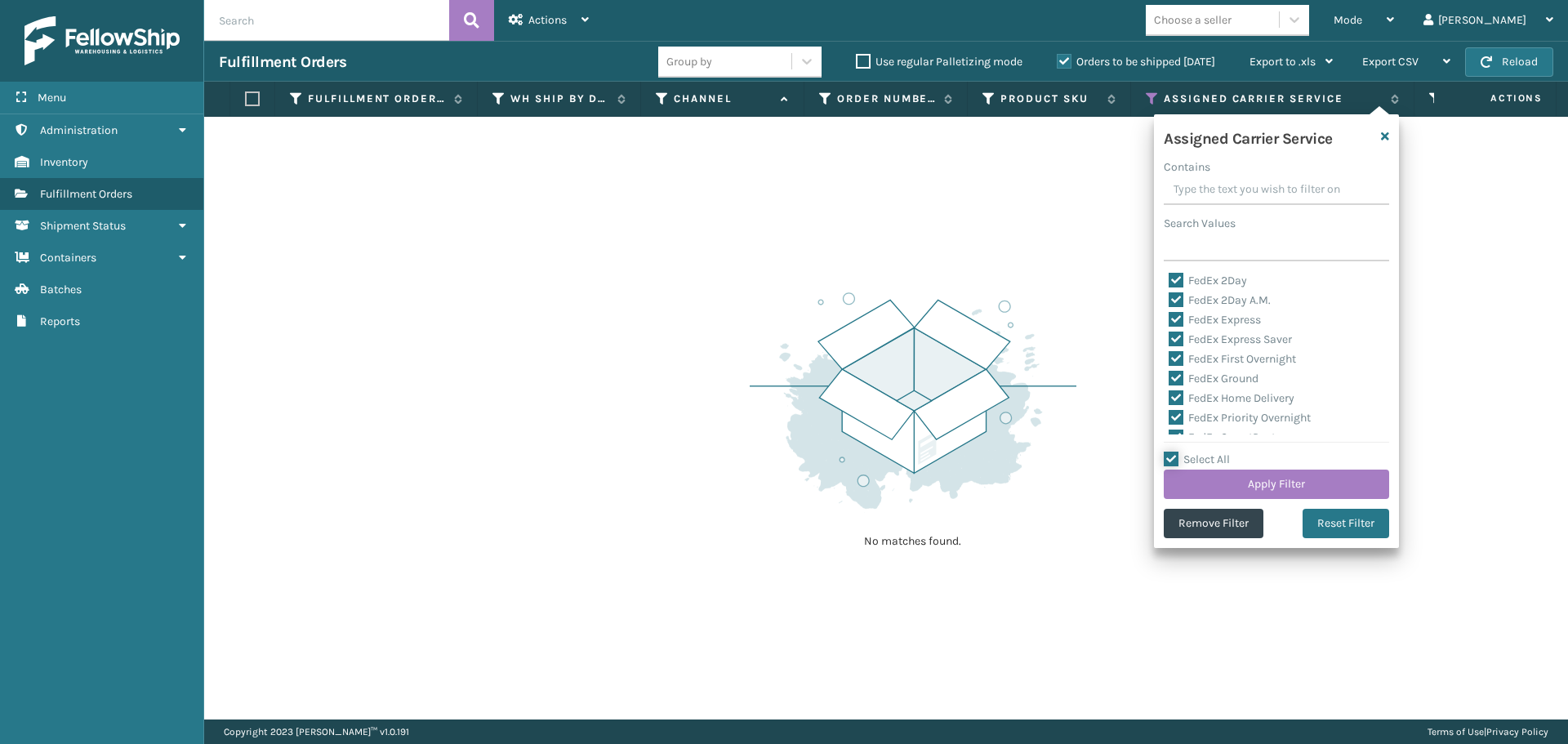
checkbox input "true"
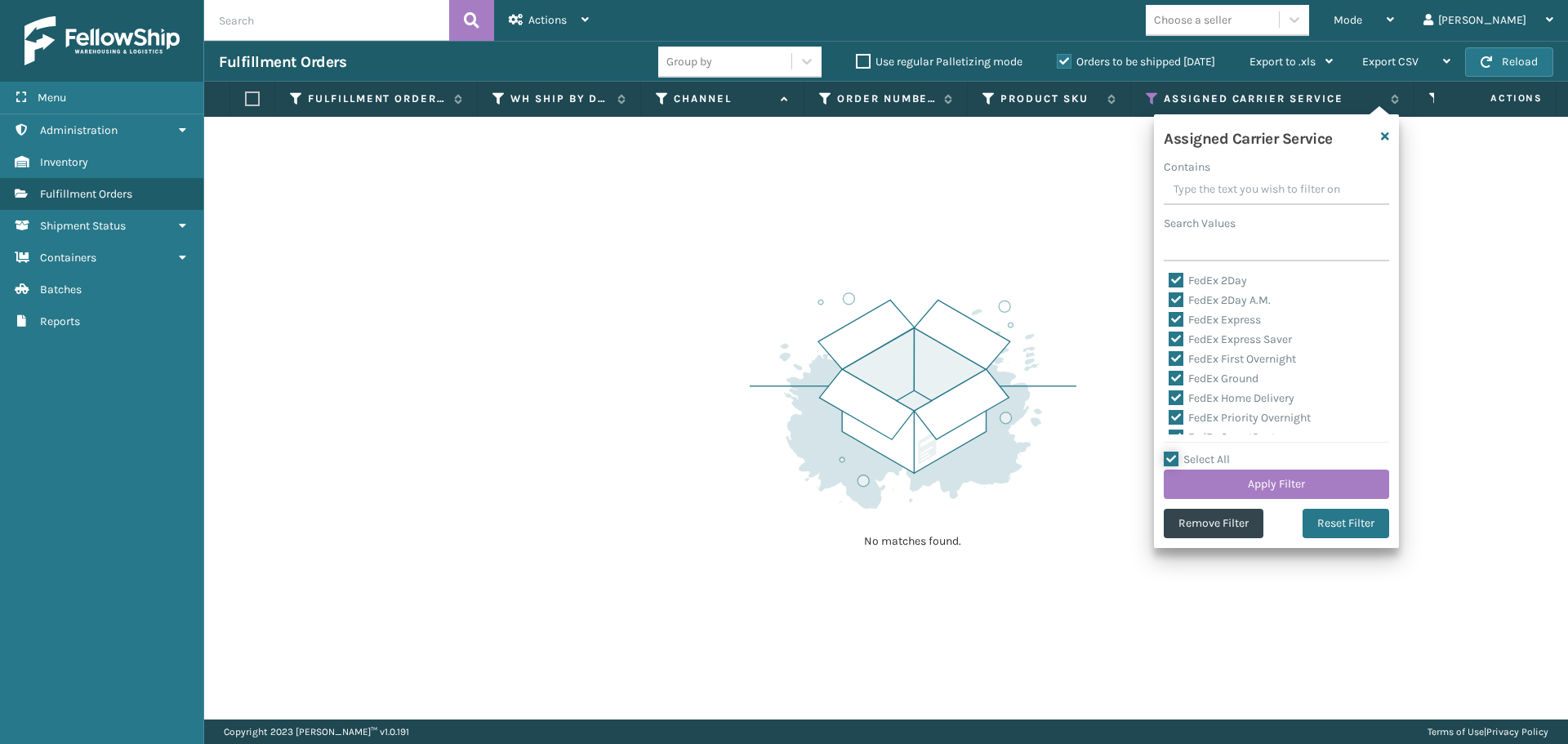
checkbox input "true"
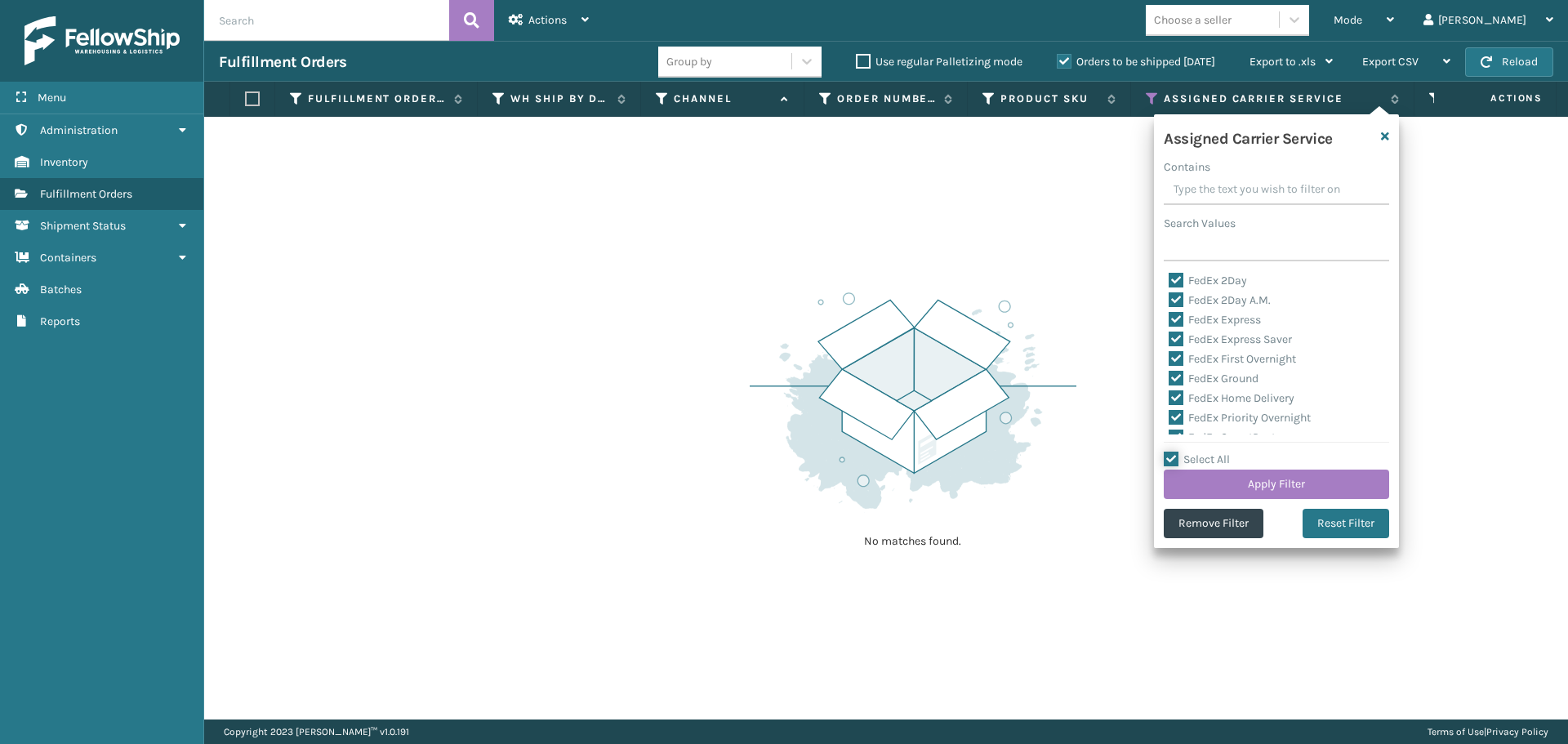
checkbox input "true"
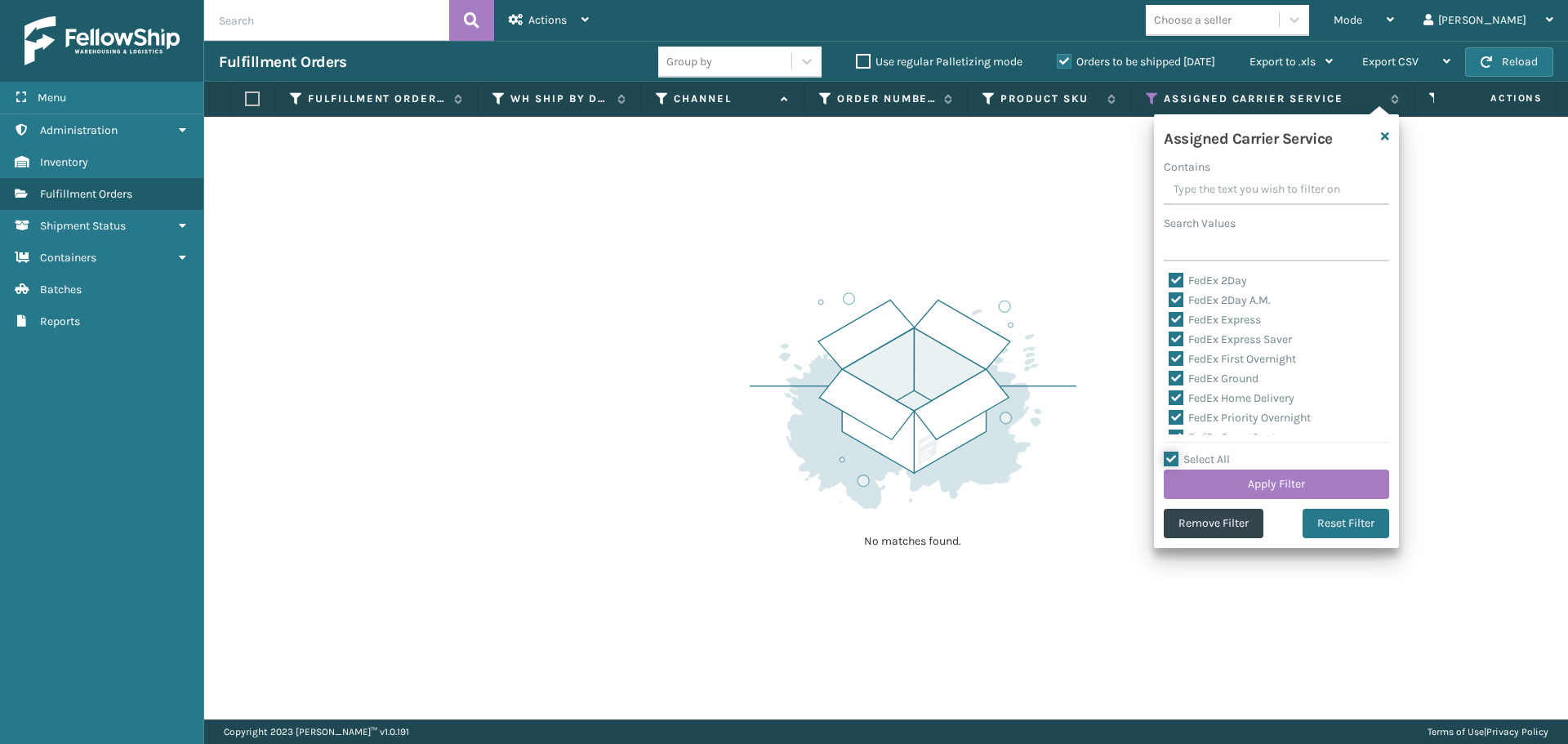
checkbox input "true"
click at [1168, 458] on label "Select All" at bounding box center [1197, 459] width 66 height 14
click at [1168, 451] on input "Select All" at bounding box center [1286, 450] width 245 height 2
checkbox input "false"
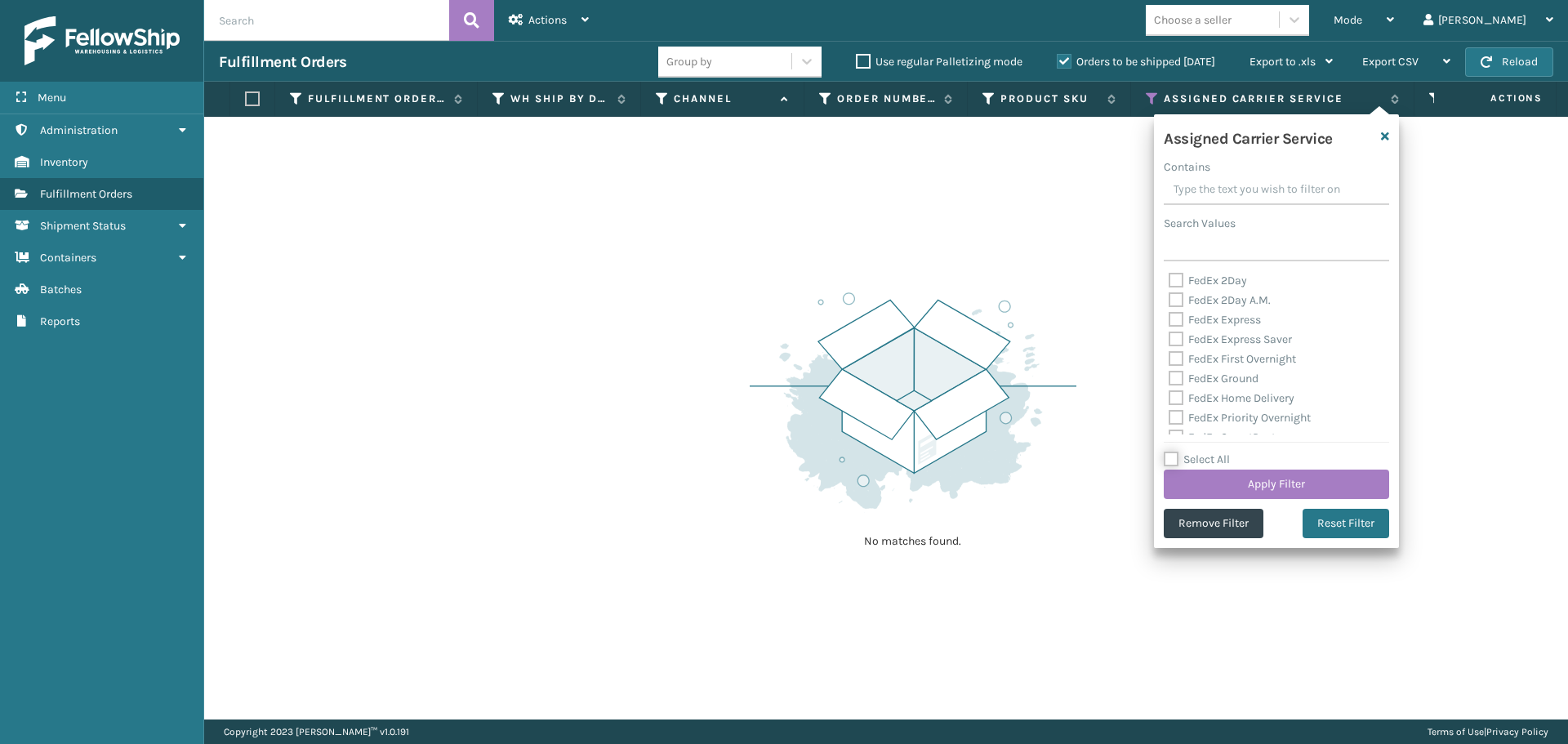
checkbox input "false"
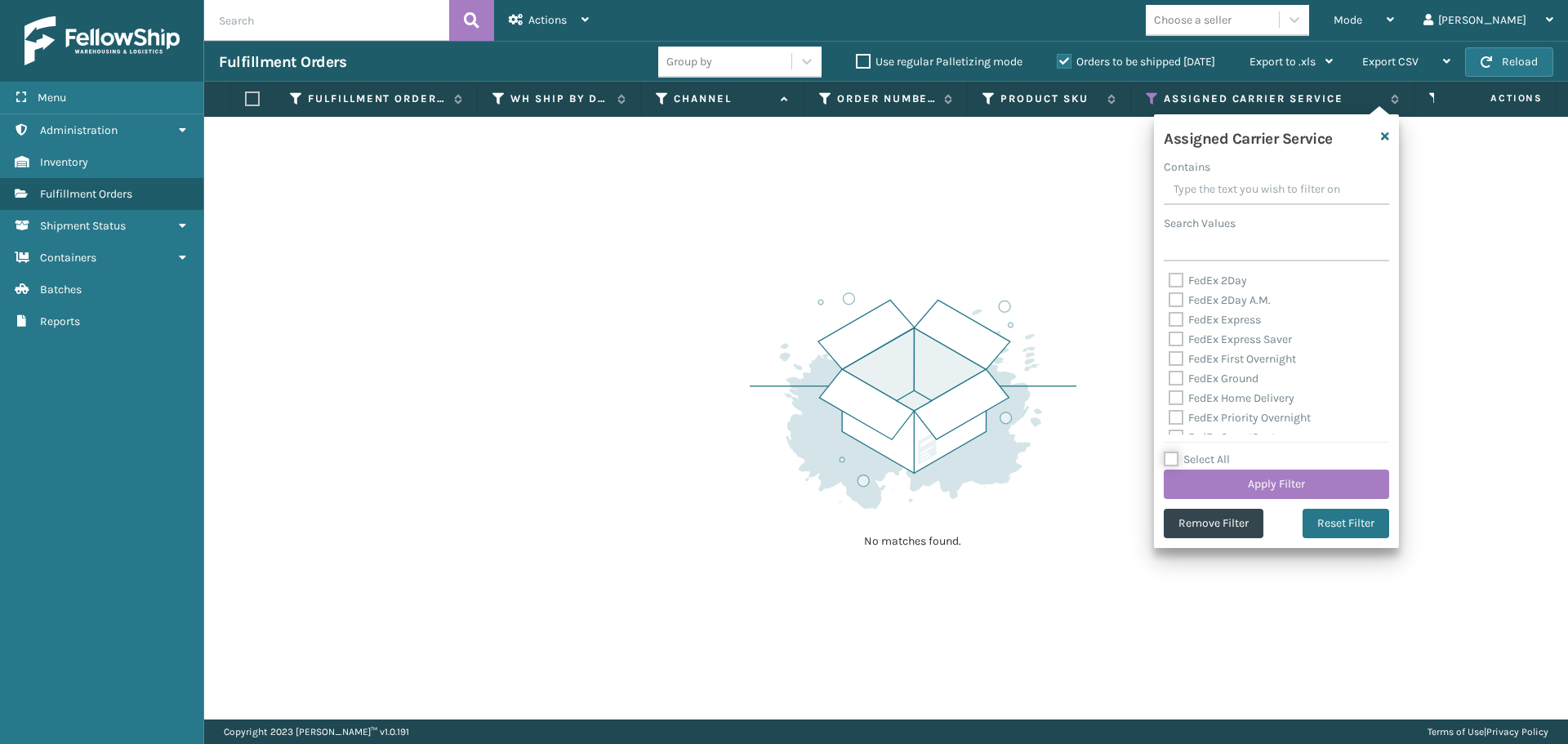
checkbox input "false"
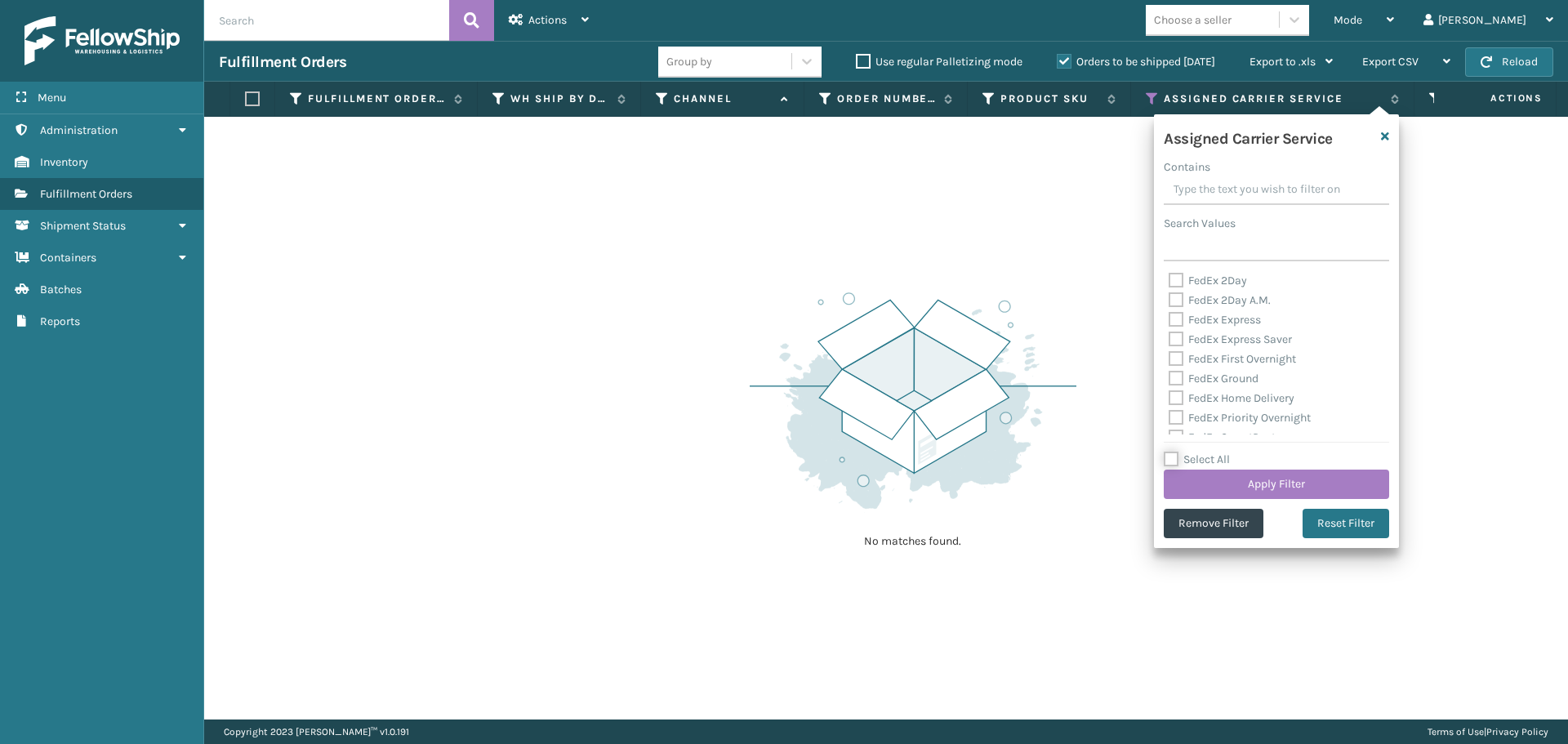
checkbox input "false"
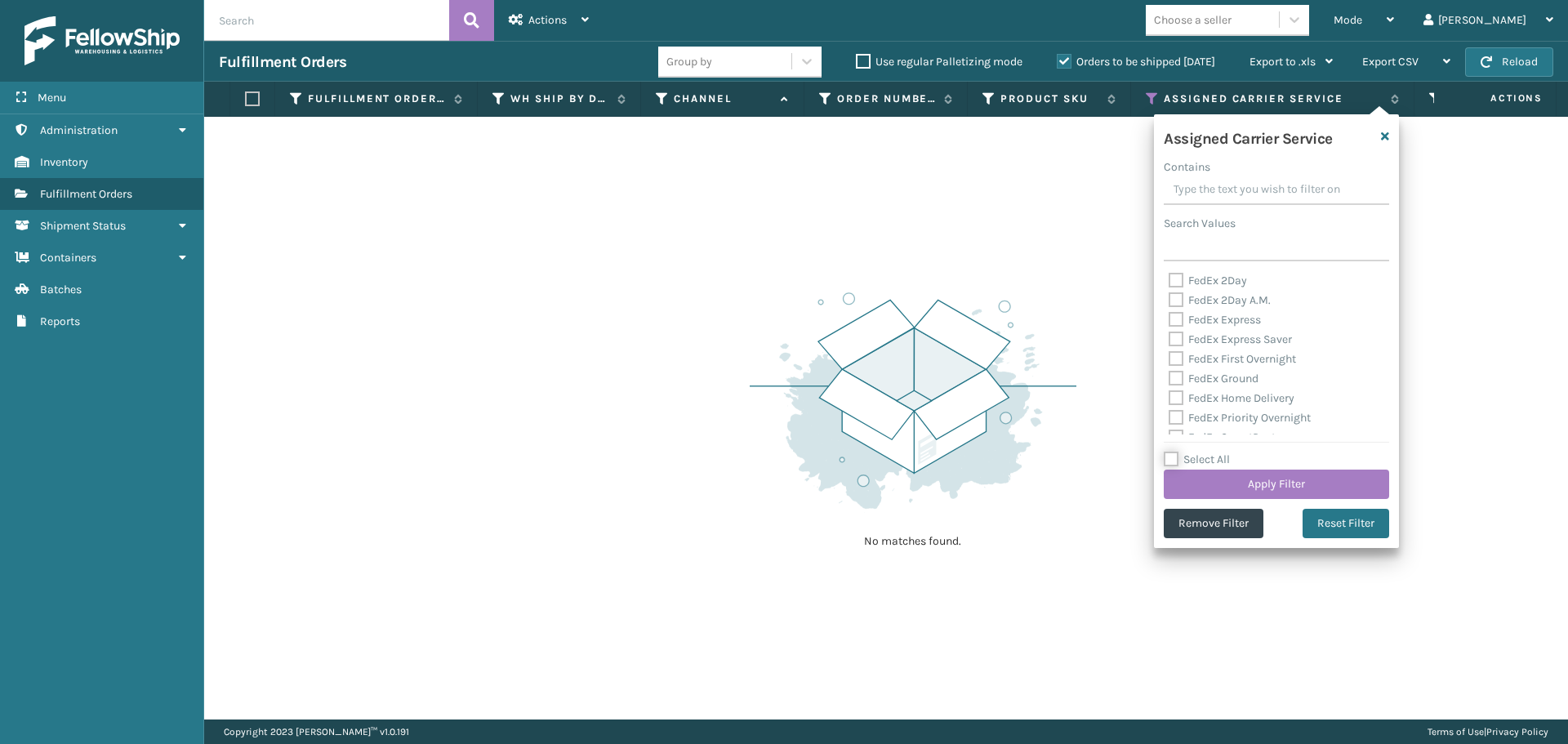
checkbox input "false"
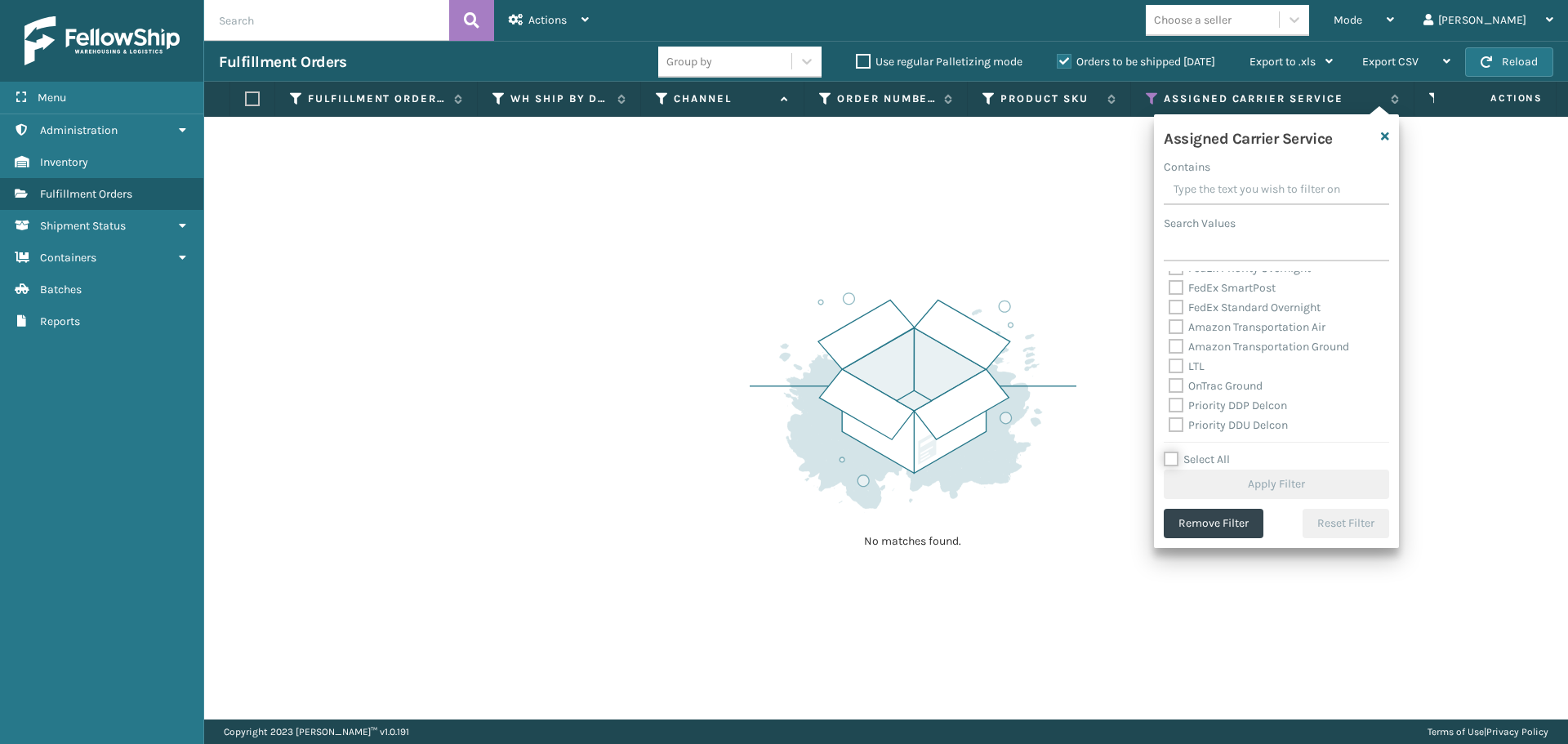
scroll to position [163, 0]
click at [1176, 312] on label "Amazon Transportation Air" at bounding box center [1247, 313] width 157 height 14
click at [1169, 312] on input "Amazon Transportation Air" at bounding box center [1168, 309] width 1 height 10
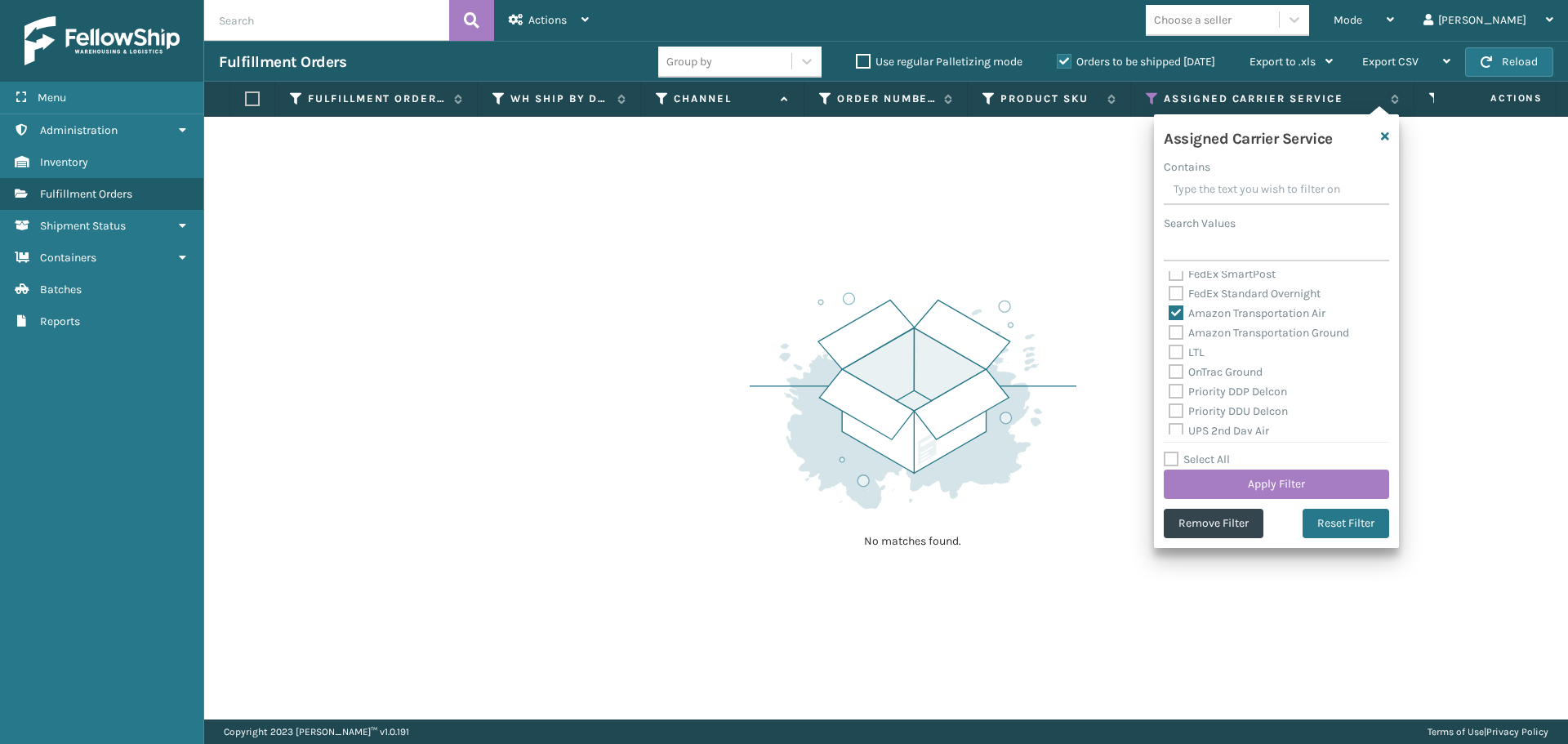
click at [1175, 334] on label "Amazon Transportation Ground" at bounding box center [1258, 332] width 180 height 14
click at [1169, 334] on input "Amazon Transportation Ground" at bounding box center [1168, 328] width 1 height 10
click at [1231, 478] on button "Apply Filter" at bounding box center [1276, 483] width 226 height 29
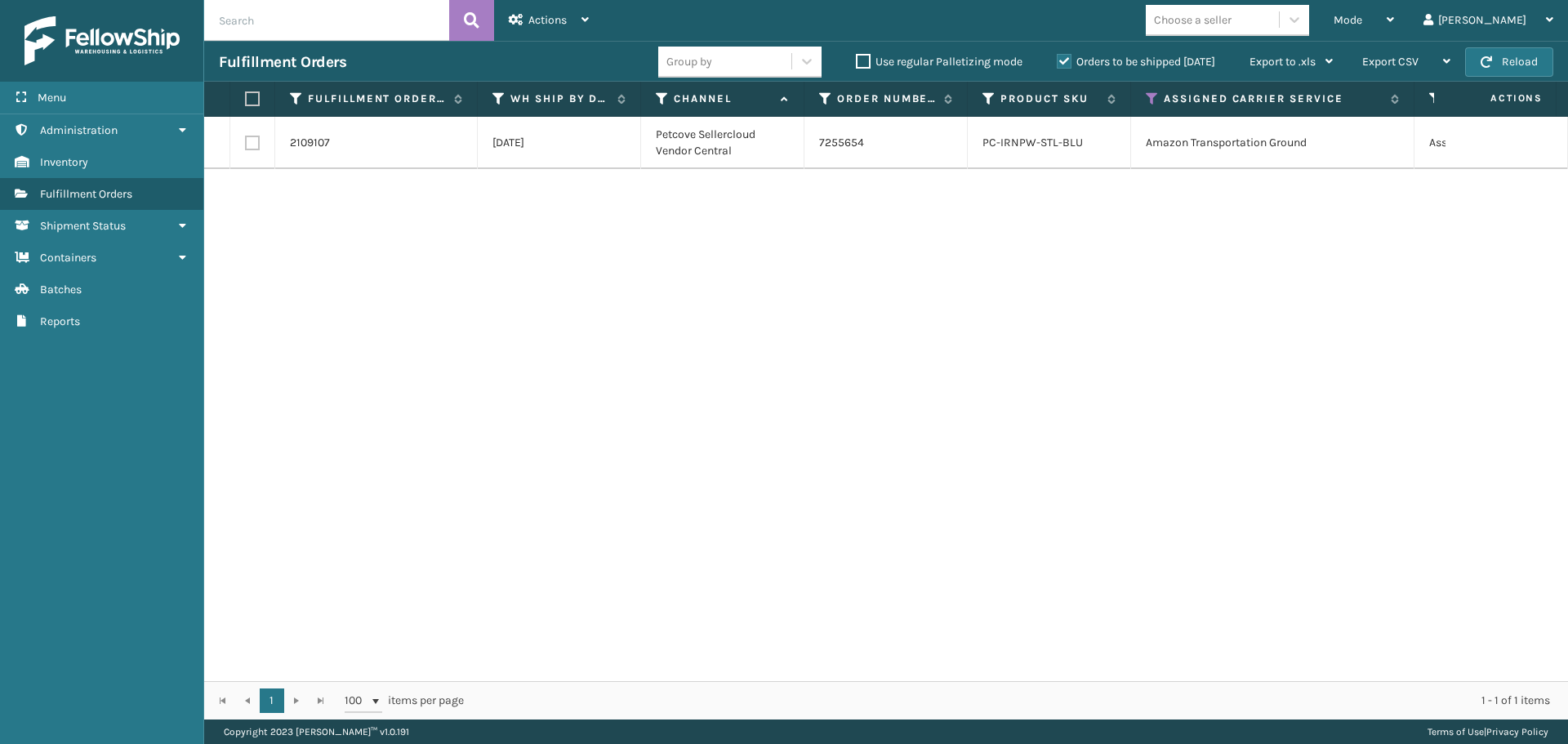
click at [258, 145] on label at bounding box center [252, 144] width 15 height 15
click at [246, 145] on input "checkbox" at bounding box center [245, 141] width 1 height 10
click at [539, 25] on span "Actions" at bounding box center [547, 20] width 39 height 14
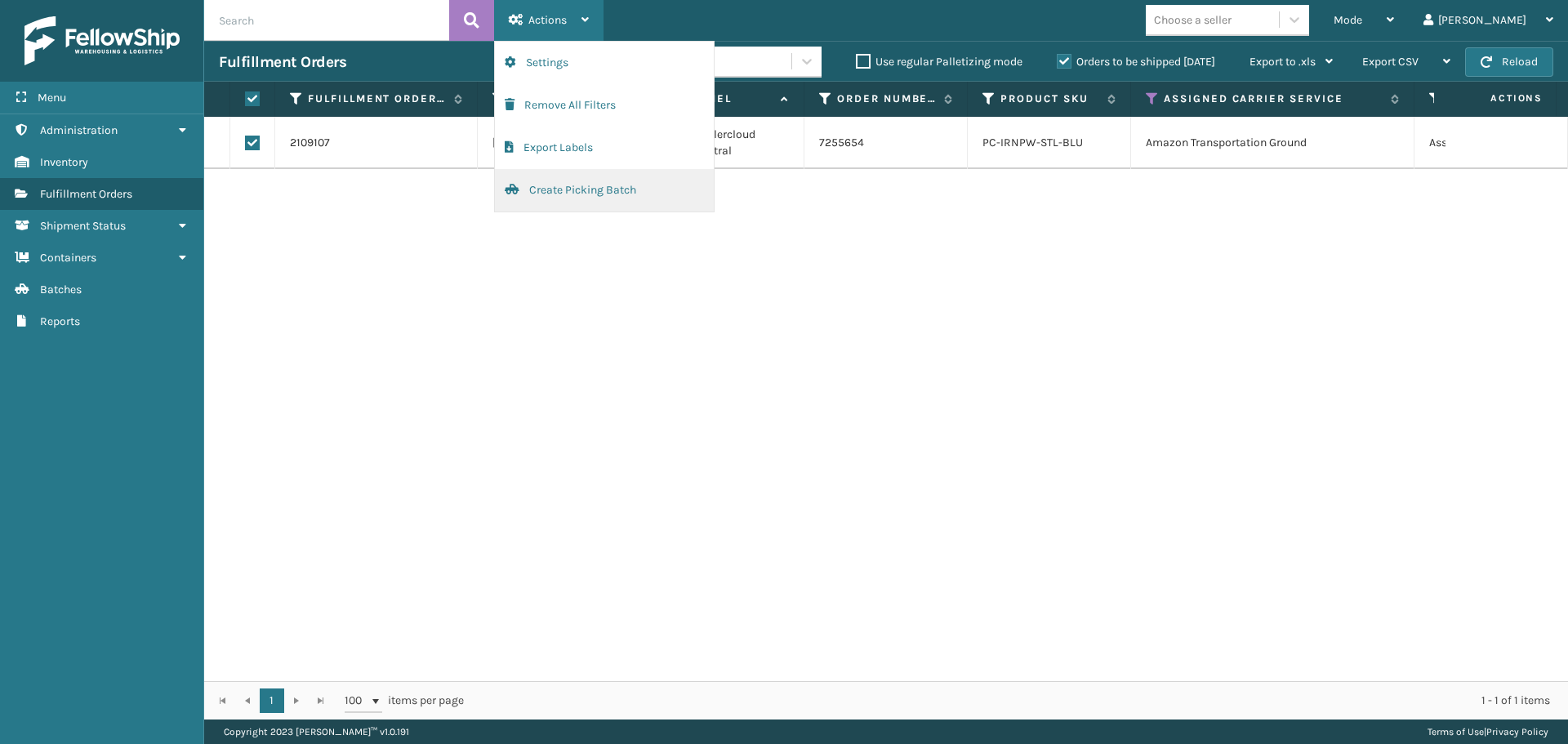
click at [584, 190] on button "Create Picking Batch" at bounding box center [605, 190] width 219 height 42
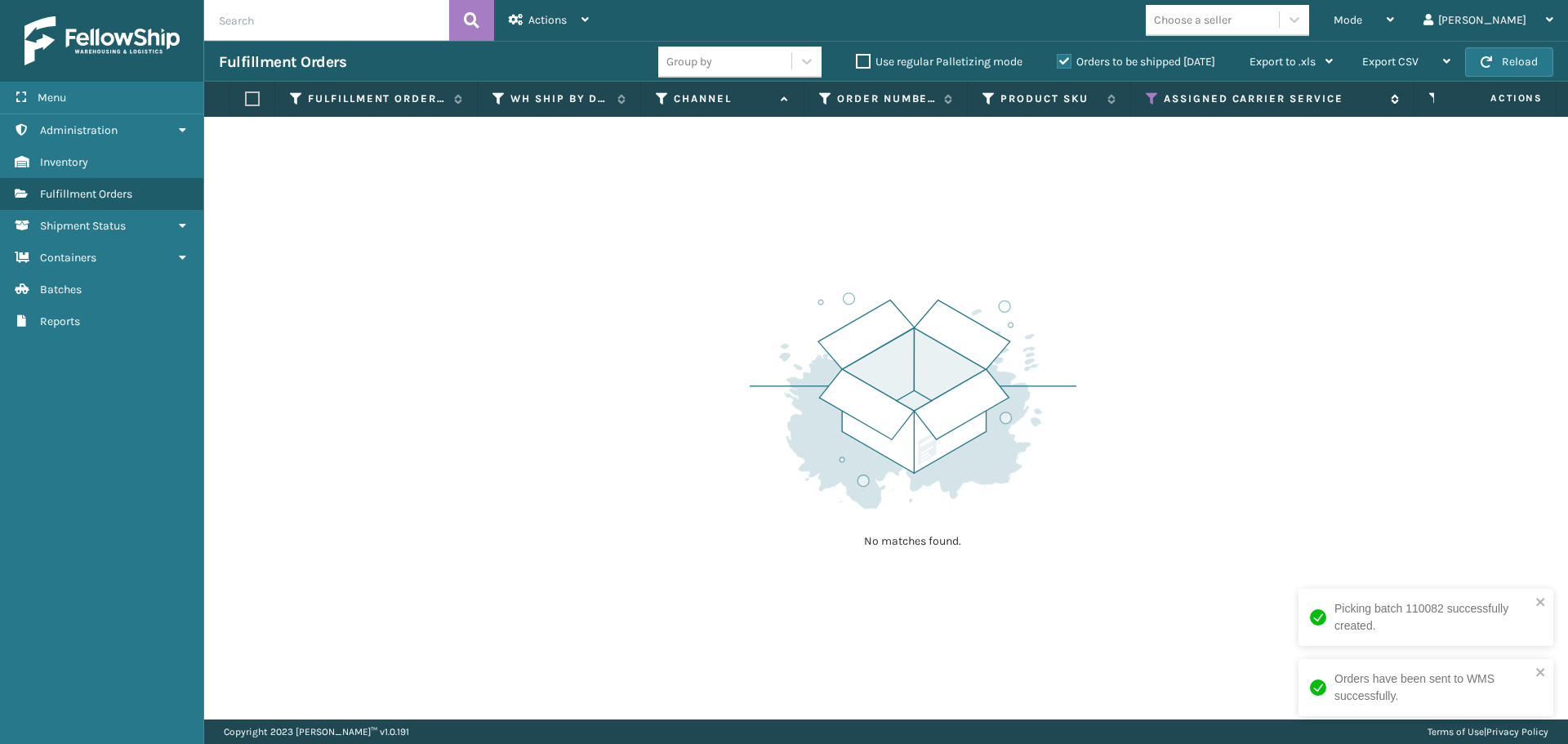
click at [1150, 101] on icon at bounding box center [1152, 99] width 13 height 15
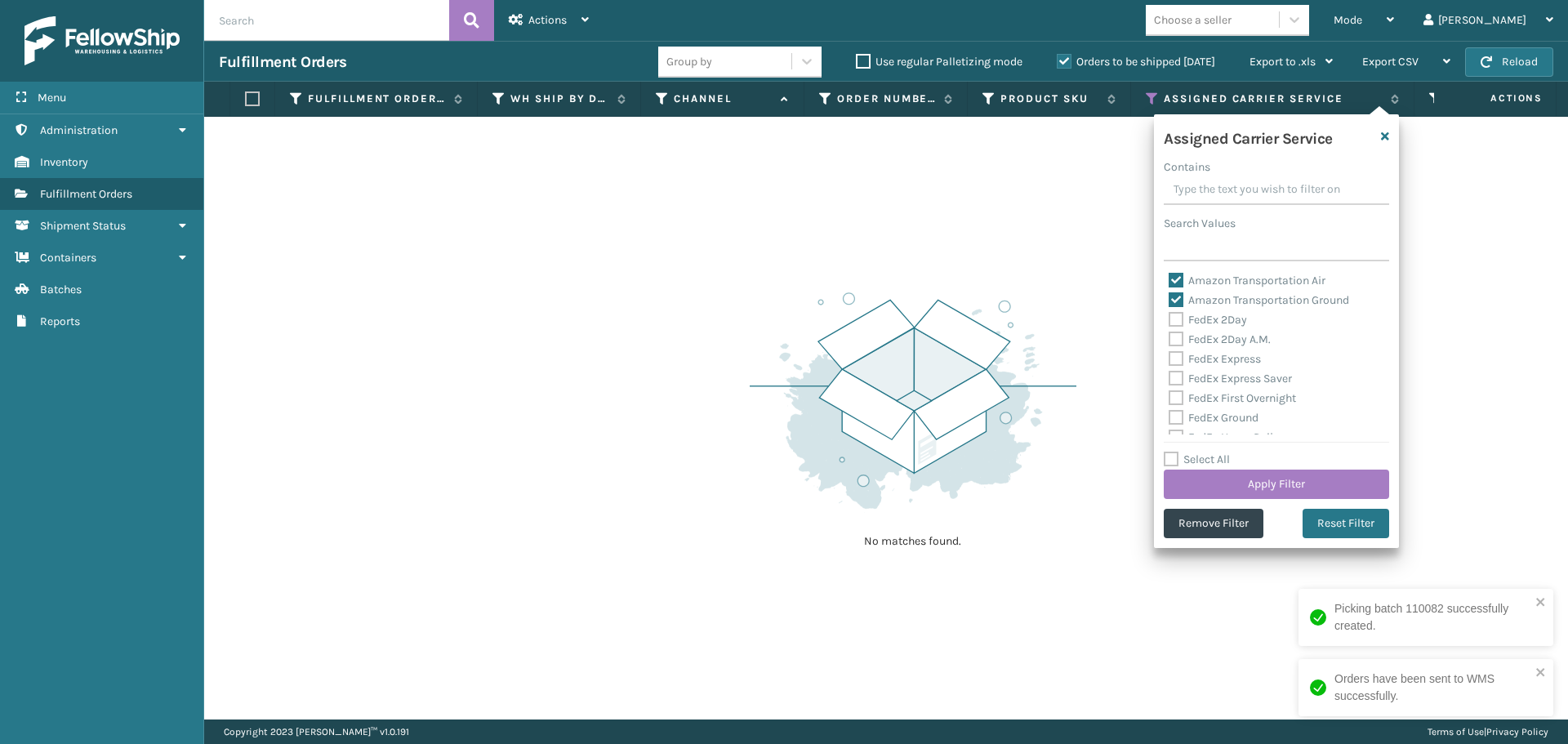
click at [1172, 280] on label "Amazon Transportation Air" at bounding box center [1247, 280] width 157 height 14
click at [1169, 280] on input "Amazon Transportation Air" at bounding box center [1168, 276] width 1 height 10
click at [1172, 305] on label "Amazon Transportation Ground" at bounding box center [1258, 299] width 180 height 14
click at [1169, 301] on input "Amazon Transportation Ground" at bounding box center [1168, 296] width 1 height 10
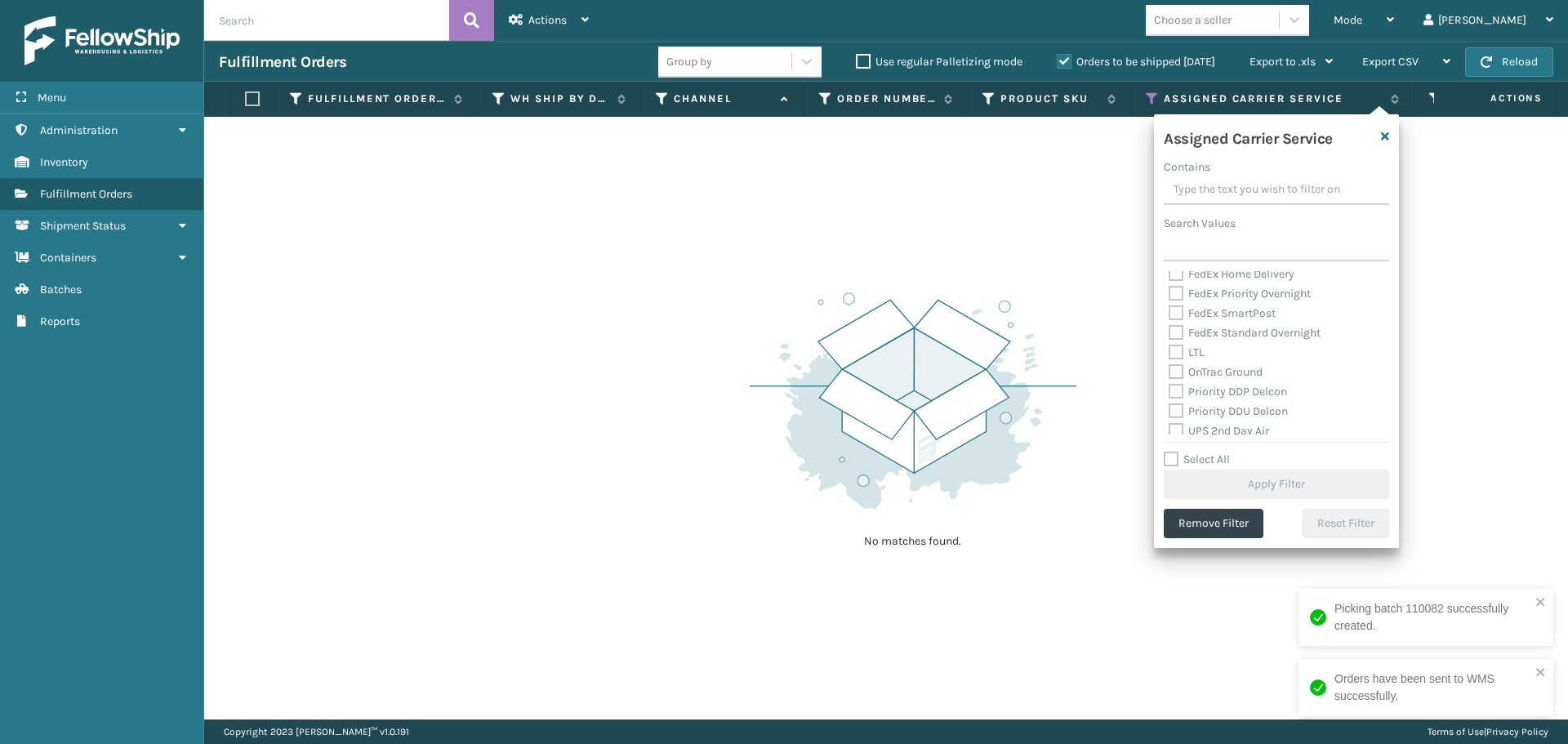
scroll to position [245, 0]
click at [1180, 291] on label "OnTrac Ground" at bounding box center [1215, 290] width 94 height 14
click at [1169, 291] on input "OnTrac Ground" at bounding box center [1168, 285] width 1 height 10
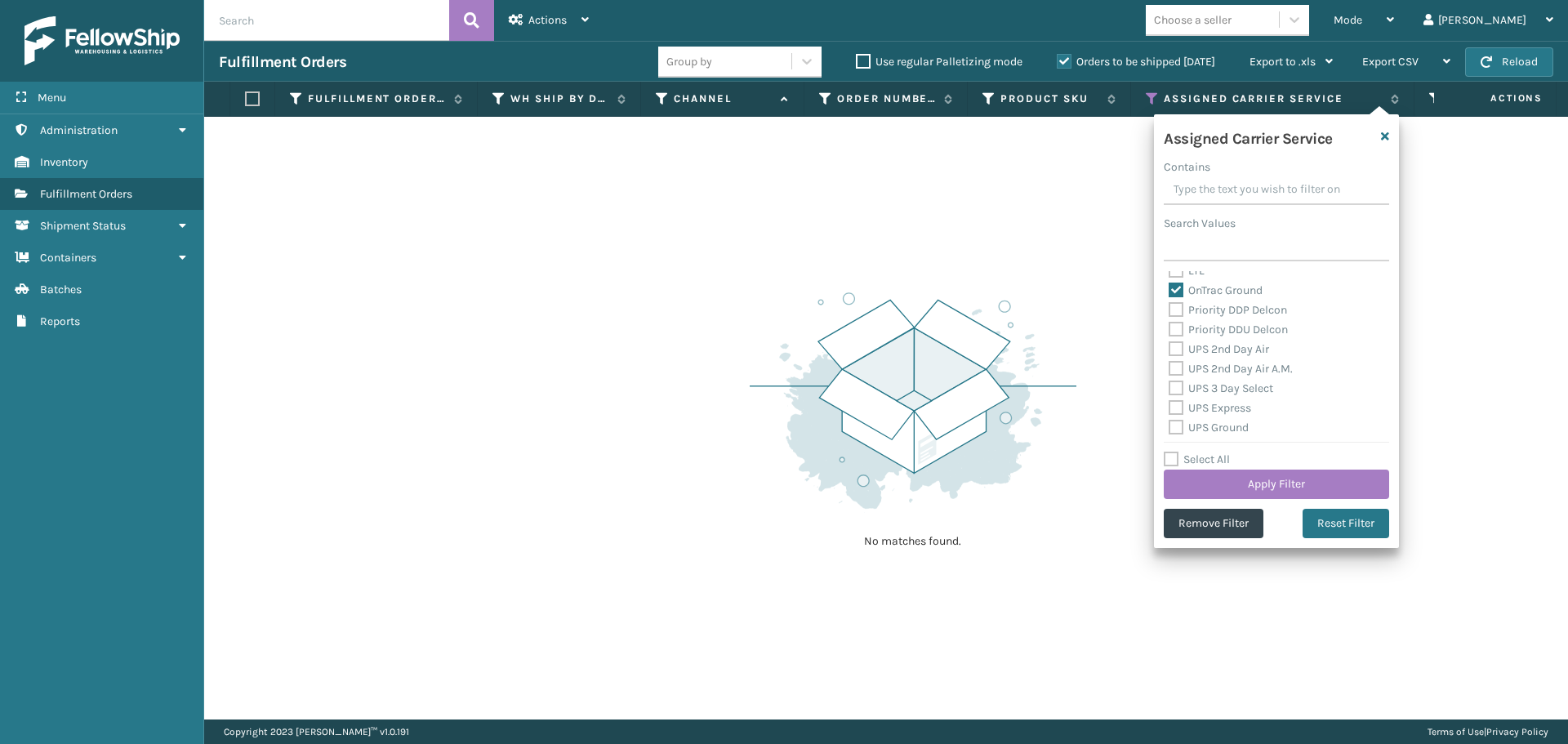
click at [1177, 311] on label "Priority DDP Delcon" at bounding box center [1227, 310] width 118 height 14
click at [1169, 311] on input "Priority DDP Delcon" at bounding box center [1168, 305] width 1 height 10
click at [1176, 332] on label "Priority DDU Delcon" at bounding box center [1228, 329] width 119 height 14
click at [1169, 330] on input "Priority DDU Delcon" at bounding box center [1168, 325] width 1 height 10
click at [1178, 347] on label "UPS 2nd Day Air" at bounding box center [1219, 348] width 100 height 14
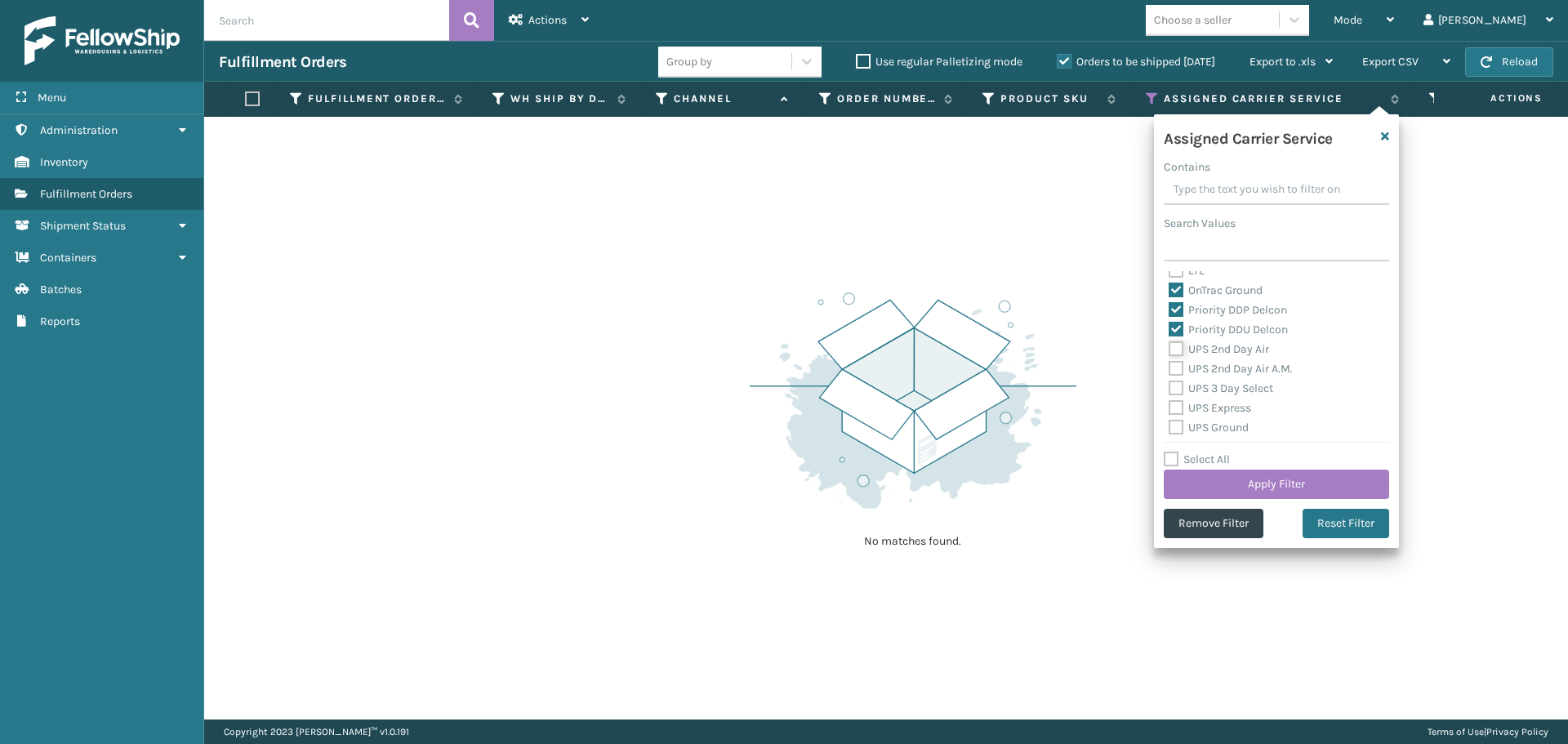
click at [1169, 347] on input "UPS 2nd Day Air" at bounding box center [1168, 345] width 1 height 10
click at [1178, 363] on div "UPS 2nd Day Air A.M." at bounding box center [1276, 368] width 215 height 20
click at [1178, 364] on label "UPS 2nd Day Air A.M." at bounding box center [1230, 368] width 124 height 14
click at [1169, 364] on input "UPS 2nd Day Air A.M." at bounding box center [1168, 364] width 1 height 10
click at [1177, 388] on label "UPS 3 Day Select" at bounding box center [1220, 388] width 105 height 14
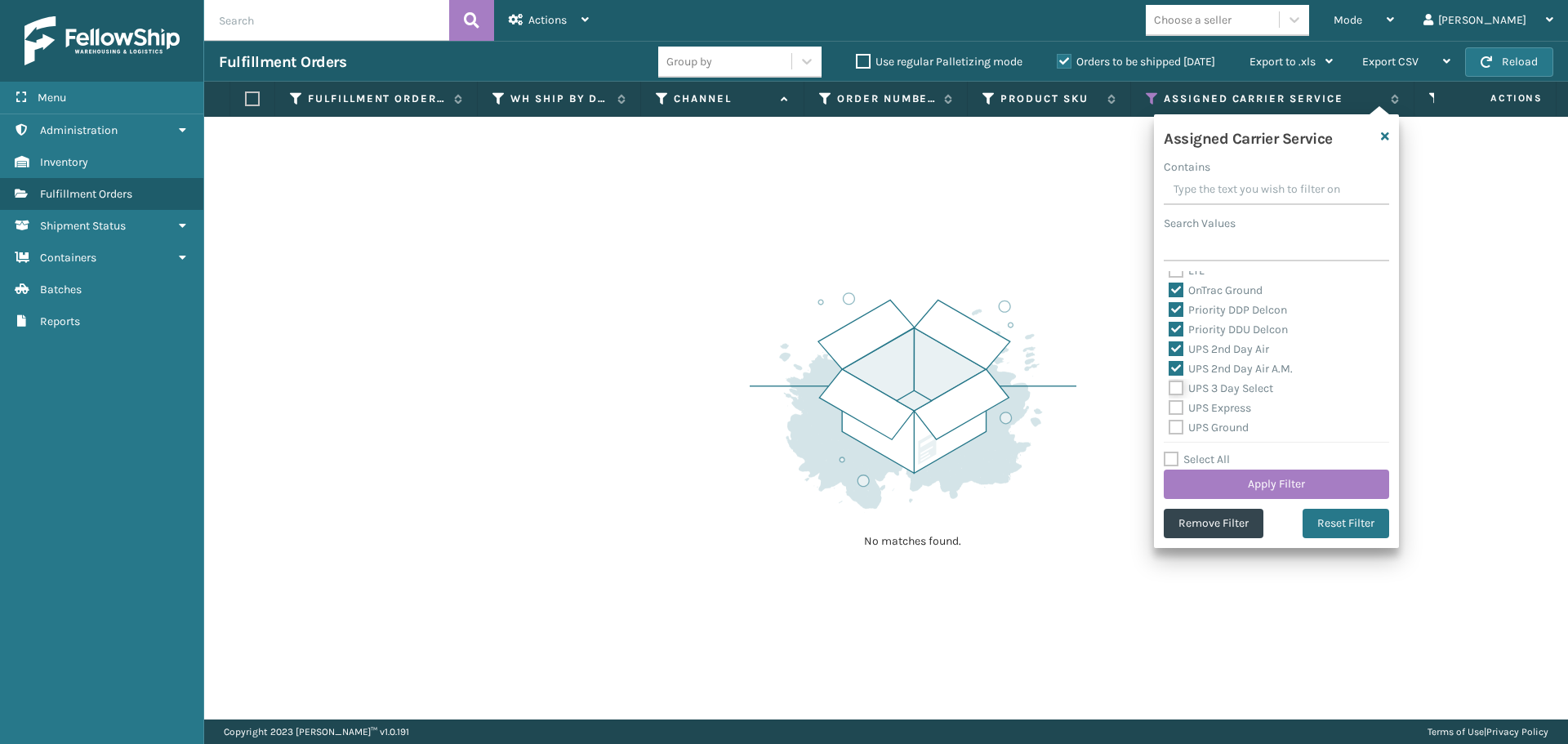
click at [1169, 388] on input "UPS 3 Day Select" at bounding box center [1168, 383] width 1 height 10
click at [1177, 401] on label "UPS Express" at bounding box center [1209, 407] width 82 height 14
click at [1169, 401] on input "UPS Express" at bounding box center [1168, 403] width 1 height 10
click at [1177, 431] on label "UPS Ground" at bounding box center [1208, 427] width 80 height 14
click at [1169, 429] on input "UPS Ground" at bounding box center [1168, 423] width 1 height 10
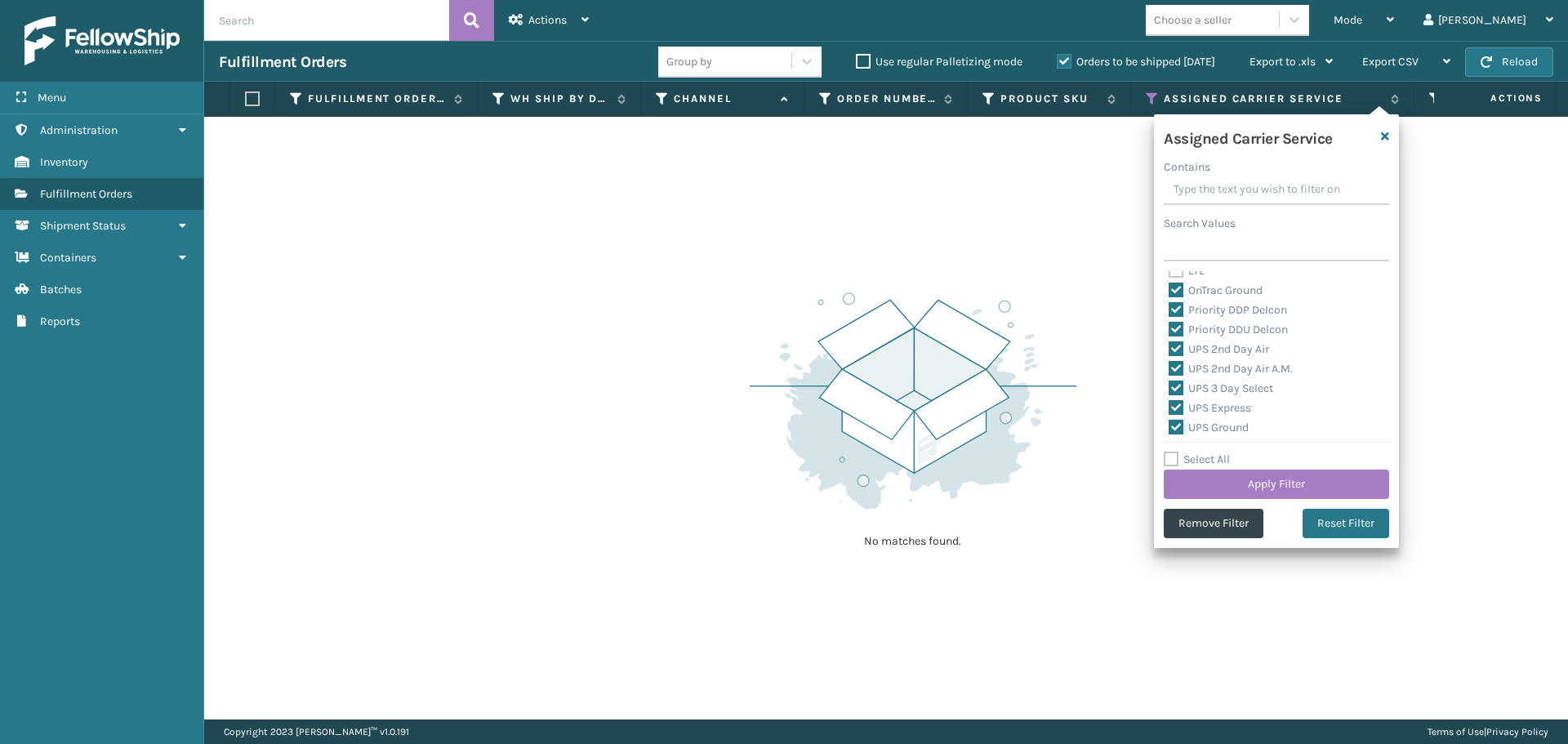
scroll to position [327, 0]
click at [1177, 368] on label "UPS Next Day Air" at bounding box center [1220, 365] width 105 height 14
click at [1169, 366] on input "UPS Next Day Air" at bounding box center [1168, 361] width 1 height 10
click at [1177, 381] on label "UPS Next Day Air Early" at bounding box center [1235, 384] width 133 height 14
click at [1169, 381] on input "UPS Next Day Air Early" at bounding box center [1168, 380] width 1 height 10
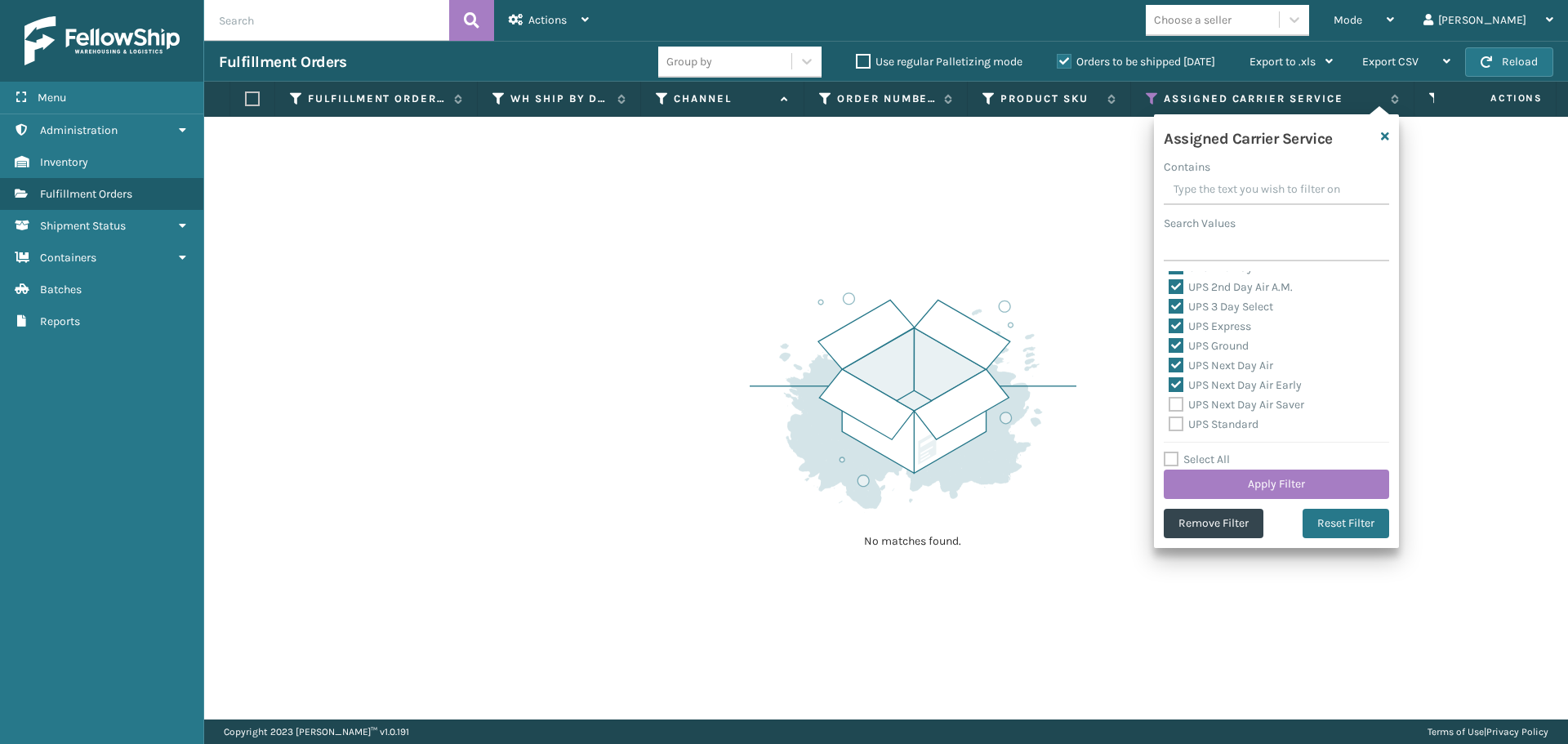
click at [1177, 406] on label "UPS Next Day Air Saver" at bounding box center [1236, 404] width 136 height 14
click at [1169, 406] on input "UPS Next Day Air Saver" at bounding box center [1168, 399] width 1 height 10
click at [1177, 429] on label "UPS Standard" at bounding box center [1213, 424] width 90 height 14
click at [1169, 425] on input "UPS Standard" at bounding box center [1168, 419] width 1 height 10
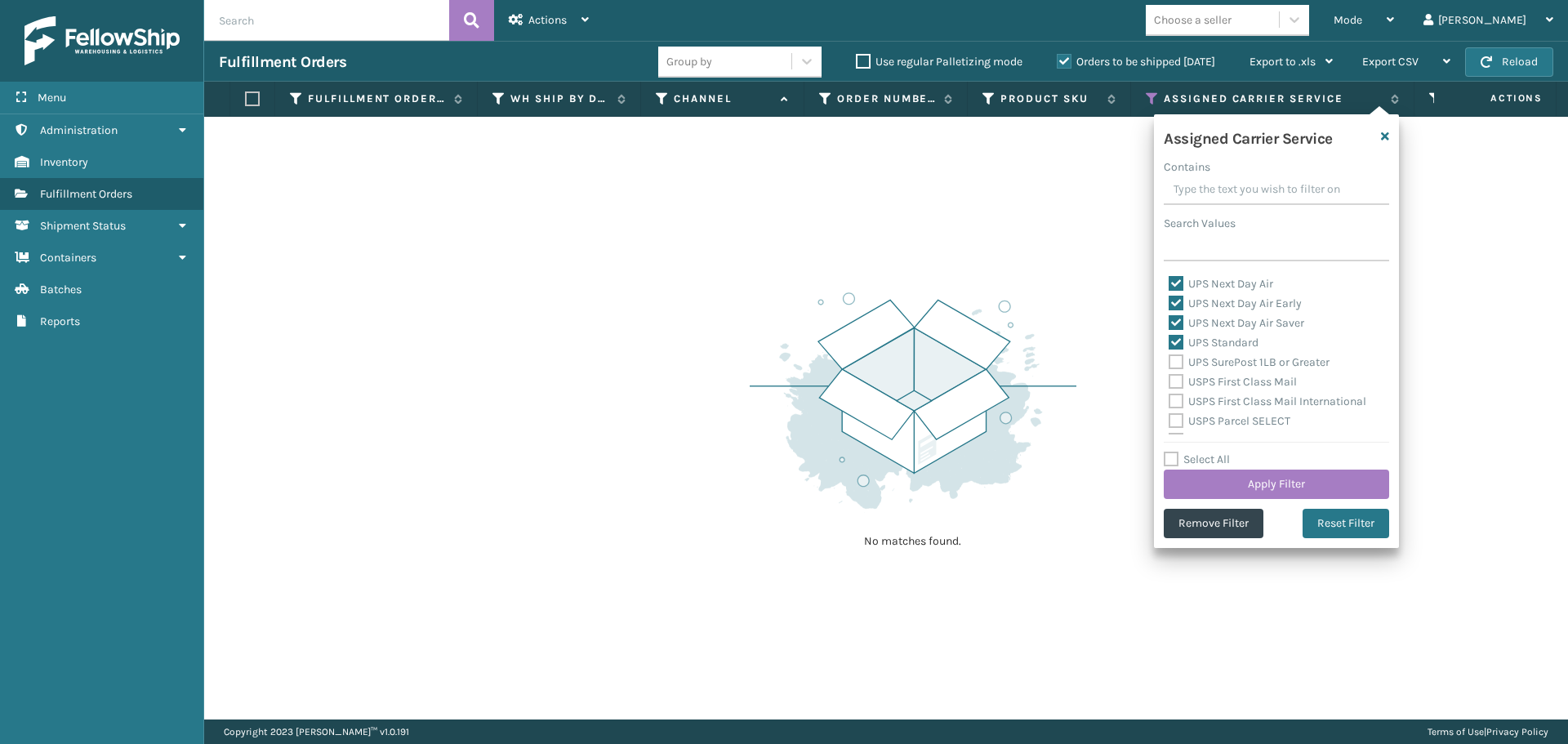
click at [1178, 362] on label "UPS SurePost 1LB or Greater" at bounding box center [1249, 362] width 161 height 14
click at [1169, 362] on input "UPS SurePost 1LB or Greater" at bounding box center [1168, 357] width 1 height 10
click at [1173, 384] on label "USPS First Class Mail" at bounding box center [1233, 381] width 128 height 14
click at [1169, 382] on input "USPS First Class Mail" at bounding box center [1168, 377] width 1 height 10
click at [1177, 400] on label "USPS First Class Mail International" at bounding box center [1267, 401] width 197 height 14
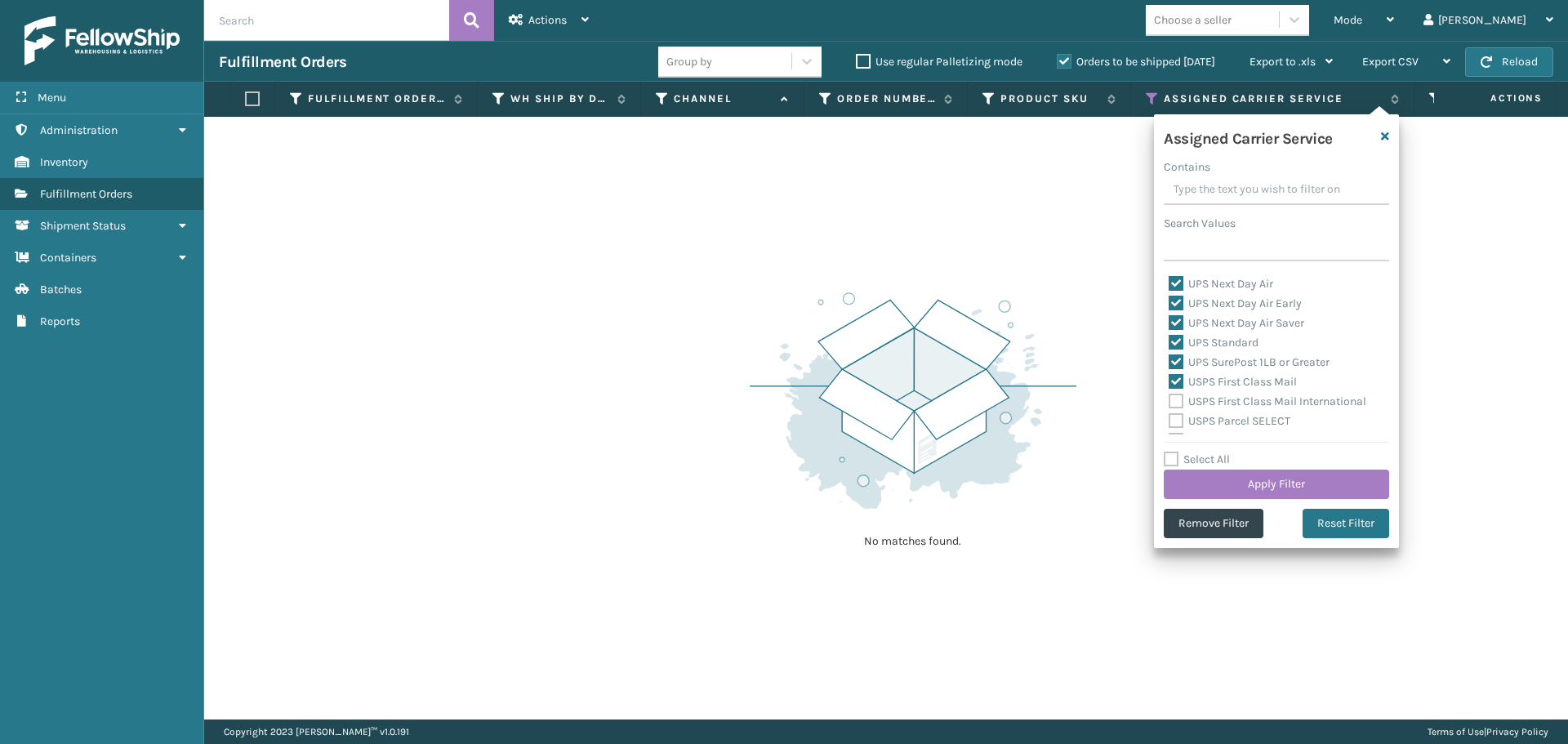
click at [1169, 400] on input "USPS First Class Mail International" at bounding box center [1168, 397] width 1 height 10
click at [1177, 418] on label "USPS Parcel SELECT" at bounding box center [1229, 420] width 122 height 14
click at [1169, 418] on input "USPS Parcel SELECT" at bounding box center [1168, 416] width 1 height 10
click at [1178, 358] on label "USPS Priority Mail" at bounding box center [1224, 359] width 111 height 14
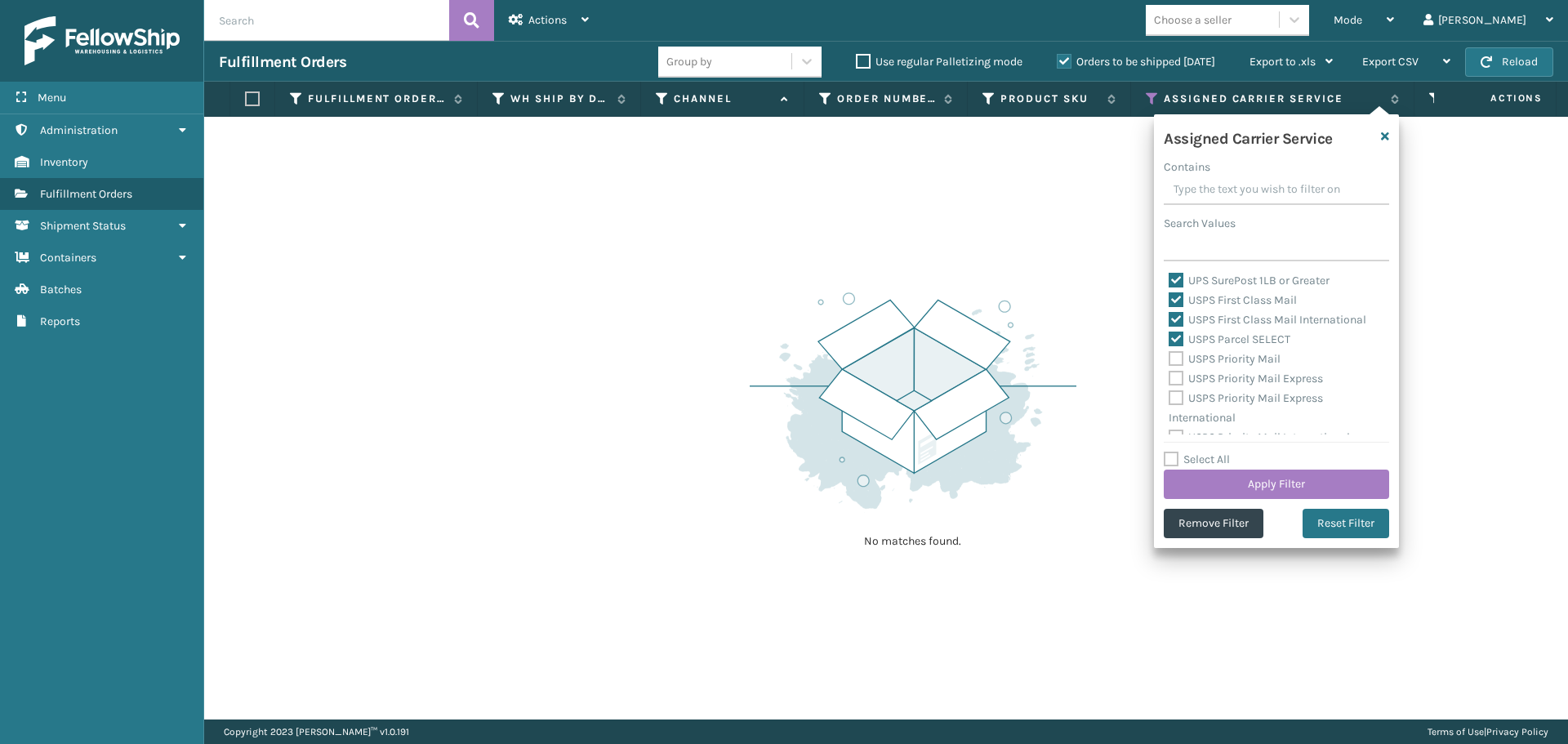
click at [1169, 358] on input "USPS Priority Mail" at bounding box center [1168, 354] width 1 height 10
click at [1169, 376] on label "USPS Priority Mail Express" at bounding box center [1245, 378] width 154 height 14
click at [1169, 376] on input "USPS Priority Mail Express" at bounding box center [1168, 374] width 1 height 10
click at [1173, 399] on label "USPS Priority Mail Express International" at bounding box center [1245, 407] width 154 height 33
click at [1169, 399] on input "USPS Priority Mail Express International" at bounding box center [1168, 393] width 1 height 10
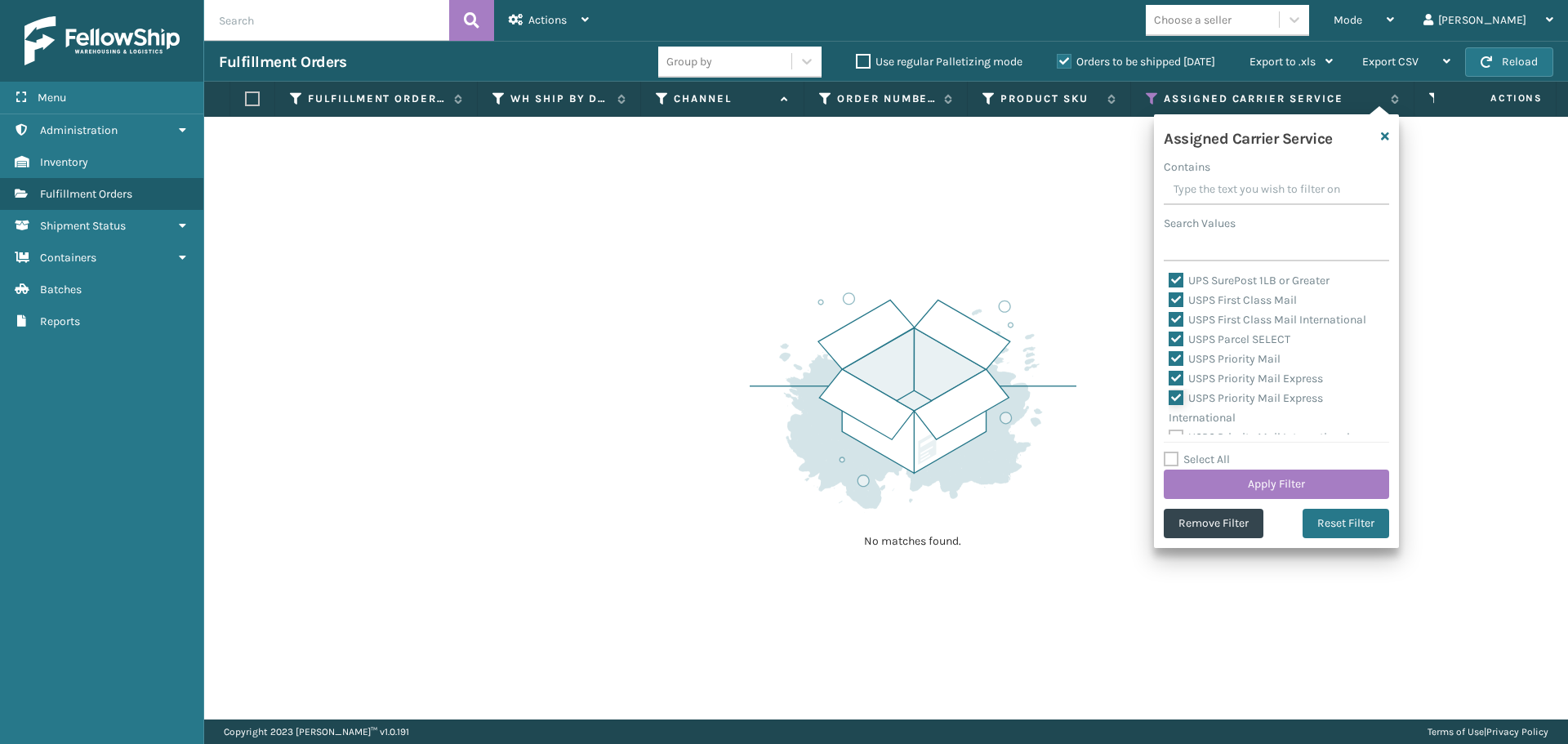
scroll to position [503, 0]
click at [1172, 424] on label "USPS Priority Mail International" at bounding box center [1259, 424] width 181 height 14
click at [1169, 424] on input "USPS Priority Mail International" at bounding box center [1168, 419] width 1 height 10
click at [1222, 483] on button "Apply Filter" at bounding box center [1276, 483] width 226 height 29
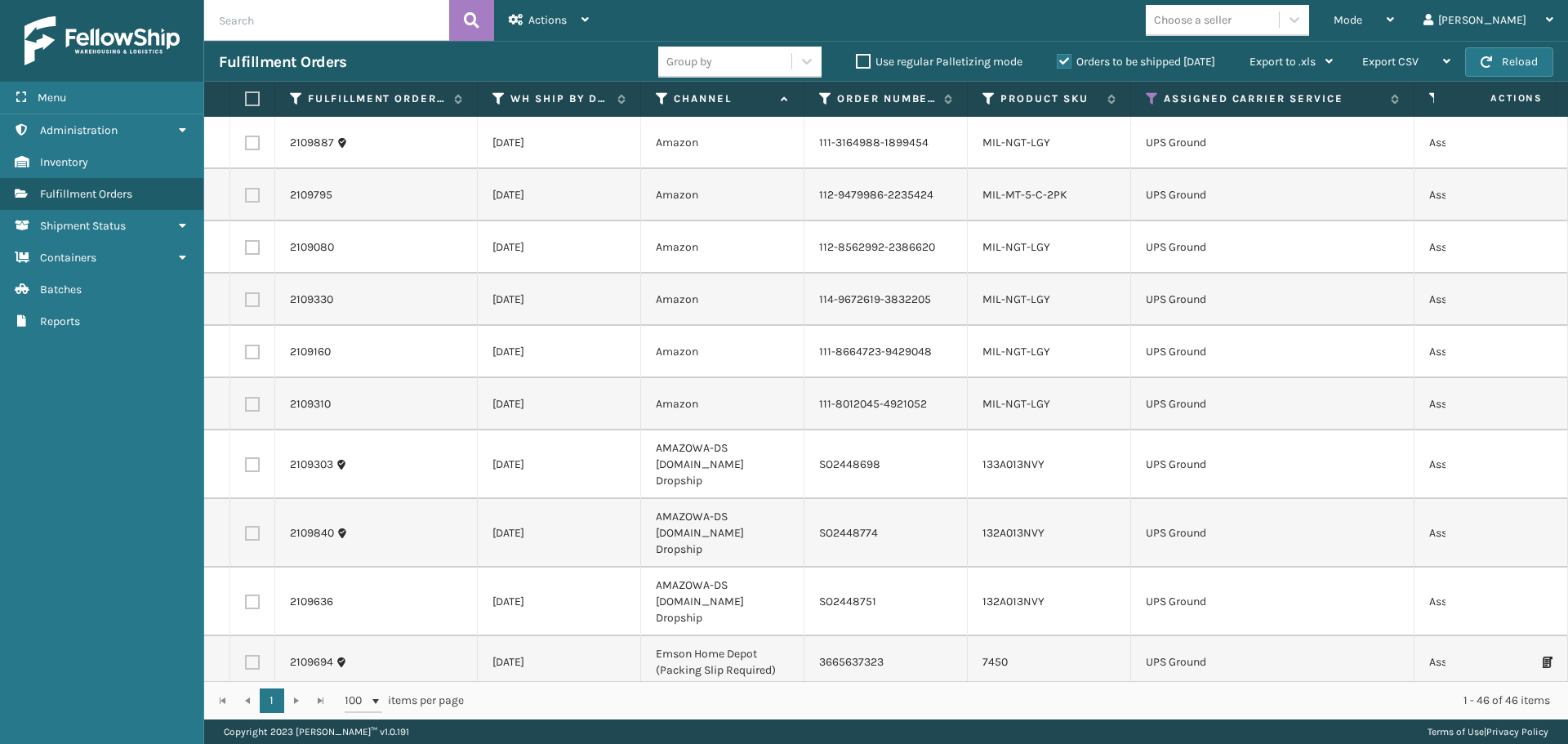
click at [245, 97] on label at bounding box center [249, 99] width 9 height 15
click at [245, 97] on input "checkbox" at bounding box center [245, 98] width 1 height 10
click at [553, 21] on span "Actions" at bounding box center [547, 20] width 39 height 14
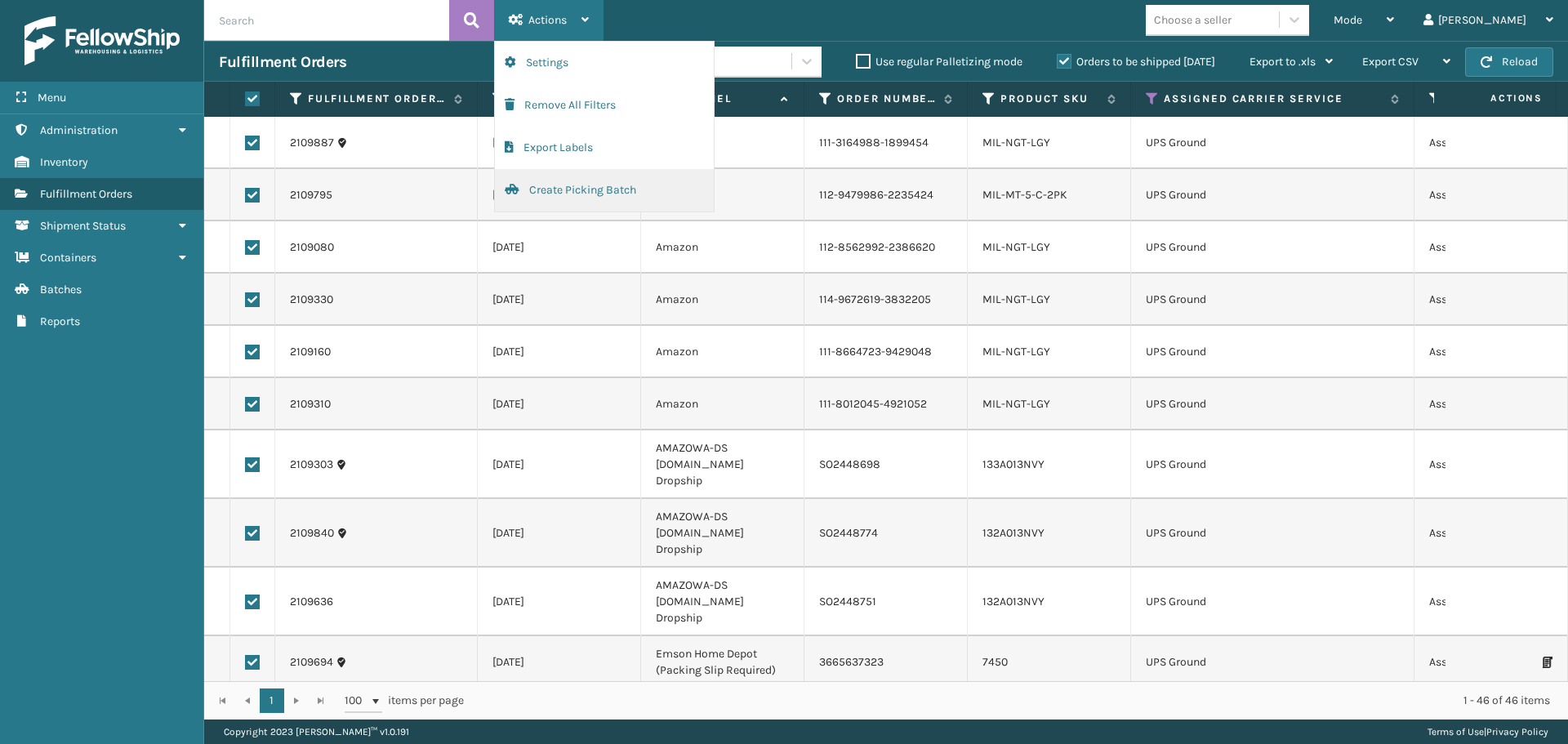
click at [569, 184] on button "Create Picking Batch" at bounding box center [605, 190] width 219 height 42
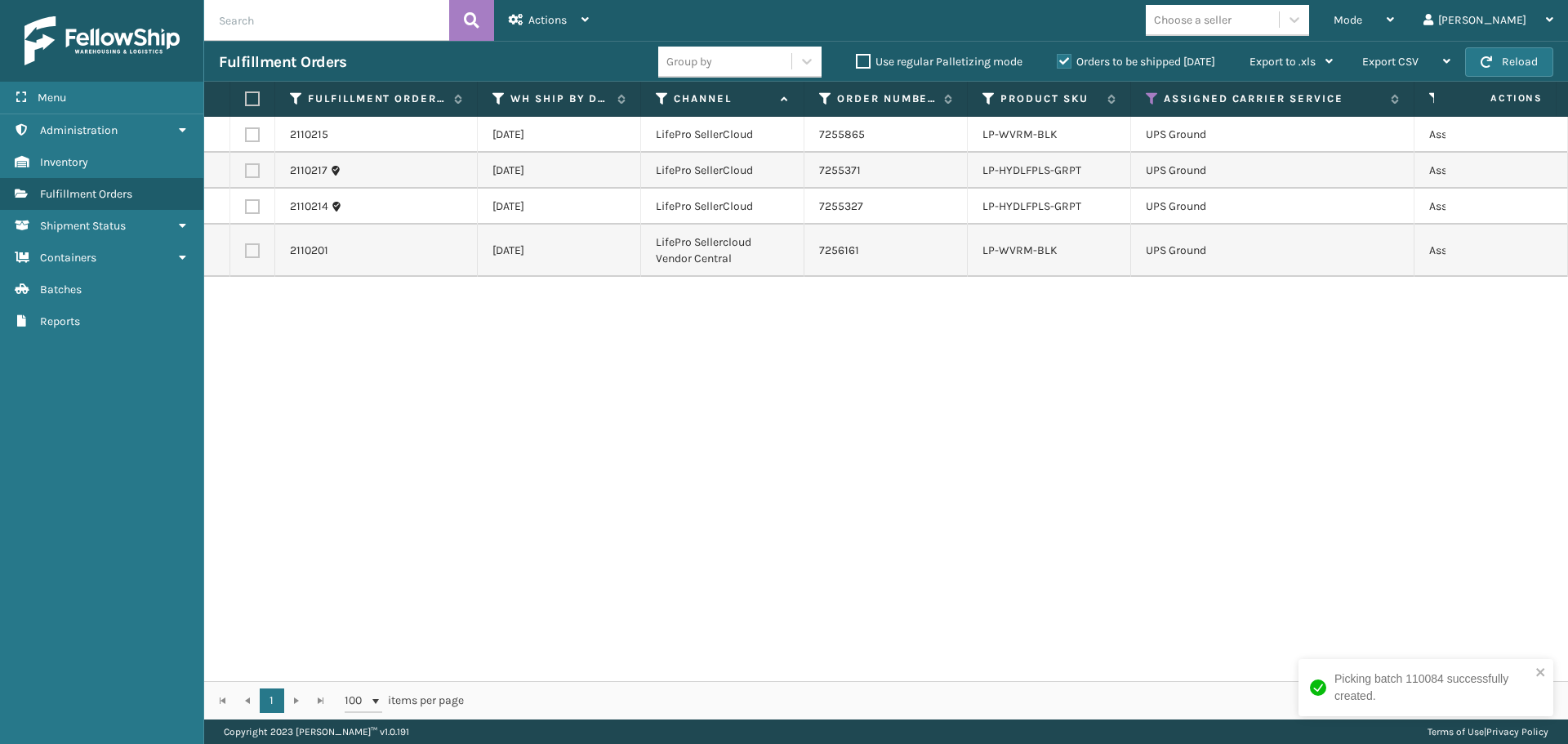
click at [255, 99] on label at bounding box center [249, 99] width 9 height 15
click at [246, 99] on input "checkbox" at bounding box center [245, 98] width 1 height 10
click at [534, 21] on span "Actions" at bounding box center [547, 20] width 39 height 14
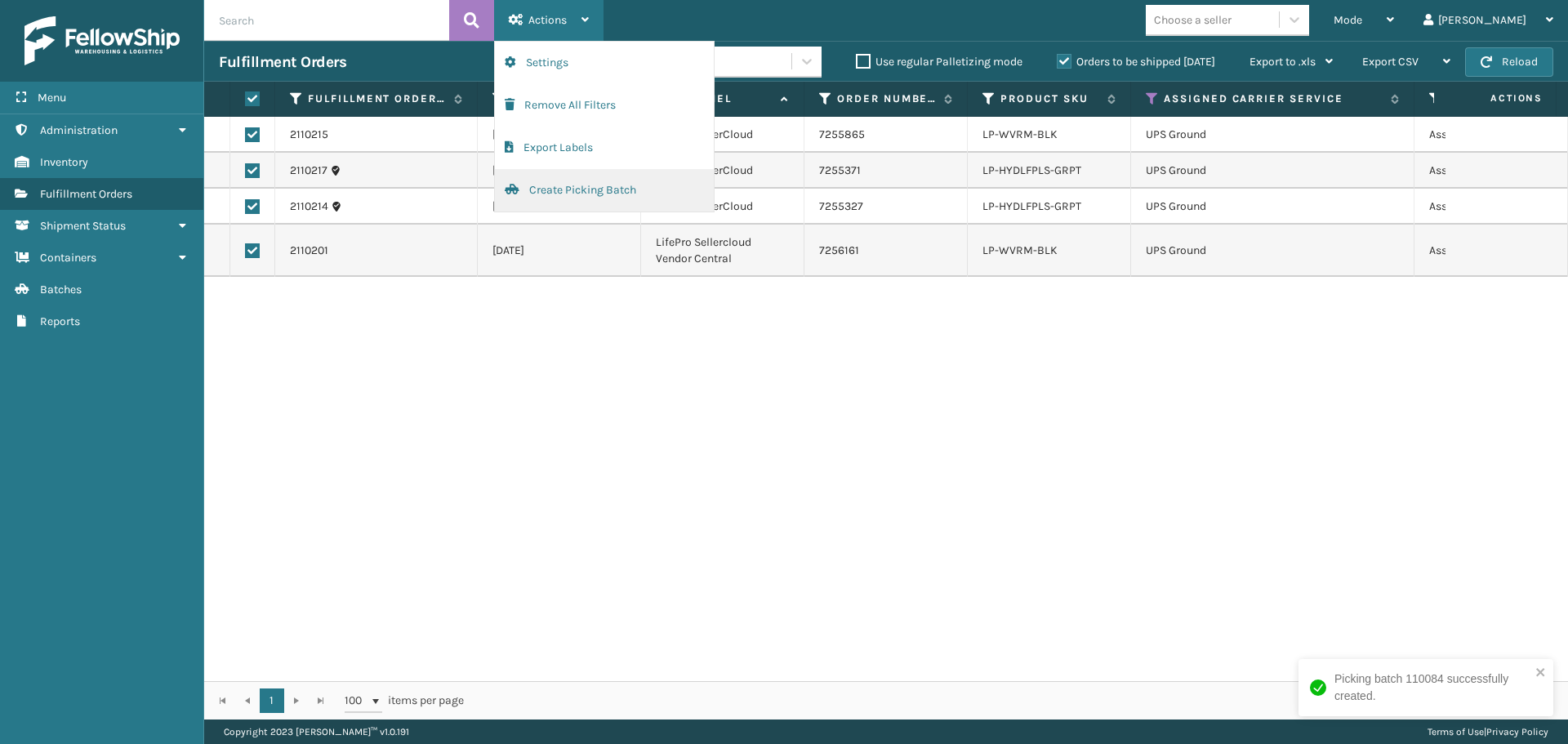
click at [581, 190] on button "Create Picking Batch" at bounding box center [605, 190] width 219 height 42
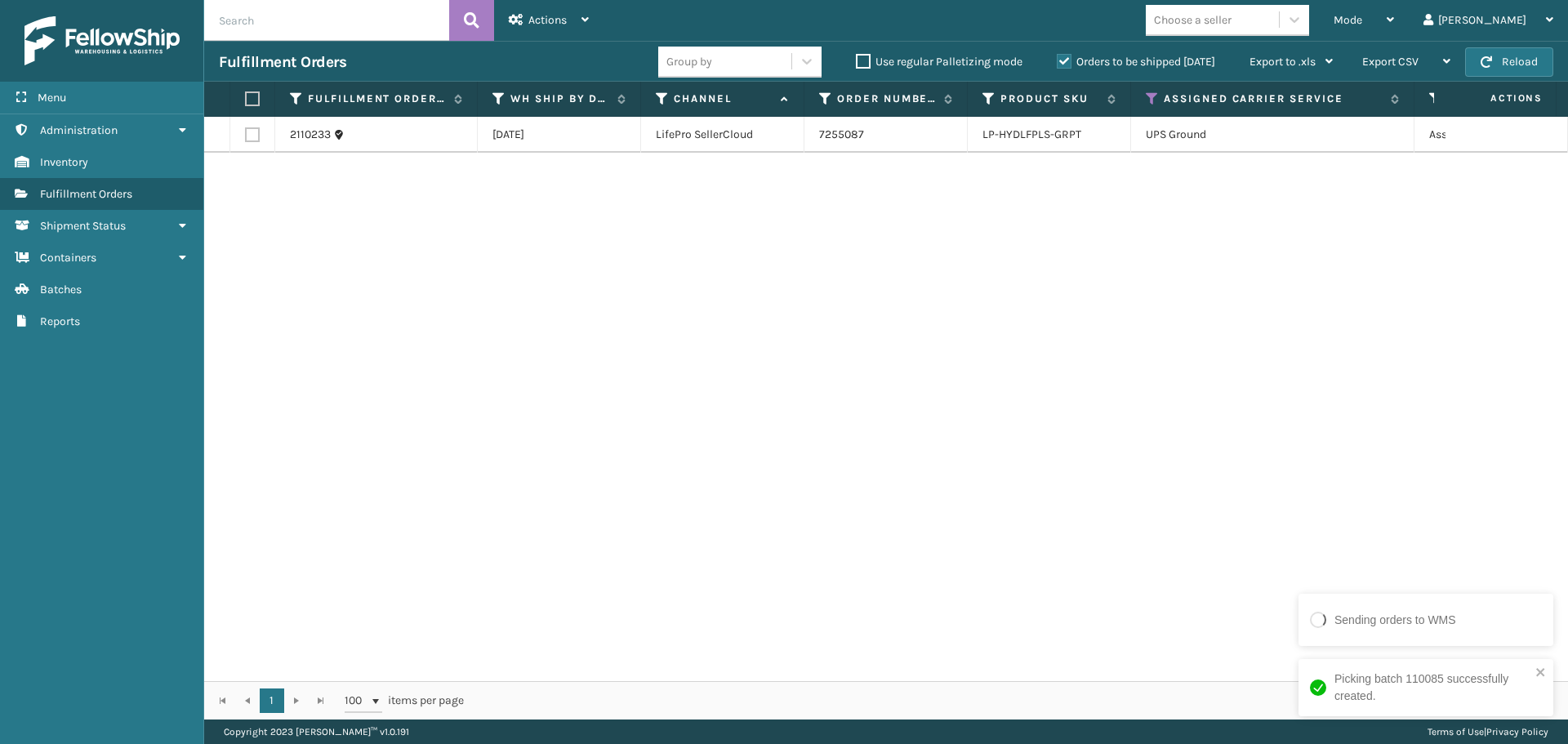
click at [252, 99] on label at bounding box center [249, 99] width 9 height 15
click at [246, 99] on input "checkbox" at bounding box center [245, 98] width 1 height 10
click at [515, 25] on icon at bounding box center [517, 20] width 15 height 11
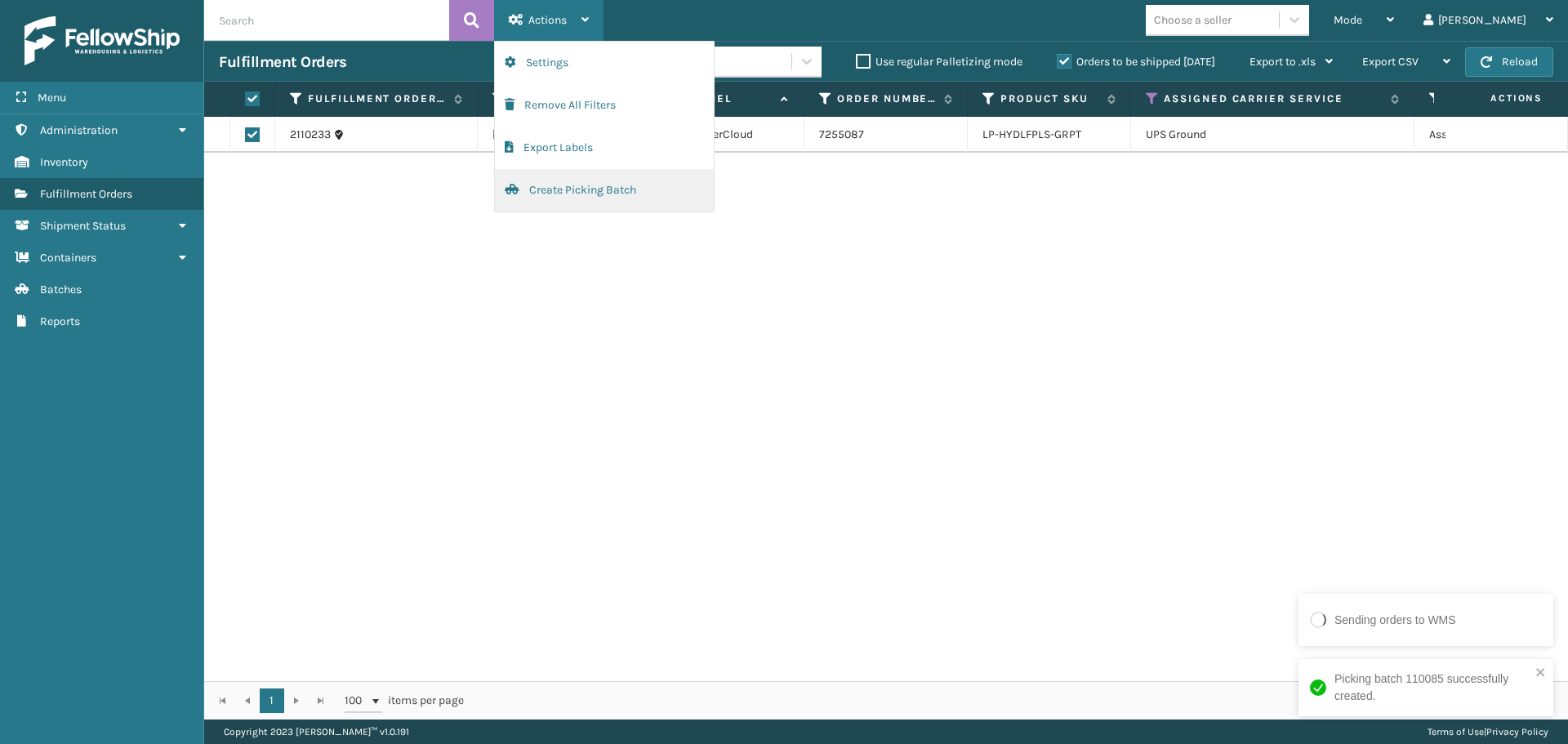
click at [588, 195] on button "Create Picking Batch" at bounding box center [605, 190] width 219 height 42
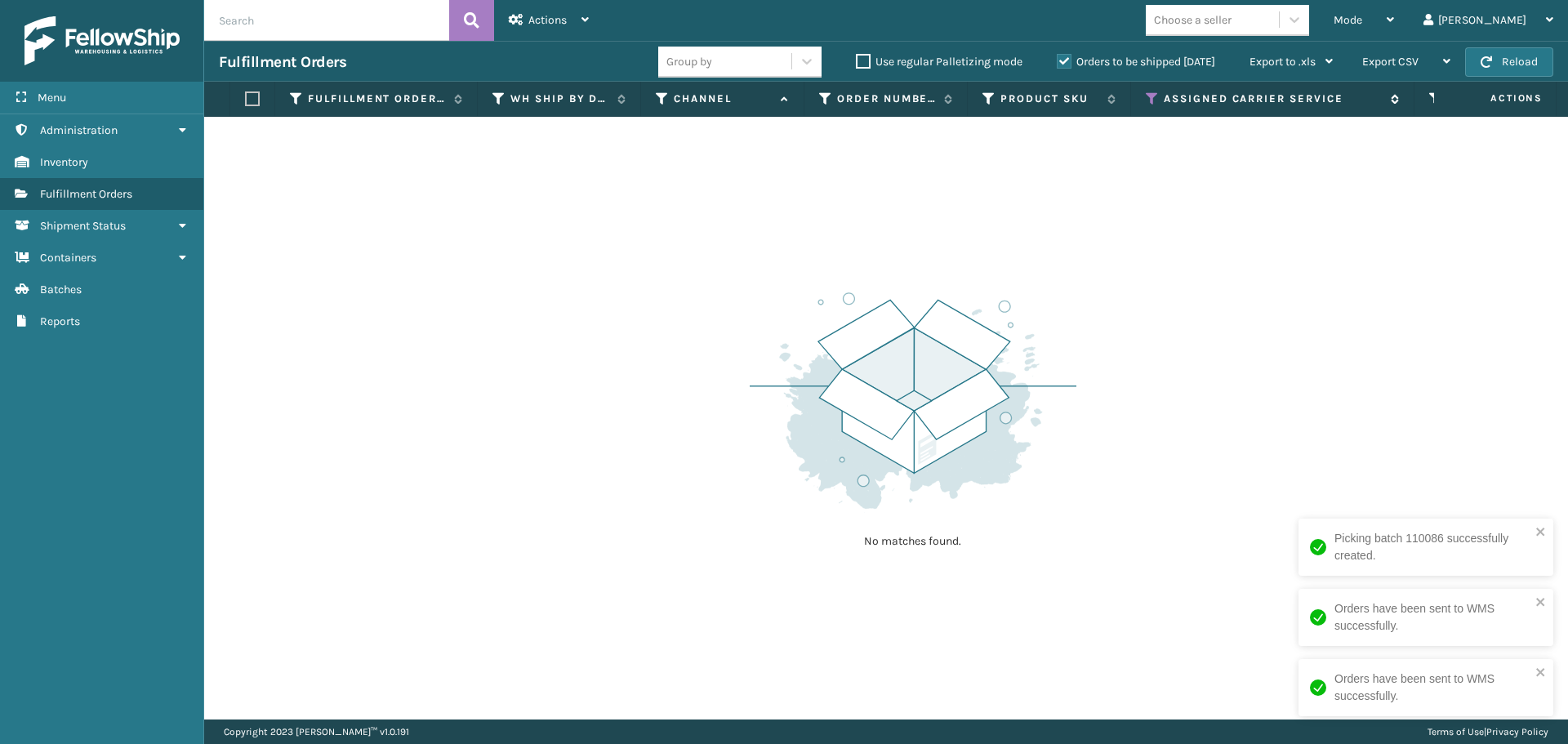
click at [1149, 96] on icon at bounding box center [1152, 99] width 13 height 15
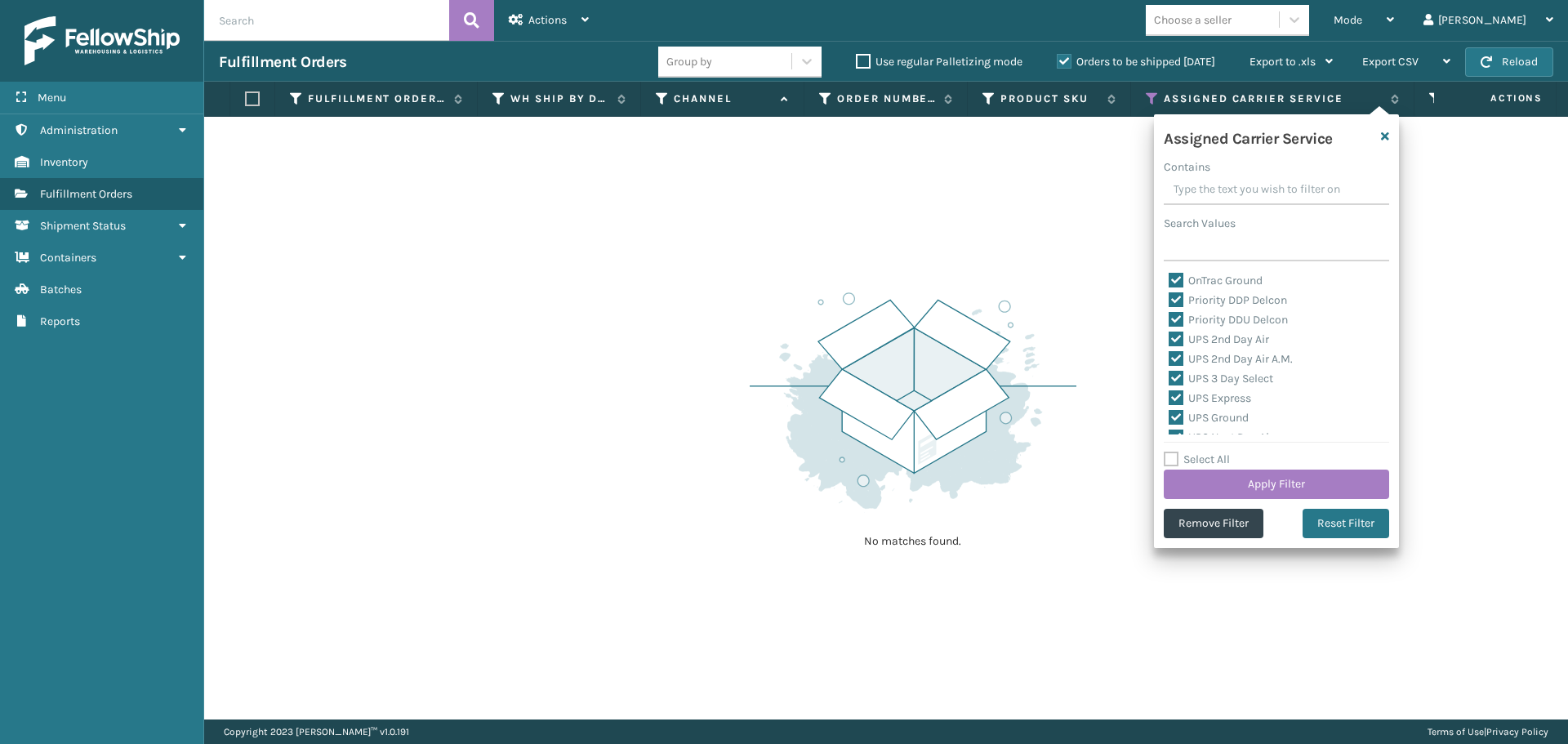
click at [1173, 464] on label "Select All" at bounding box center [1197, 459] width 66 height 14
click at [1173, 451] on input "Select All" at bounding box center [1286, 450] width 245 height 2
click at [1173, 459] on label "Select All" at bounding box center [1197, 459] width 66 height 14
click at [1173, 451] on input "Select All" at bounding box center [1286, 450] width 245 height 2
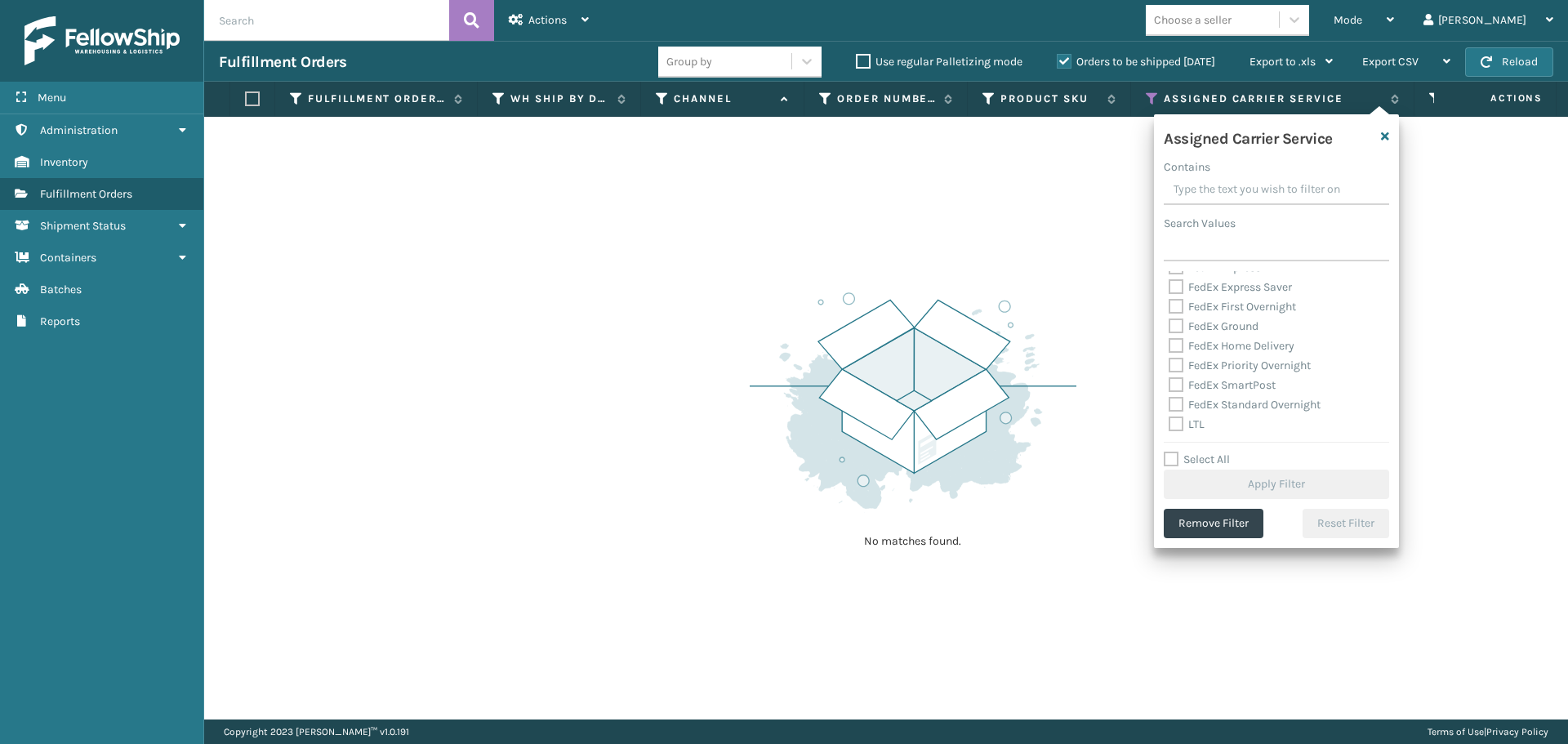
click at [1174, 425] on label "LTL" at bounding box center [1186, 424] width 36 height 14
click at [1169, 425] on input "LTL" at bounding box center [1168, 419] width 1 height 10
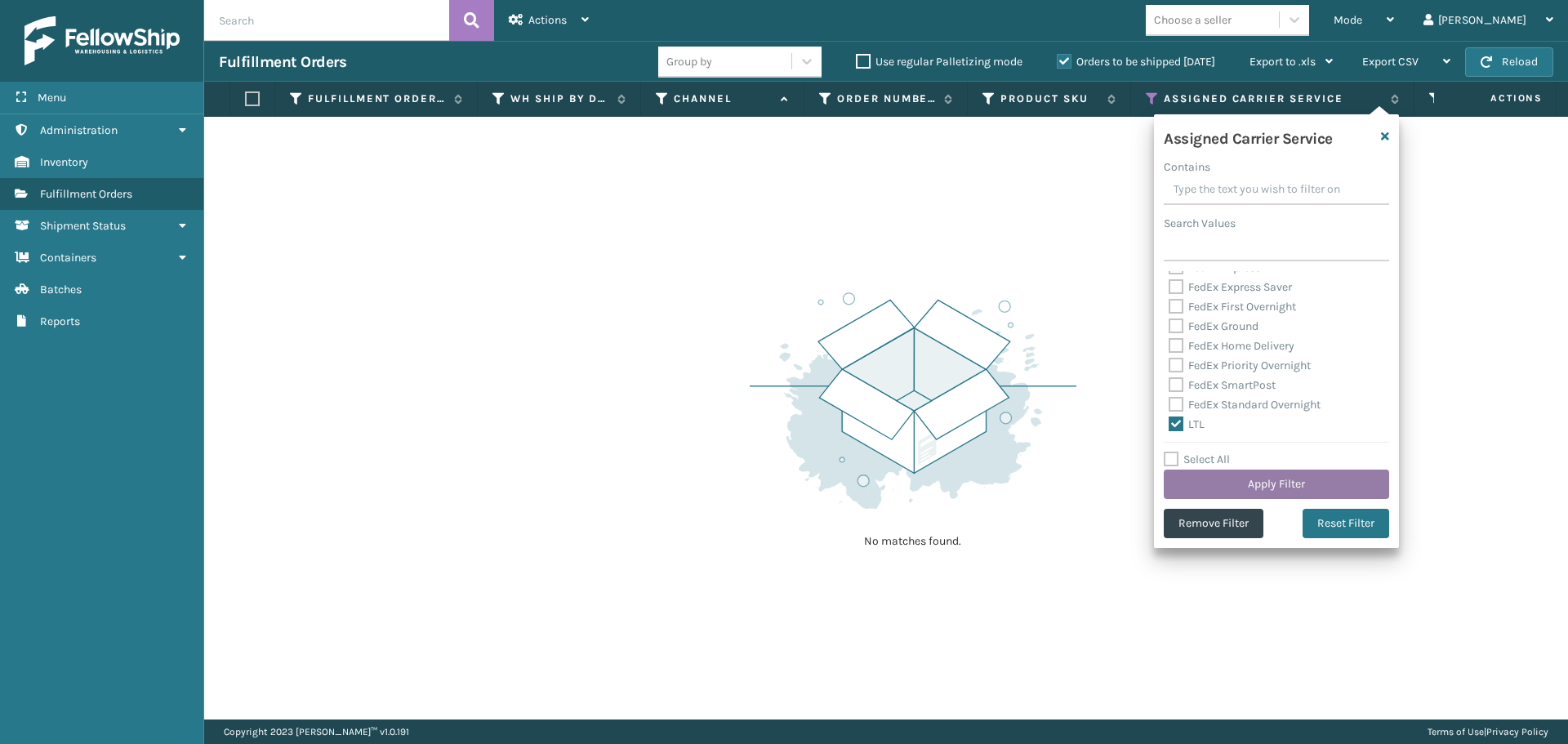
click at [1213, 480] on button "Apply Filter" at bounding box center [1276, 483] width 226 height 29
